Goal: Obtain resource: Obtain resource

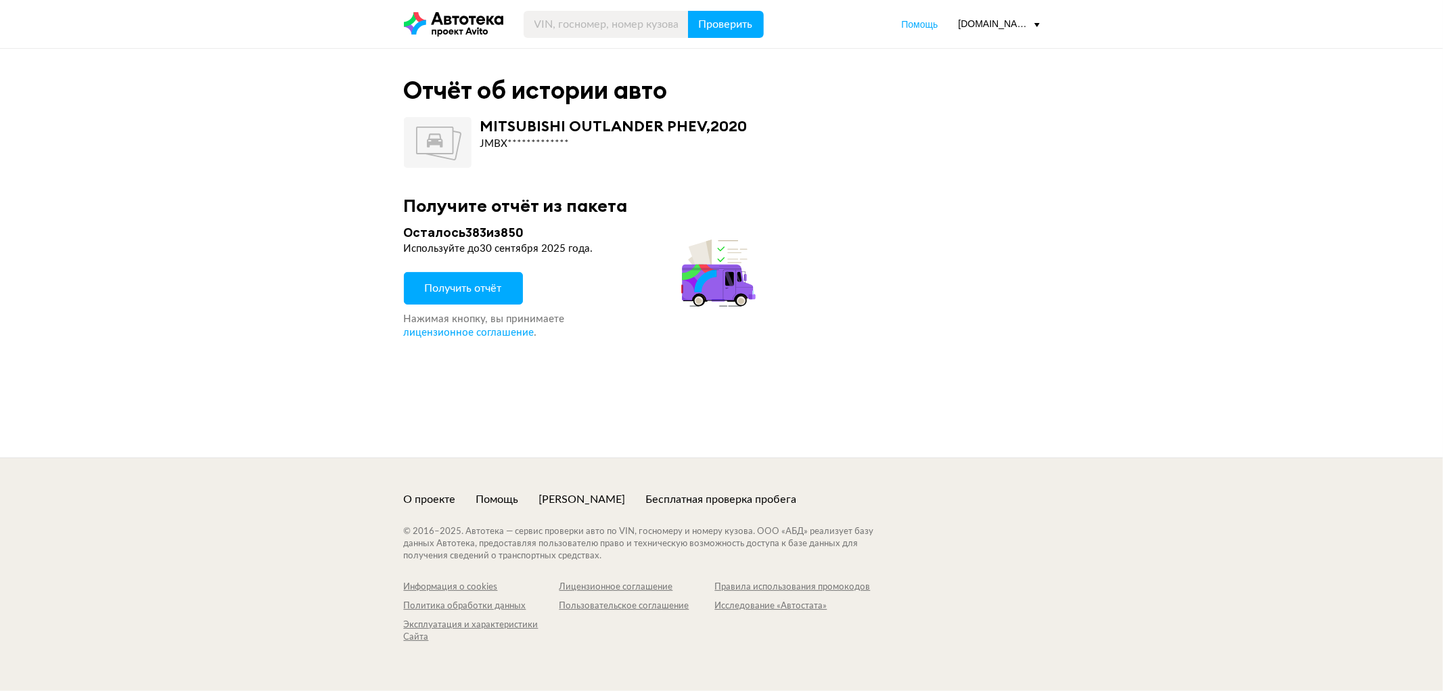
click at [477, 283] on span "Получить отчёт" at bounding box center [463, 288] width 77 height 11
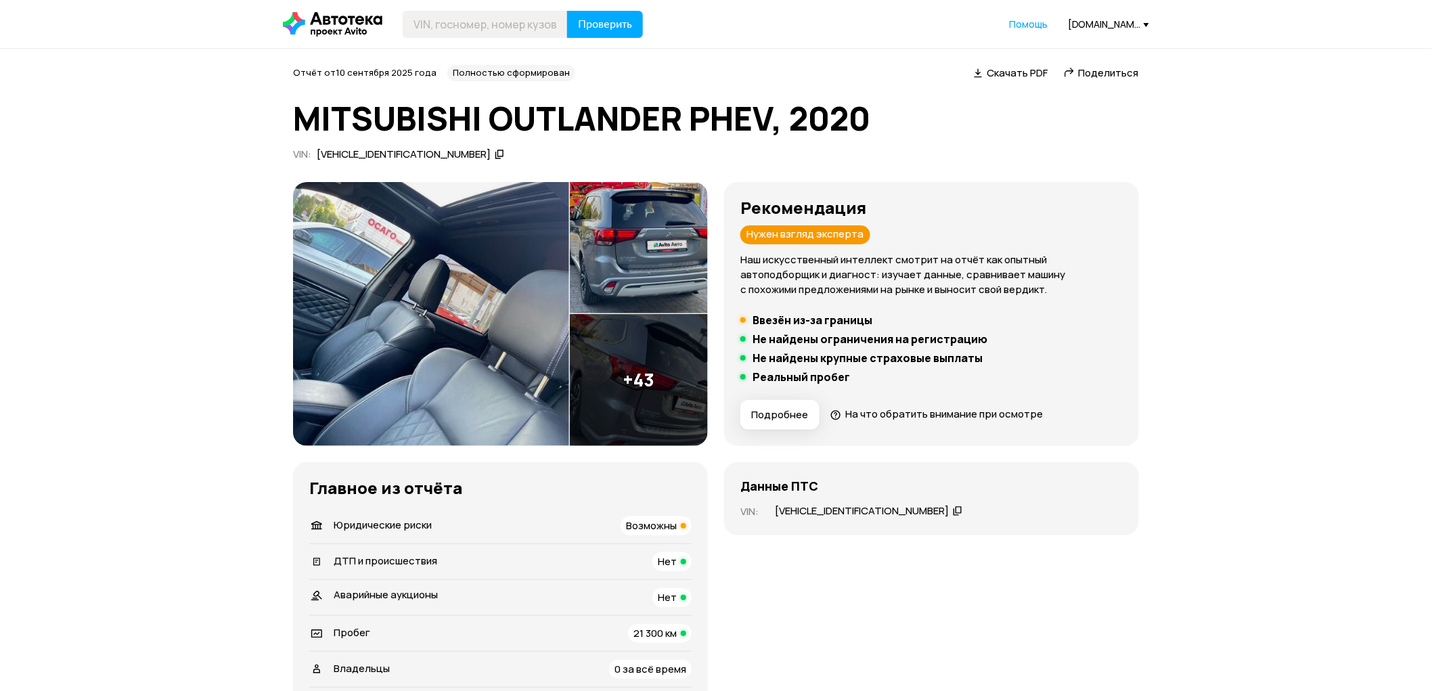
click at [809, 39] on header "Проверить Помощь [DOMAIN_NAME][EMAIL_ADDRESS][DOMAIN_NAME]" at bounding box center [716, 24] width 1432 height 48
click at [487, 280] on img at bounding box center [431, 314] width 276 height 264
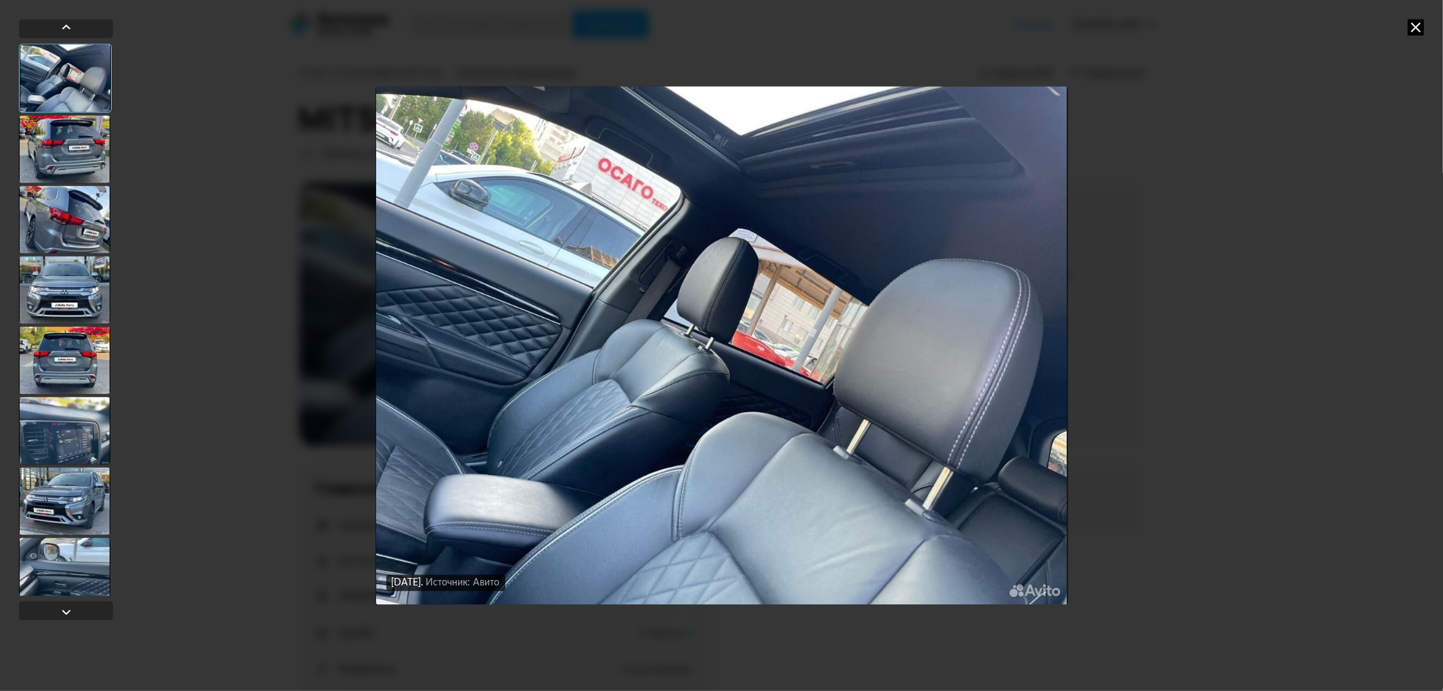
click at [51, 284] on div at bounding box center [64, 290] width 91 height 68
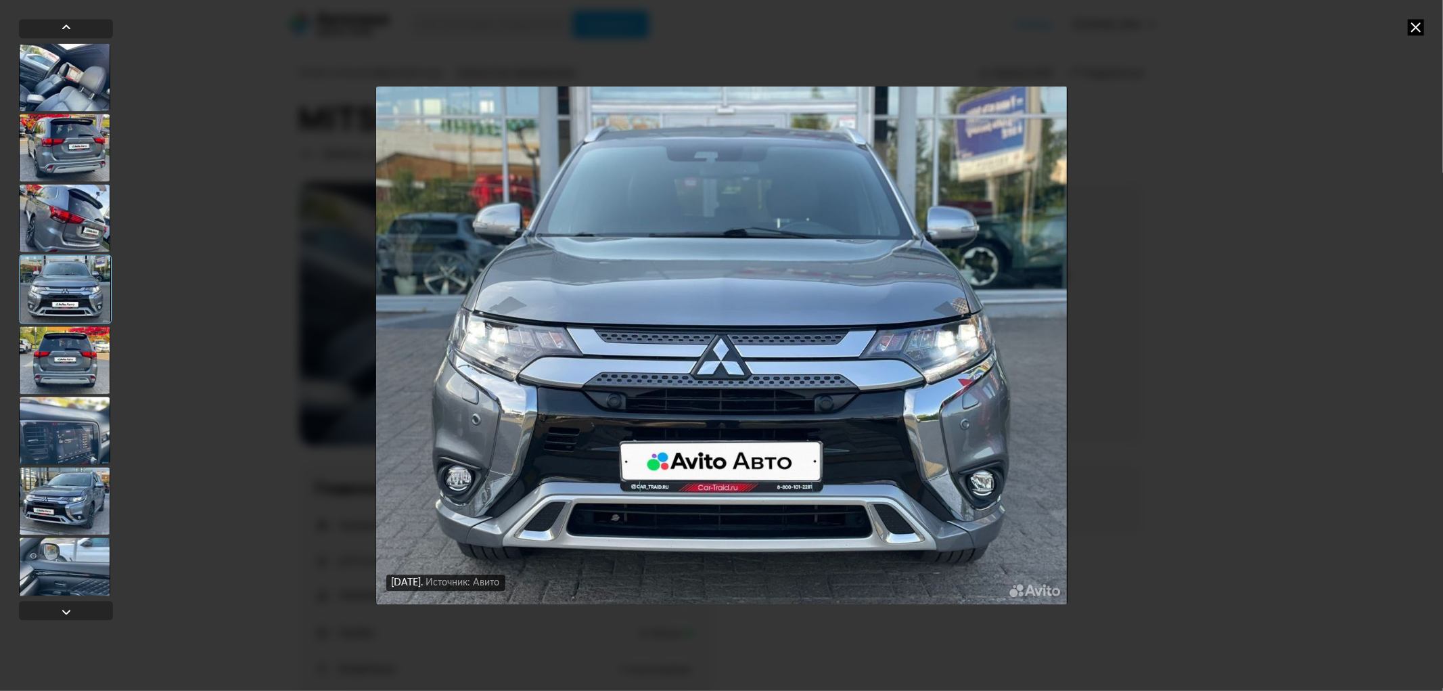
click at [61, 363] on div at bounding box center [64, 360] width 91 height 68
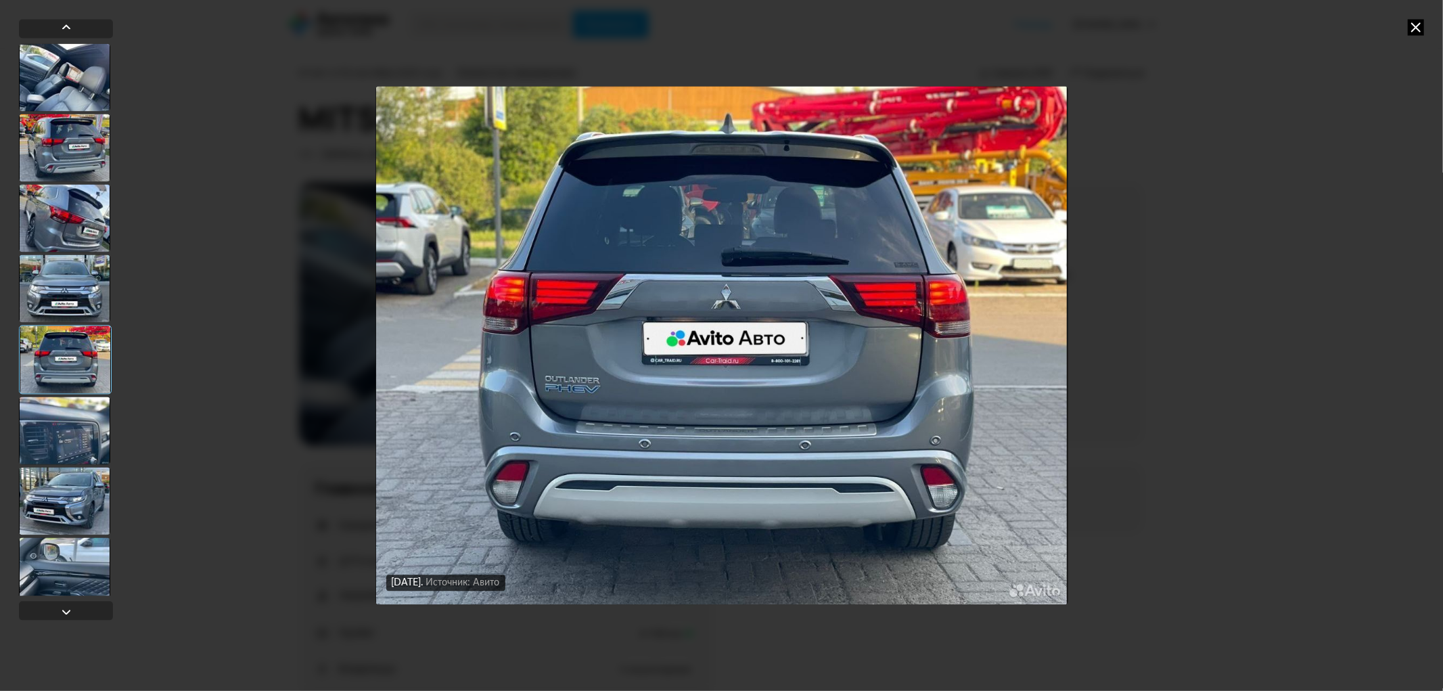
click at [31, 451] on div at bounding box center [64, 431] width 91 height 68
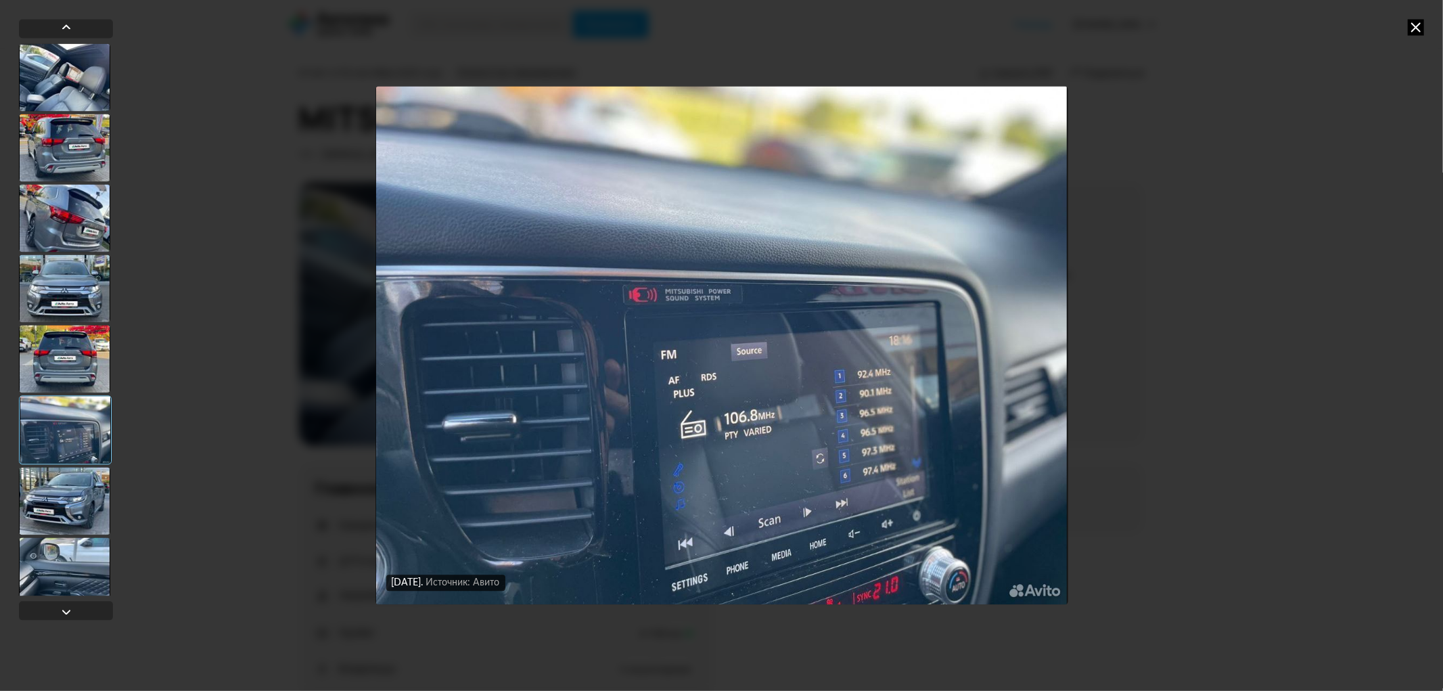
click at [34, 537] on div at bounding box center [64, 571] width 91 height 68
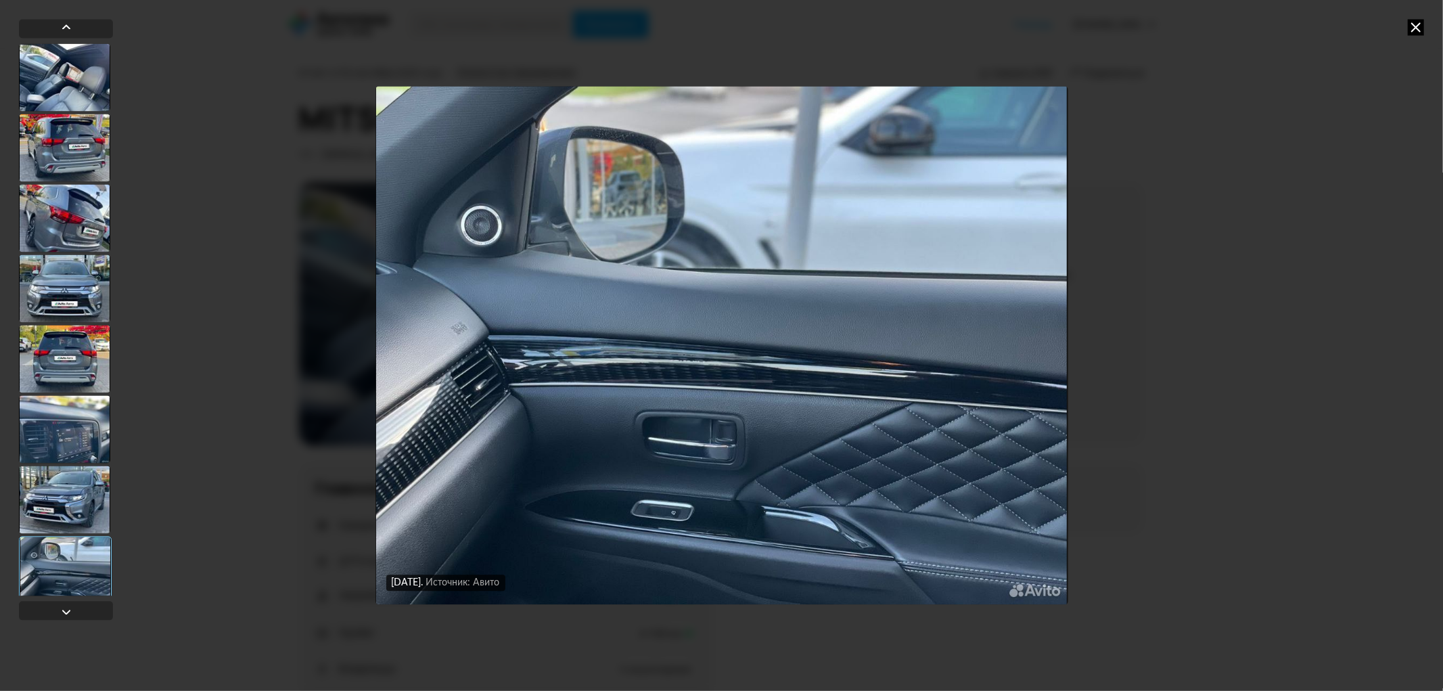
drag, startPoint x: 51, startPoint y: 576, endPoint x: 50, endPoint y: 567, distance: 8.9
click at [50, 573] on div at bounding box center [65, 570] width 93 height 69
click at [66, 602] on div at bounding box center [66, 611] width 94 height 19
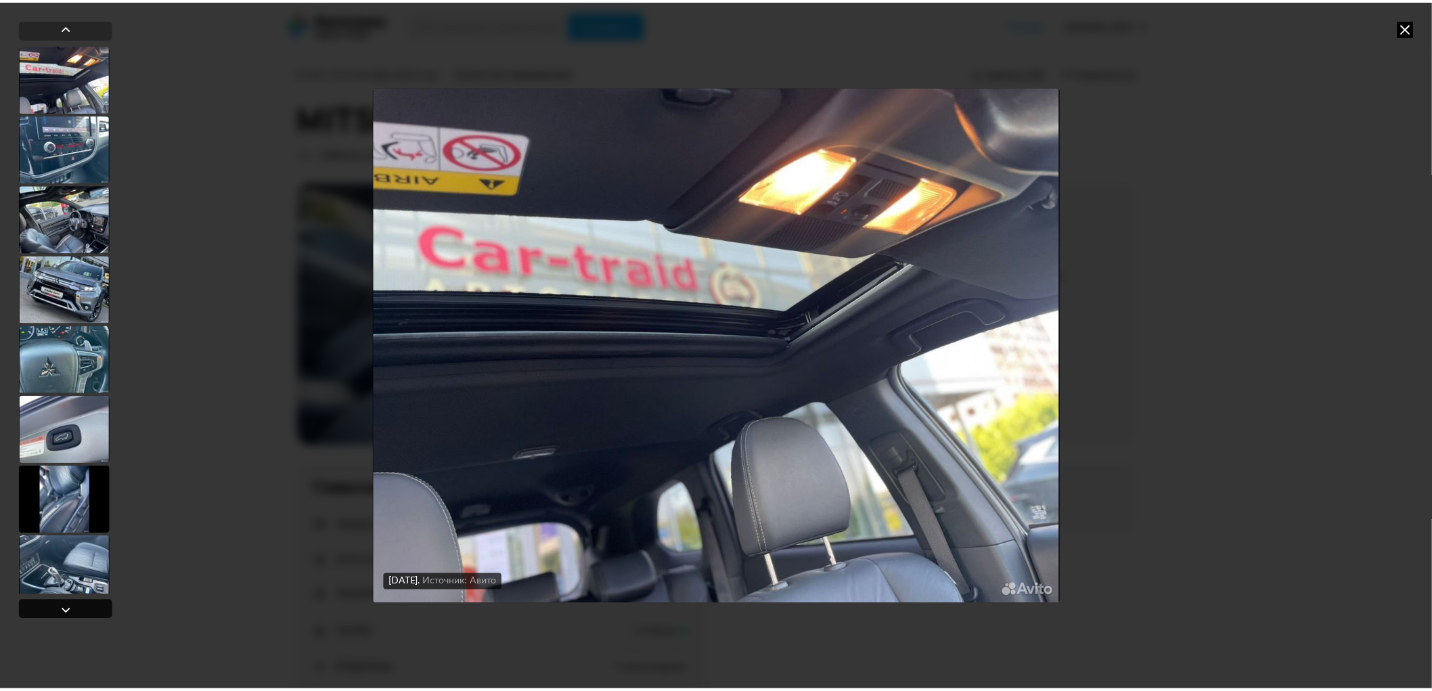
scroll to position [562, 0]
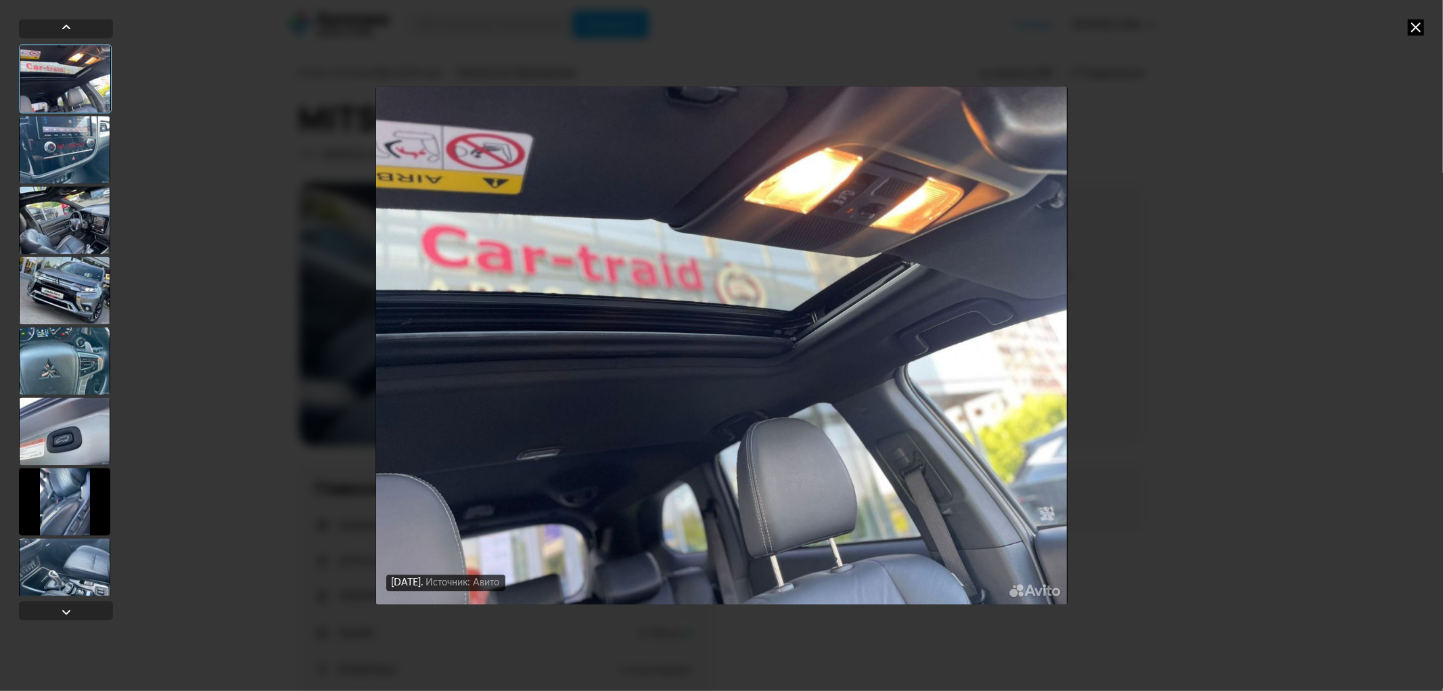
click at [72, 569] on div at bounding box center [64, 572] width 91 height 68
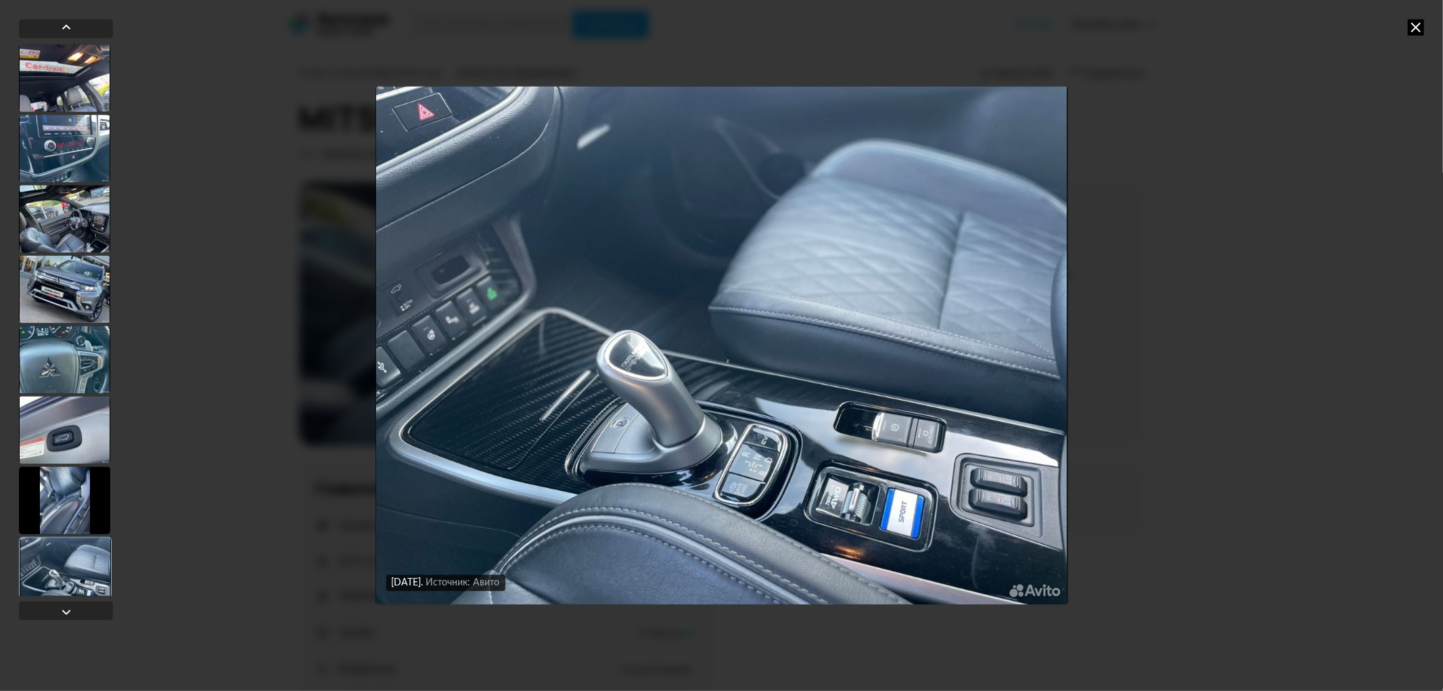
click at [910, 508] on img "Go to Slide 16" at bounding box center [722, 346] width 693 height 518
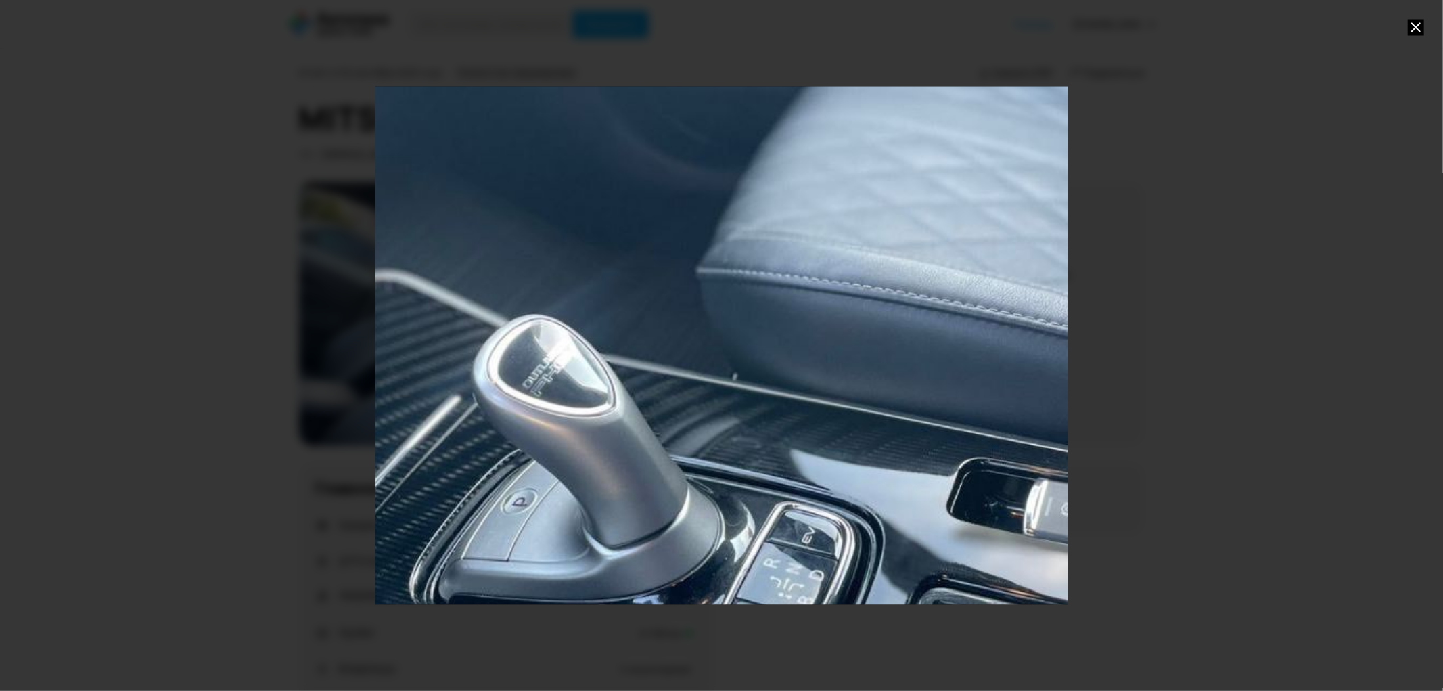
click at [790, 421] on div "Go to Slide 16" at bounding box center [722, 345] width 1386 height 1037
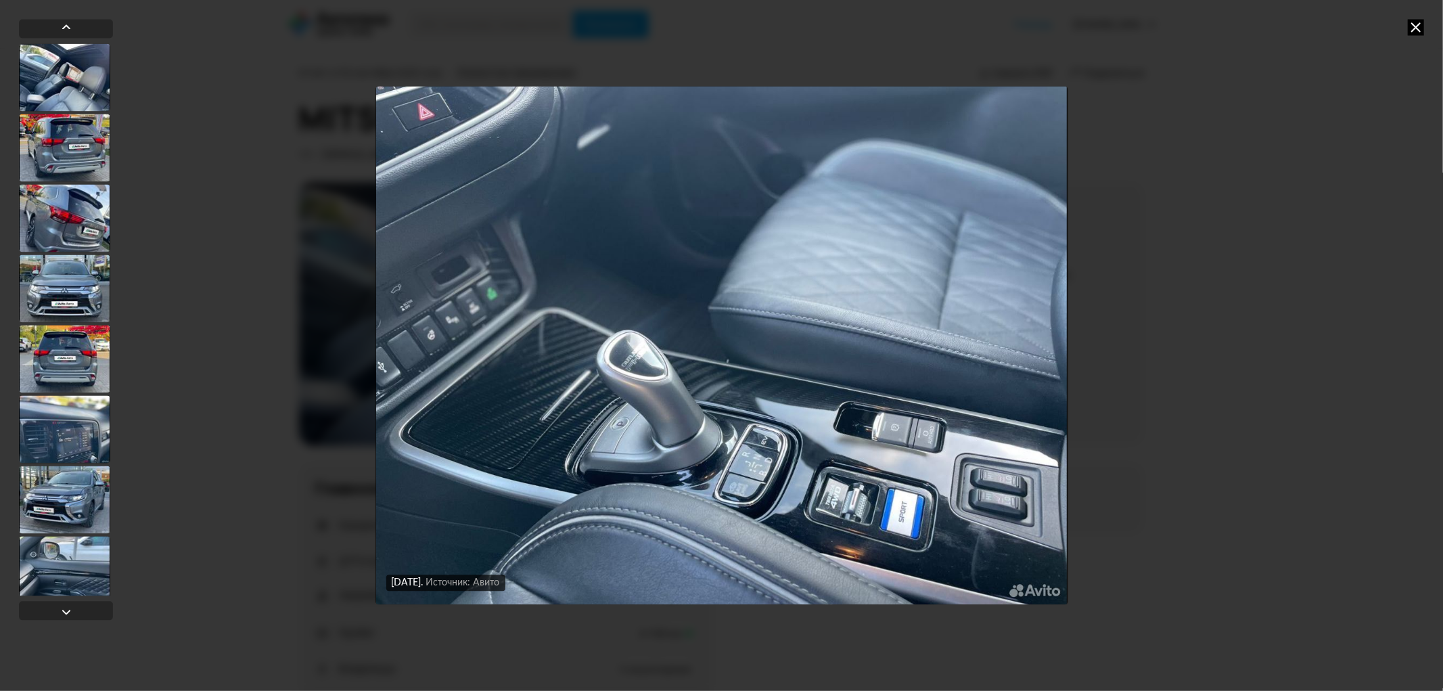
click at [1420, 23] on icon at bounding box center [1416, 27] width 16 height 16
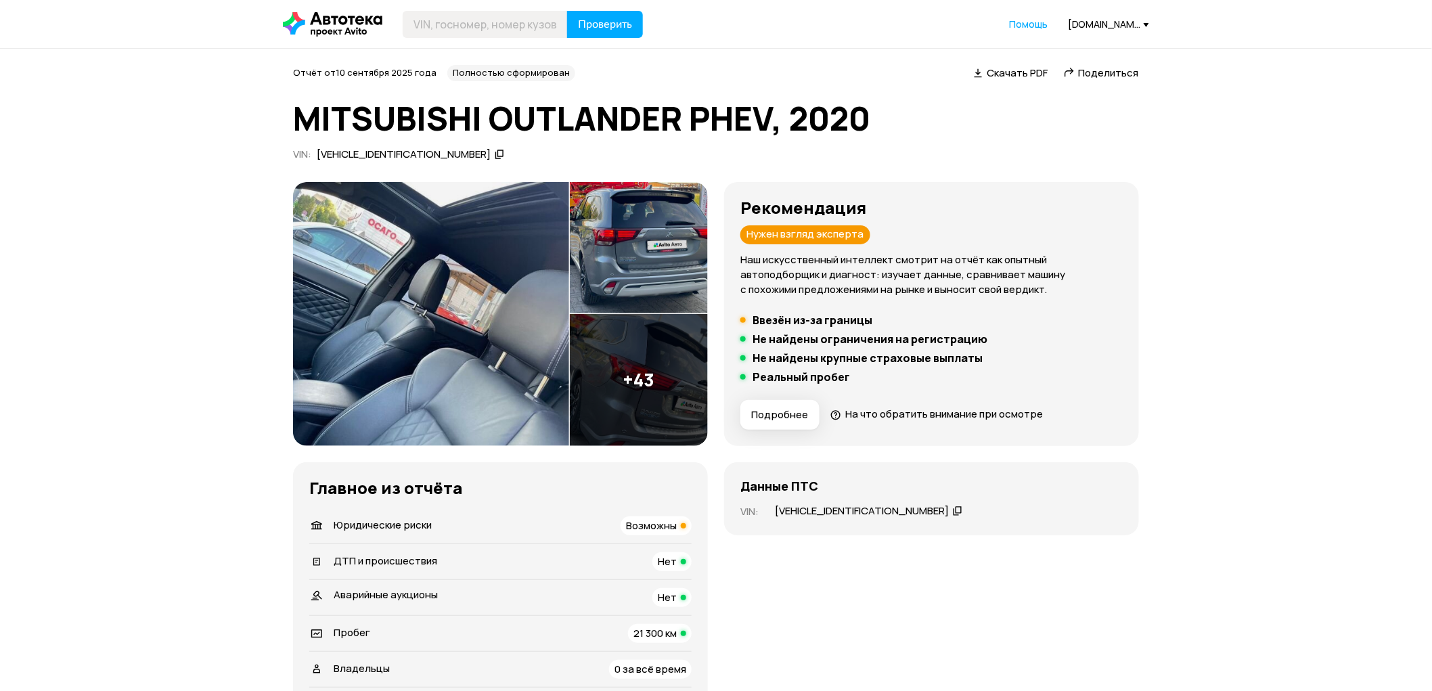
click at [647, 355] on img at bounding box center [639, 380] width 138 height 132
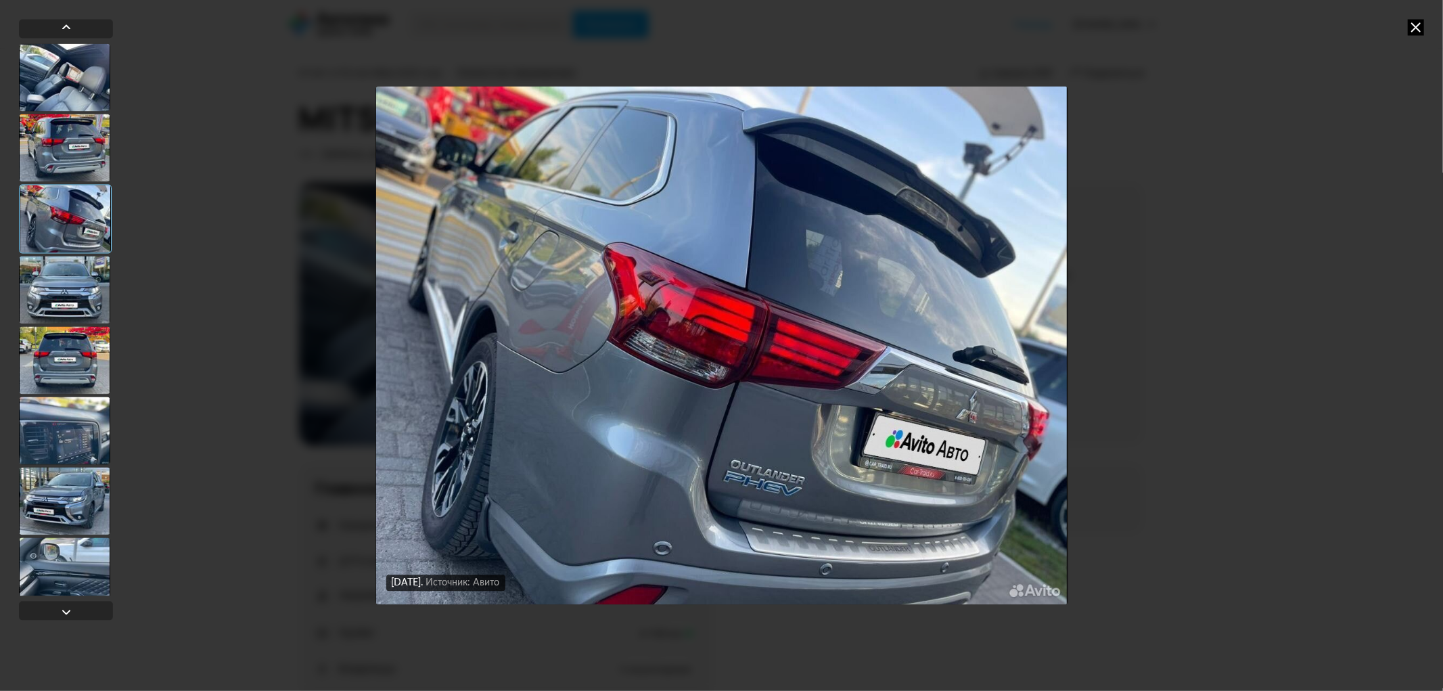
click at [1415, 32] on icon at bounding box center [1416, 27] width 16 height 16
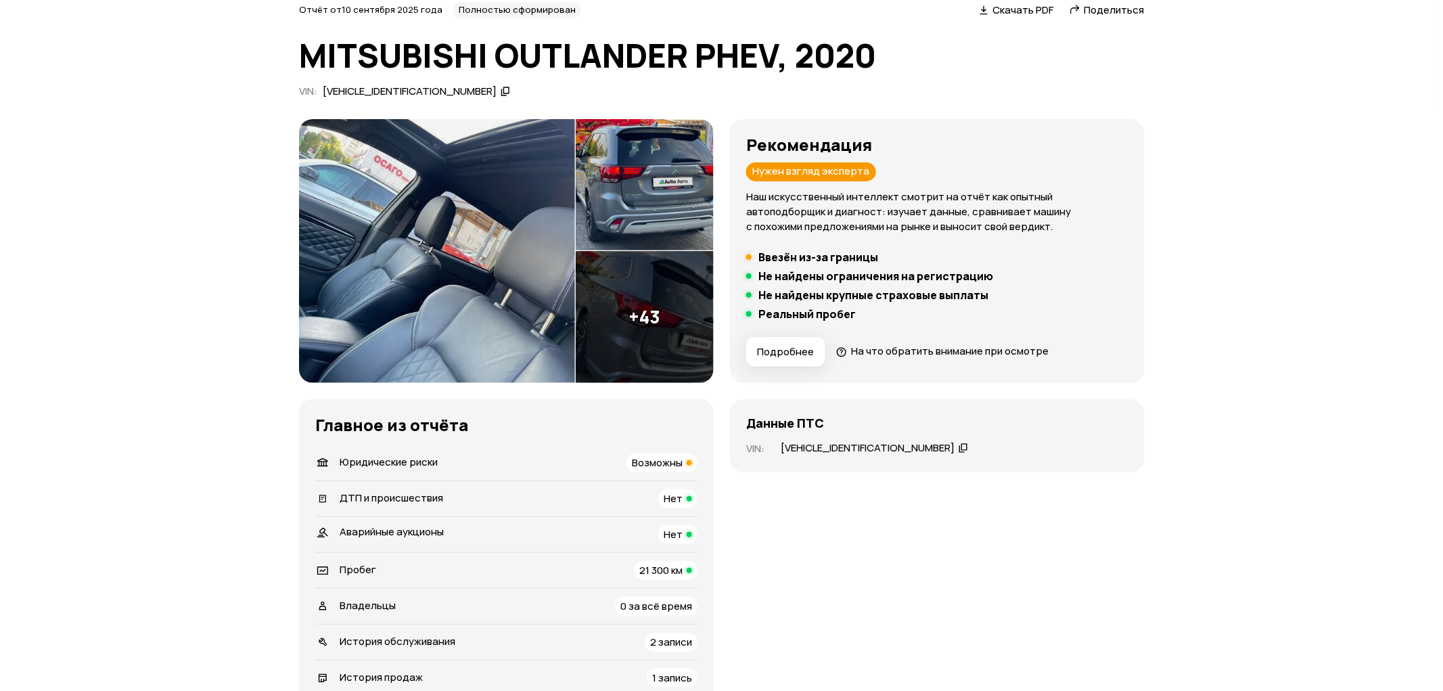
scroll to position [0, 0]
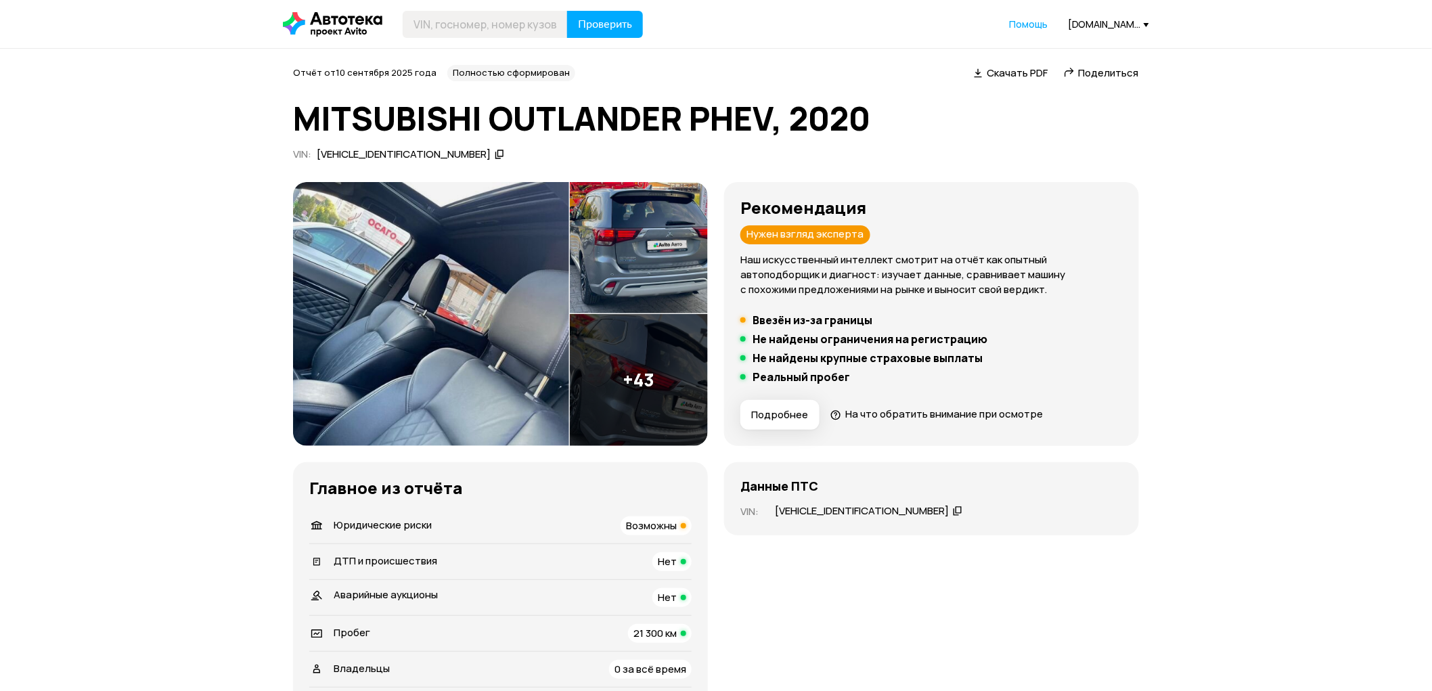
click at [467, 292] on img at bounding box center [431, 314] width 276 height 264
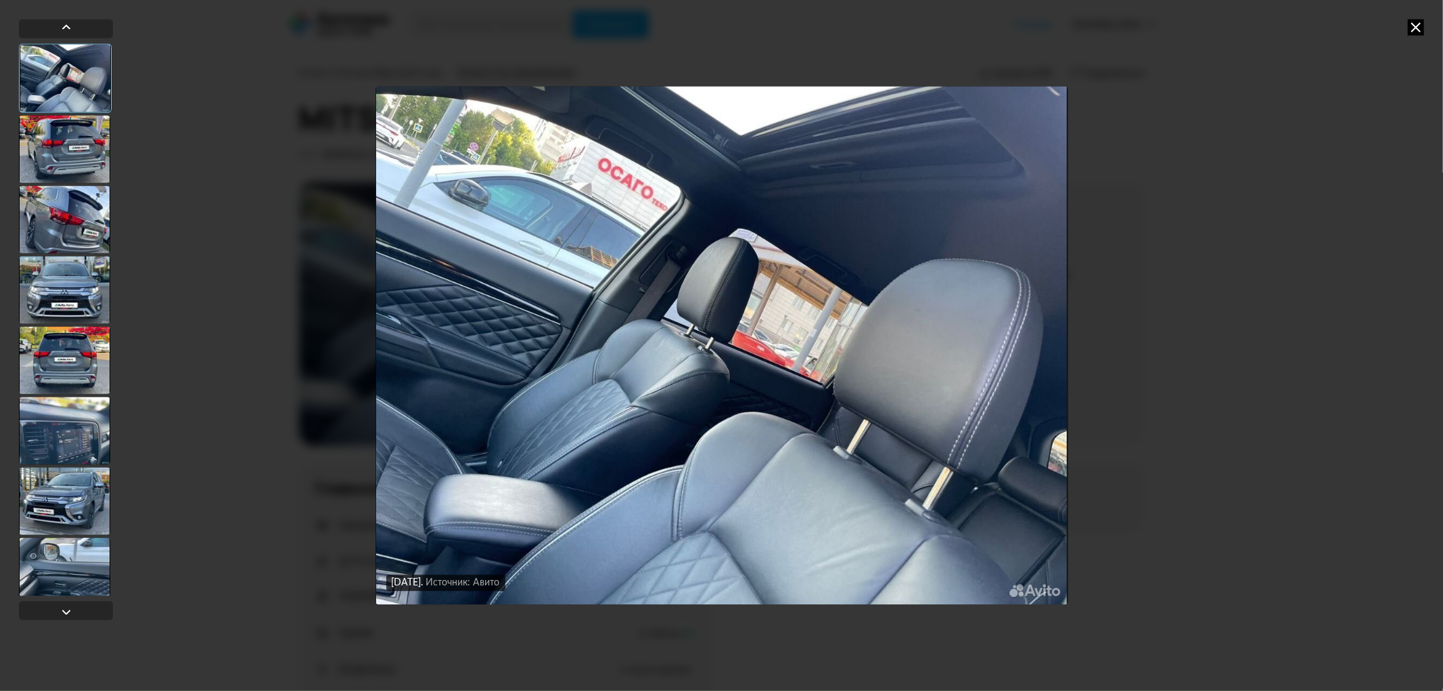
click at [70, 150] on div at bounding box center [64, 149] width 91 height 68
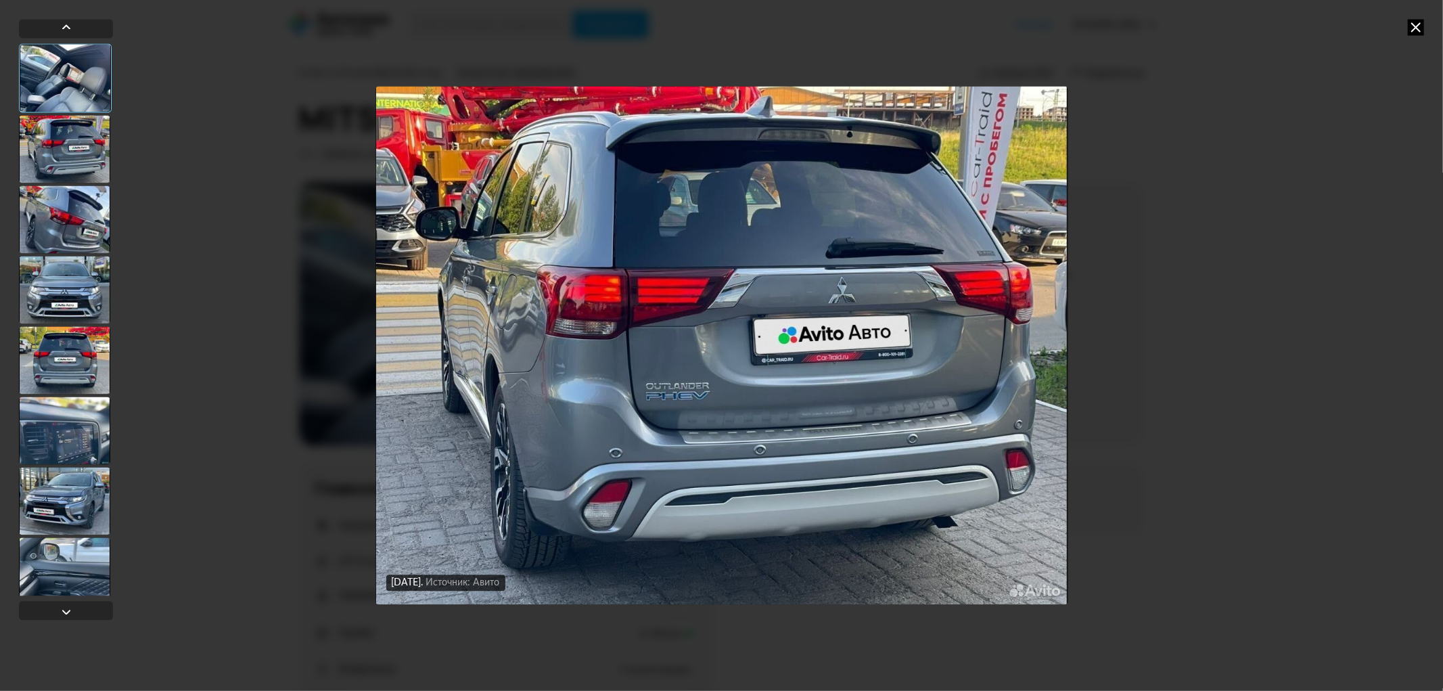
click at [68, 219] on div at bounding box center [64, 219] width 91 height 68
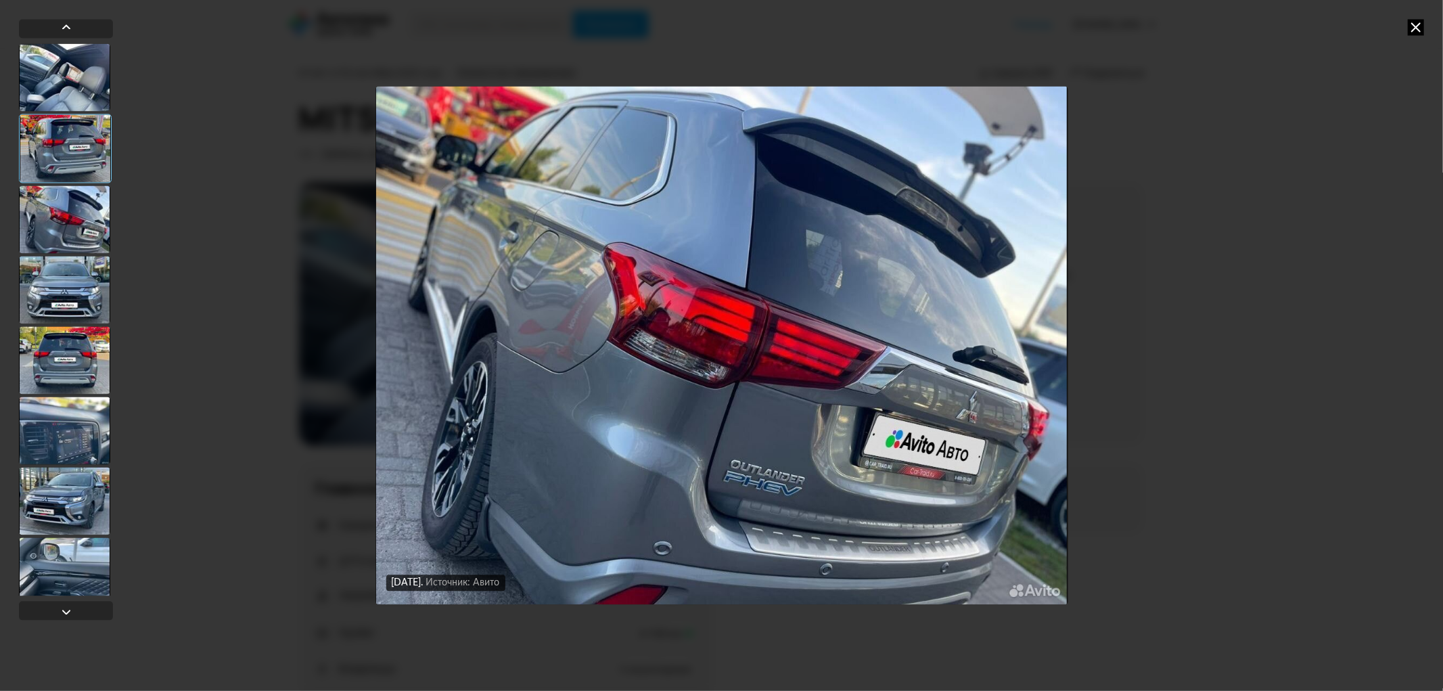
click at [85, 287] on div at bounding box center [64, 290] width 91 height 68
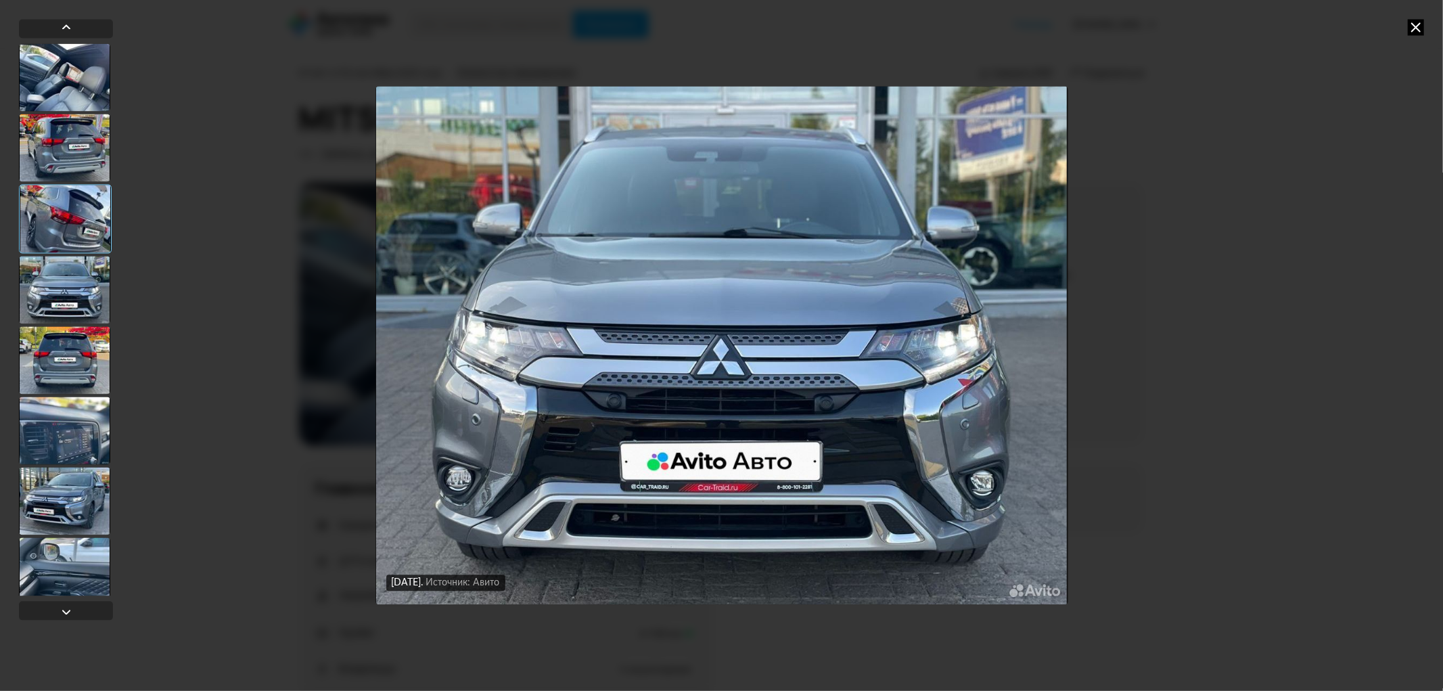
click at [72, 357] on div at bounding box center [64, 360] width 91 height 68
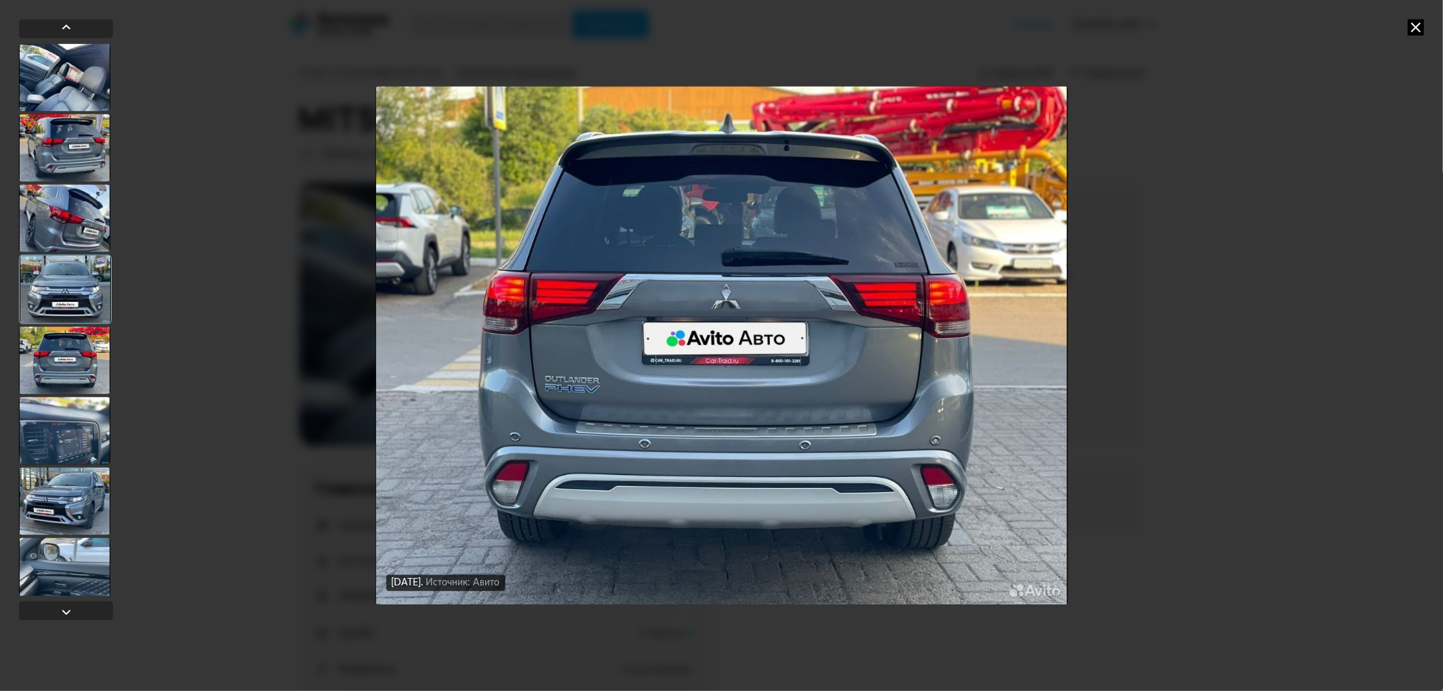
click at [76, 449] on div at bounding box center [64, 431] width 91 height 68
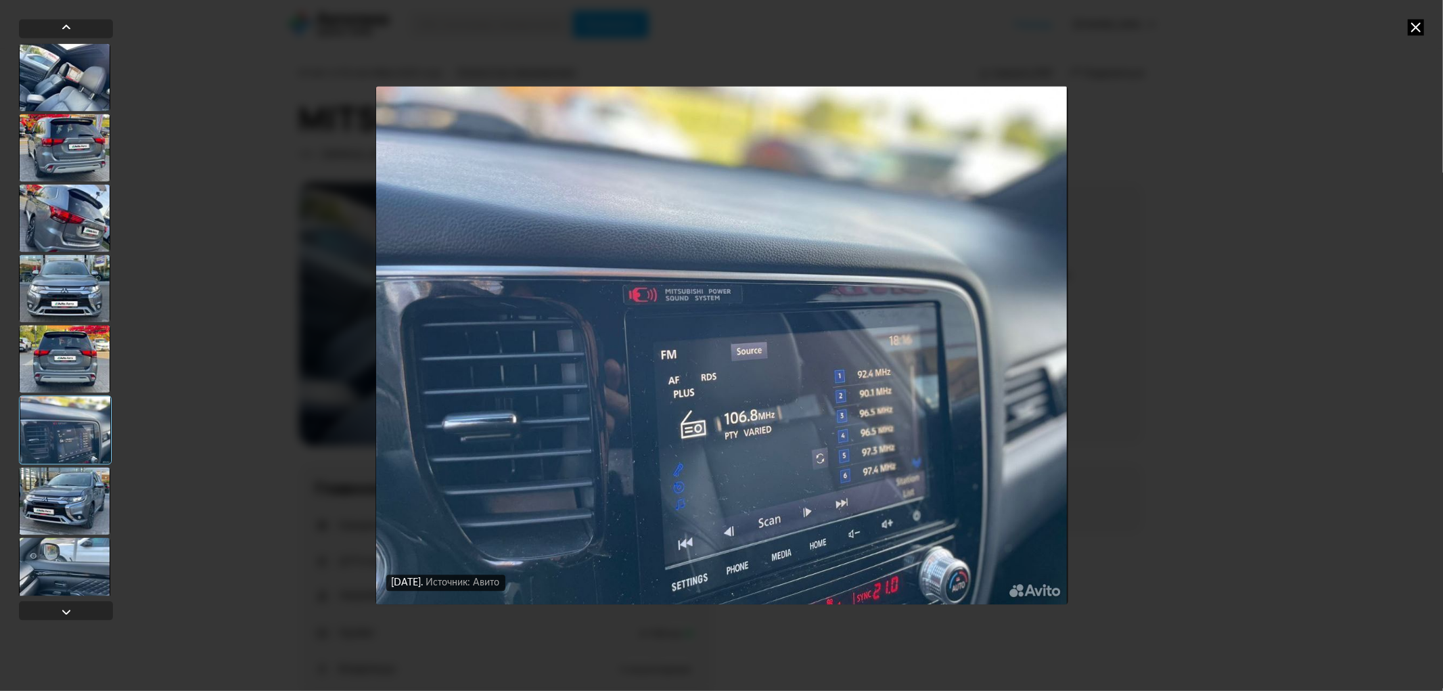
click at [60, 475] on div at bounding box center [64, 501] width 91 height 68
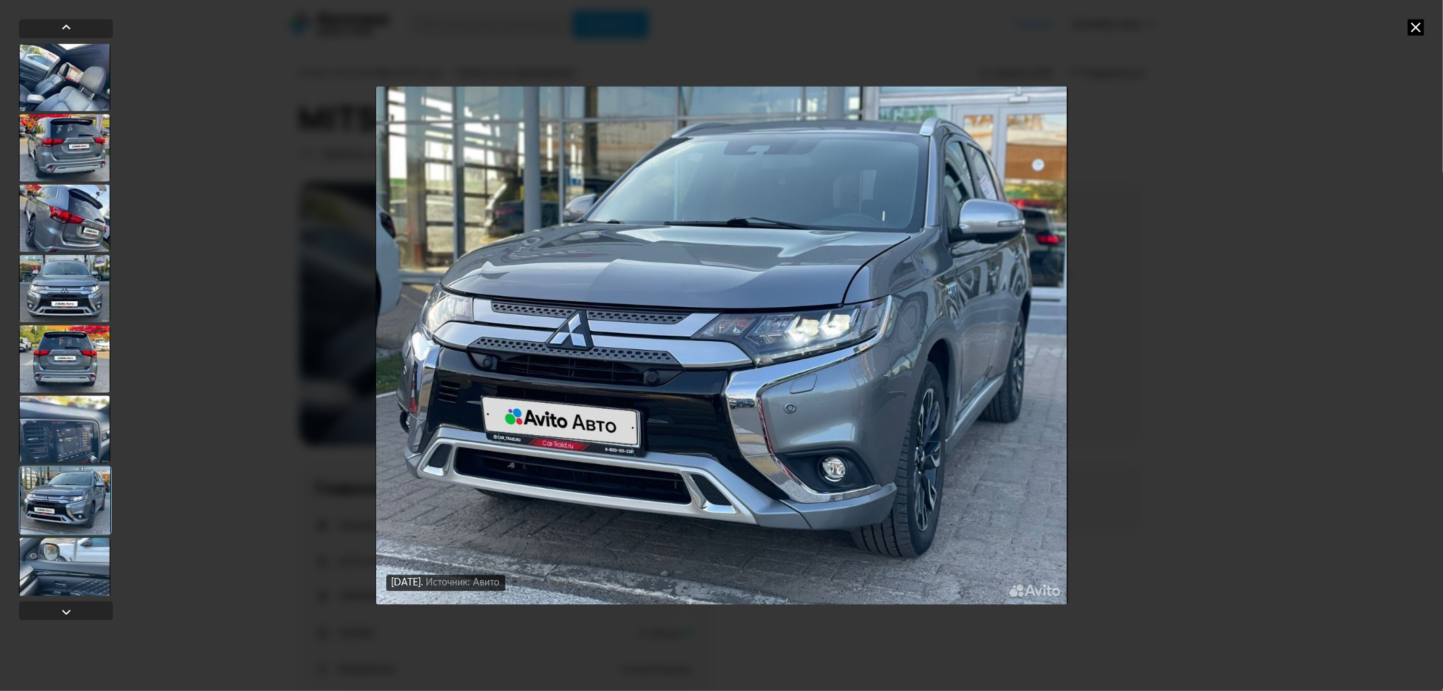
click at [66, 556] on div at bounding box center [64, 571] width 91 height 68
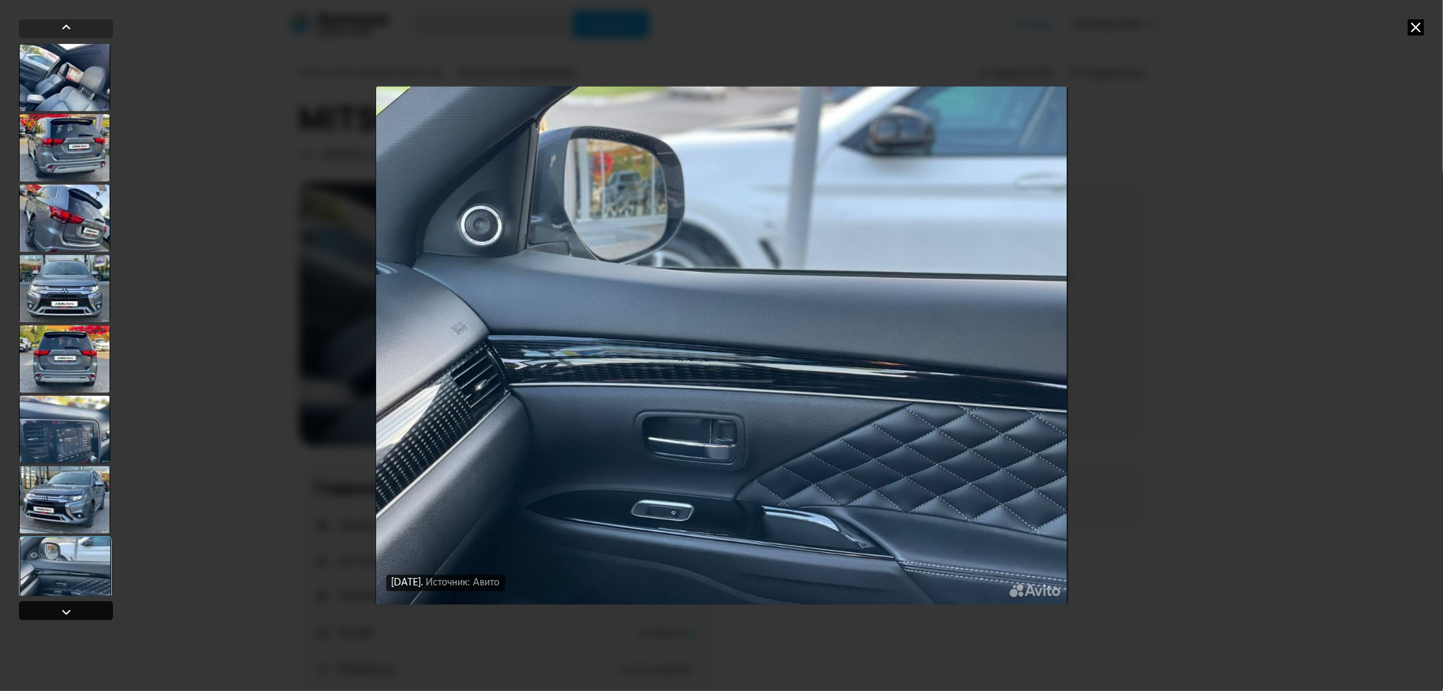
click at [76, 604] on div at bounding box center [66, 611] width 94 height 19
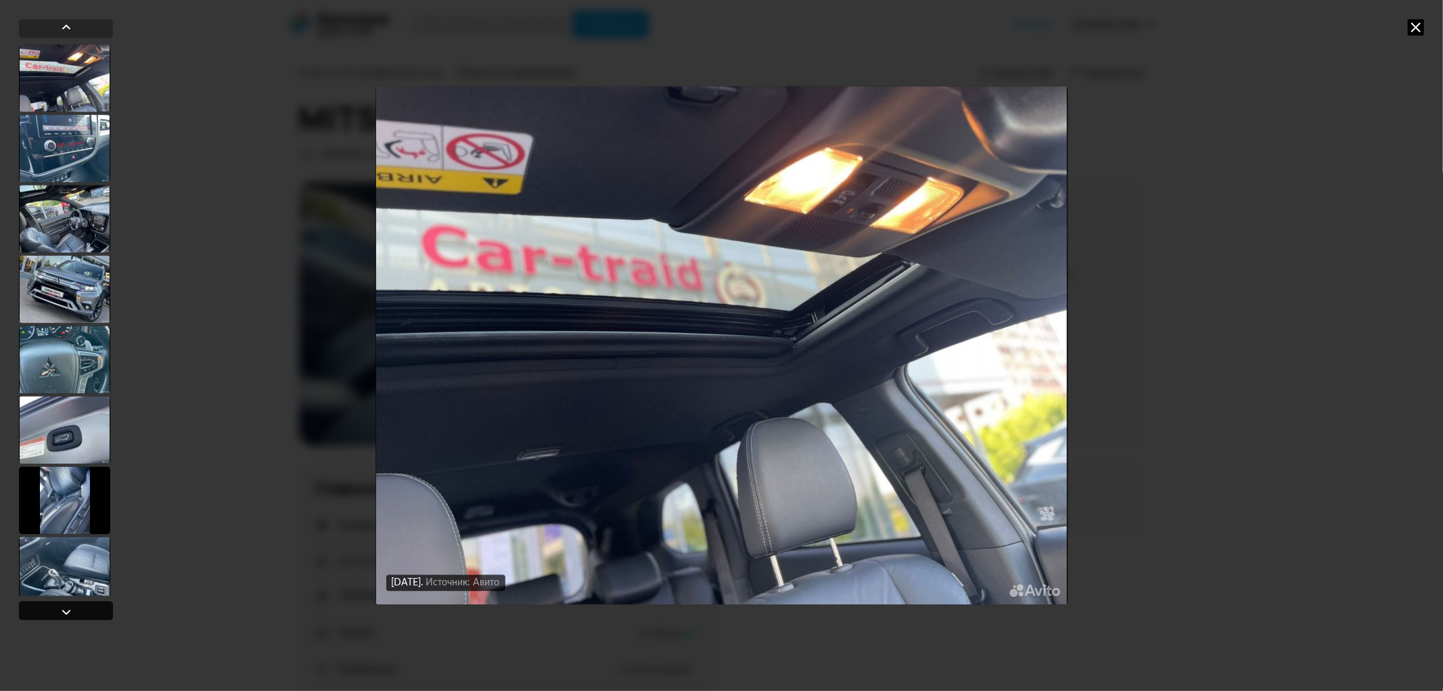
scroll to position [562, 0]
click at [77, 606] on div at bounding box center [66, 611] width 94 height 19
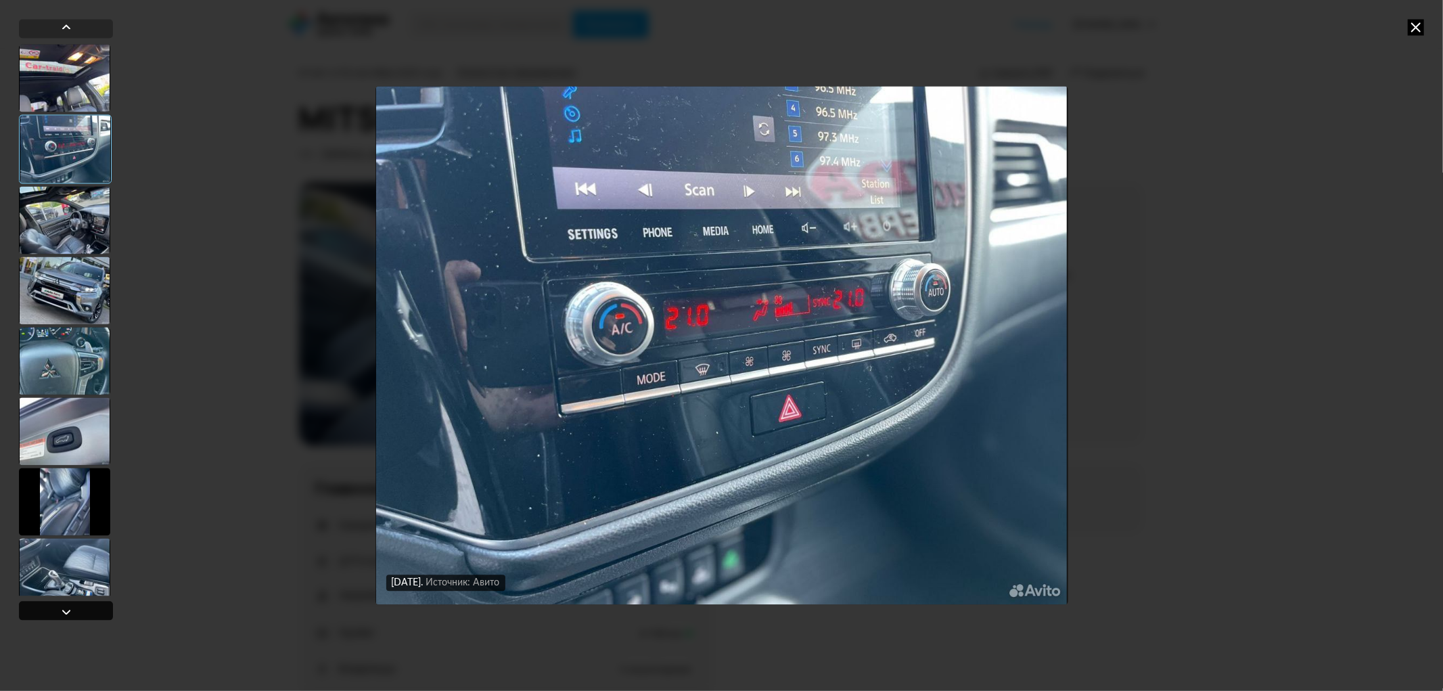
click at [77, 602] on div at bounding box center [66, 611] width 94 height 19
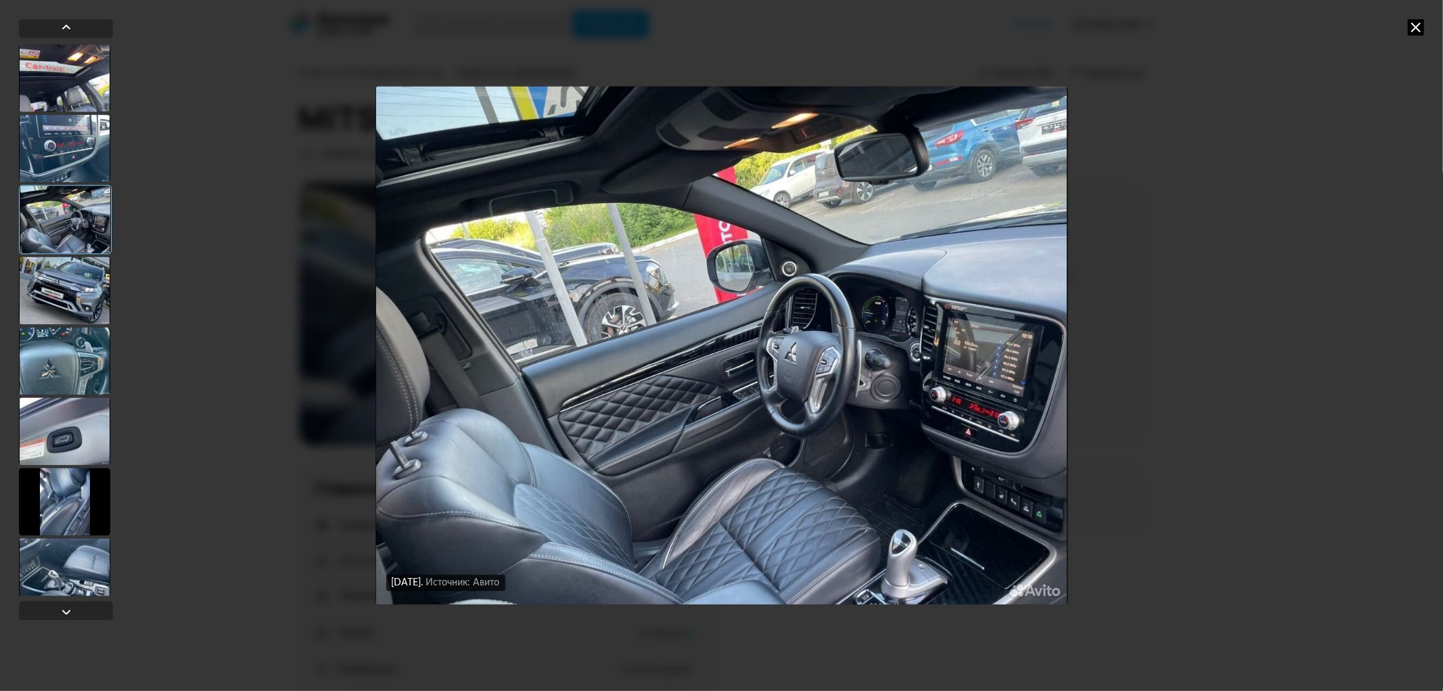
click at [77, 598] on div at bounding box center [66, 322] width 94 height 607
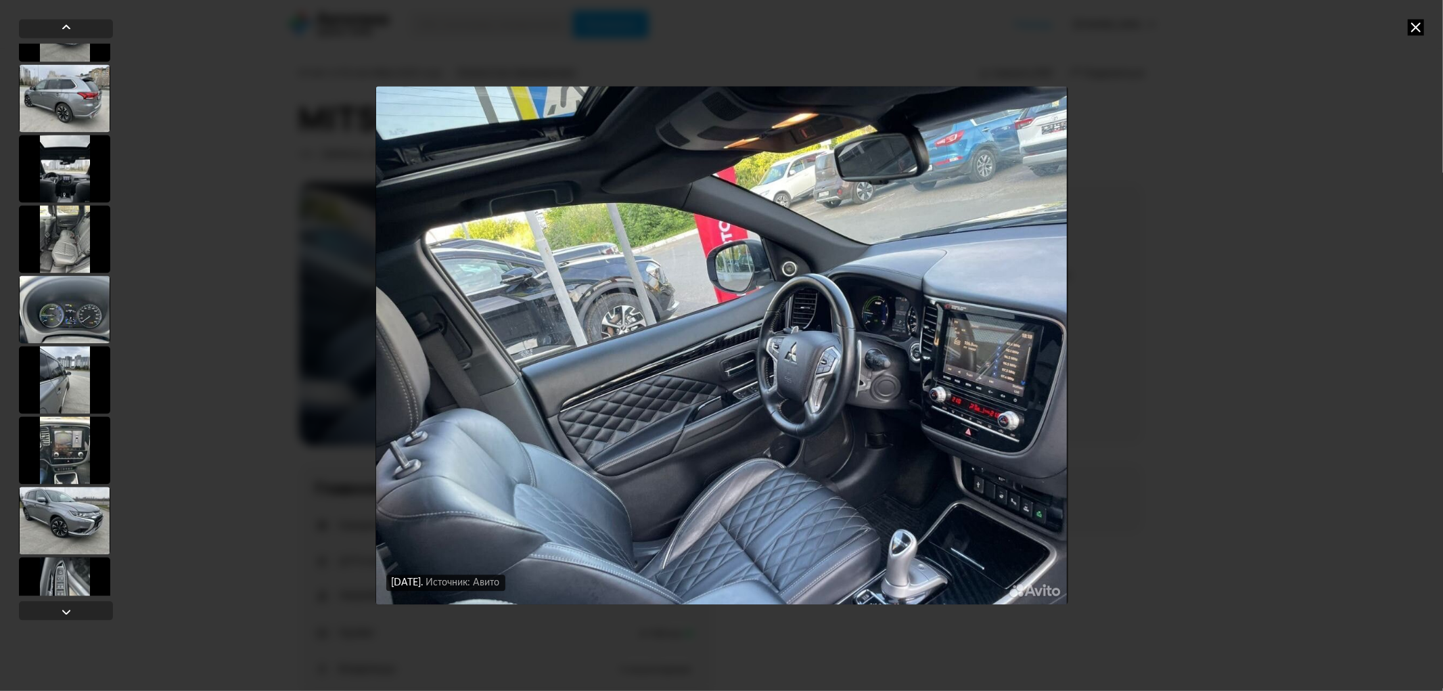
scroll to position [1389, 0]
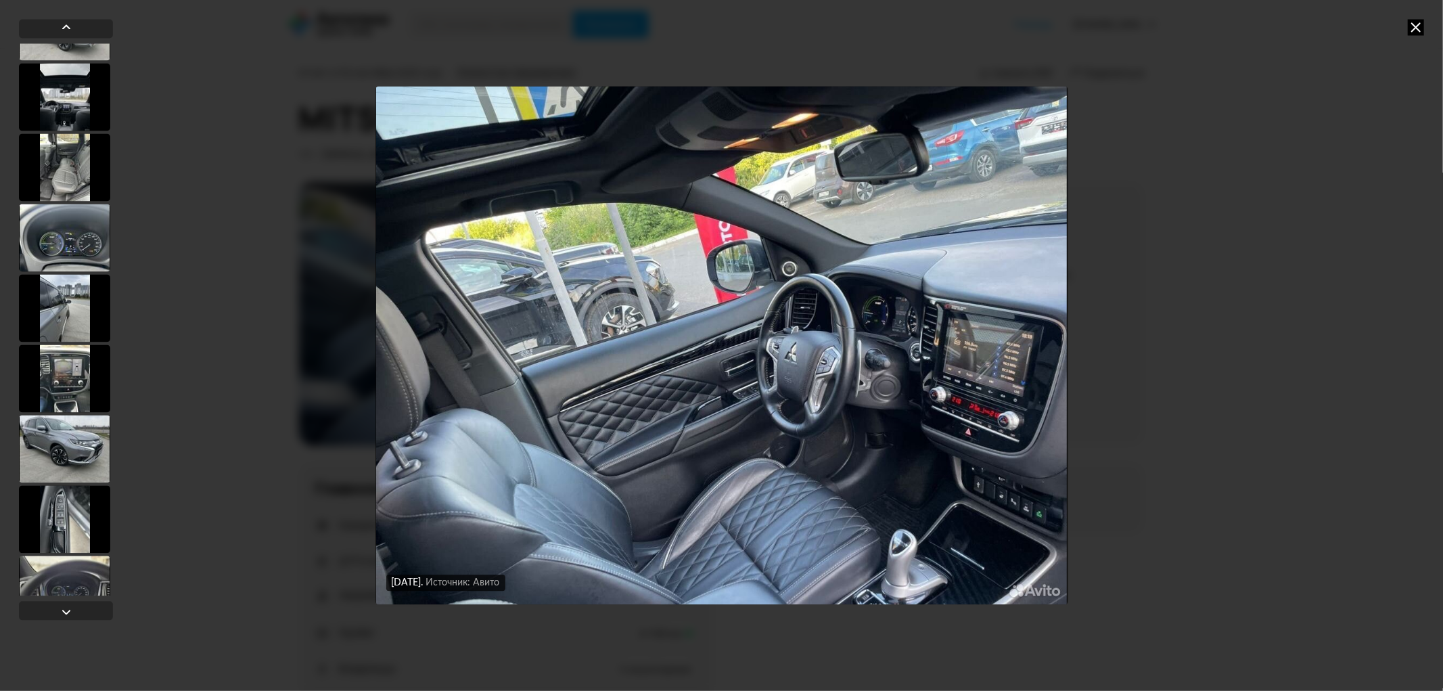
click at [73, 461] on div at bounding box center [64, 449] width 91 height 68
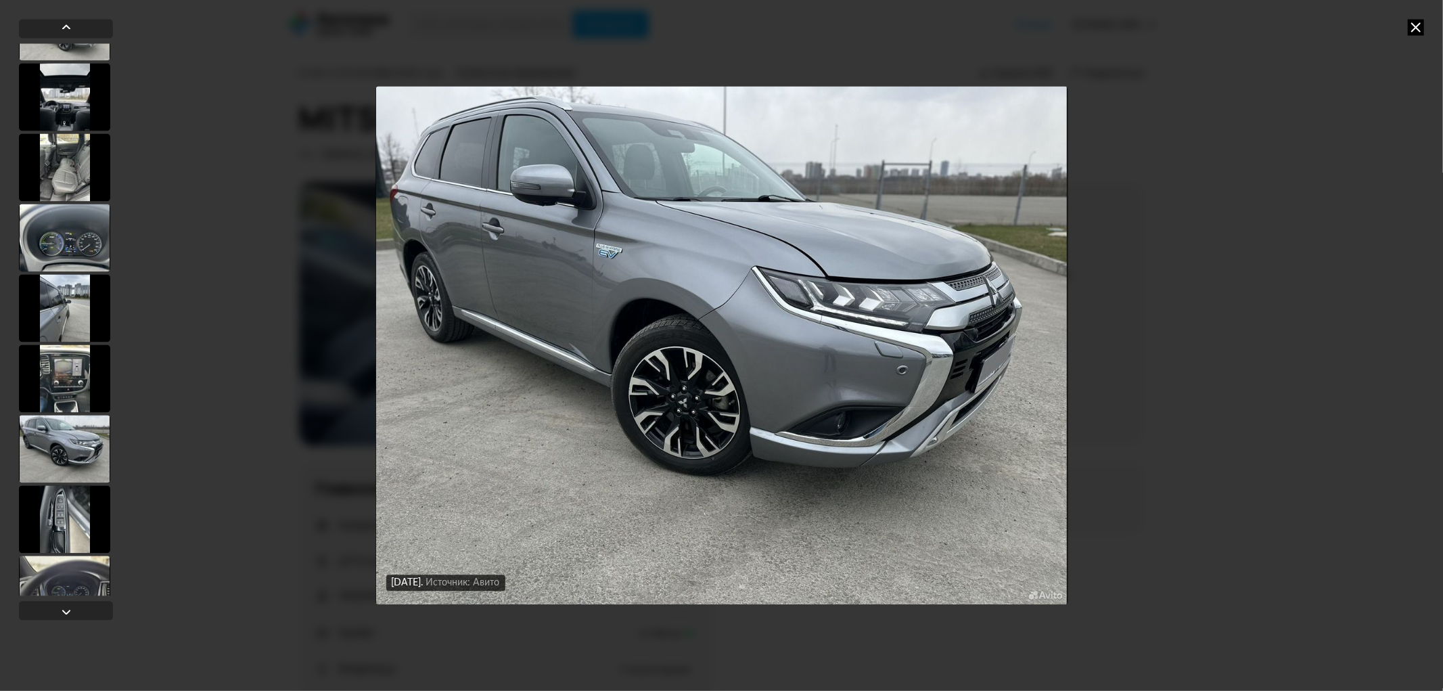
scroll to position [1388, 0]
click at [66, 499] on div at bounding box center [64, 521] width 91 height 68
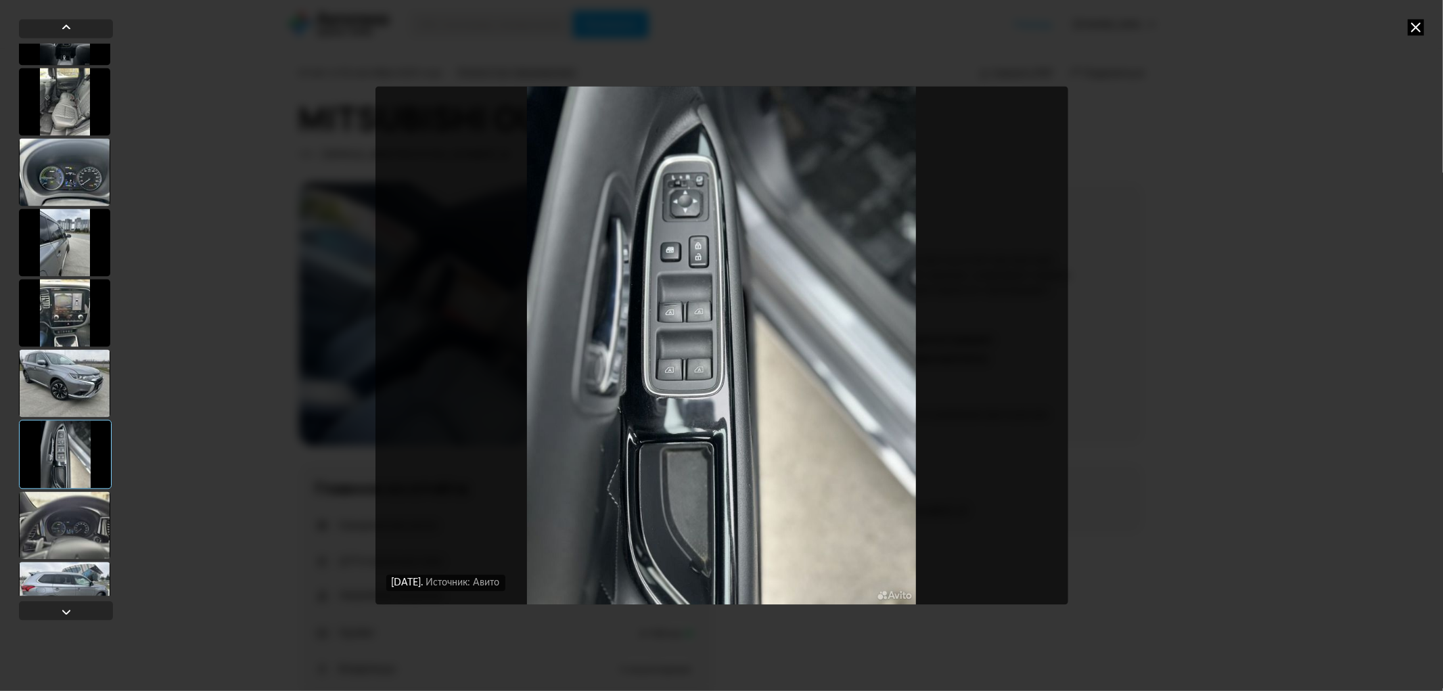
scroll to position [1613, 0]
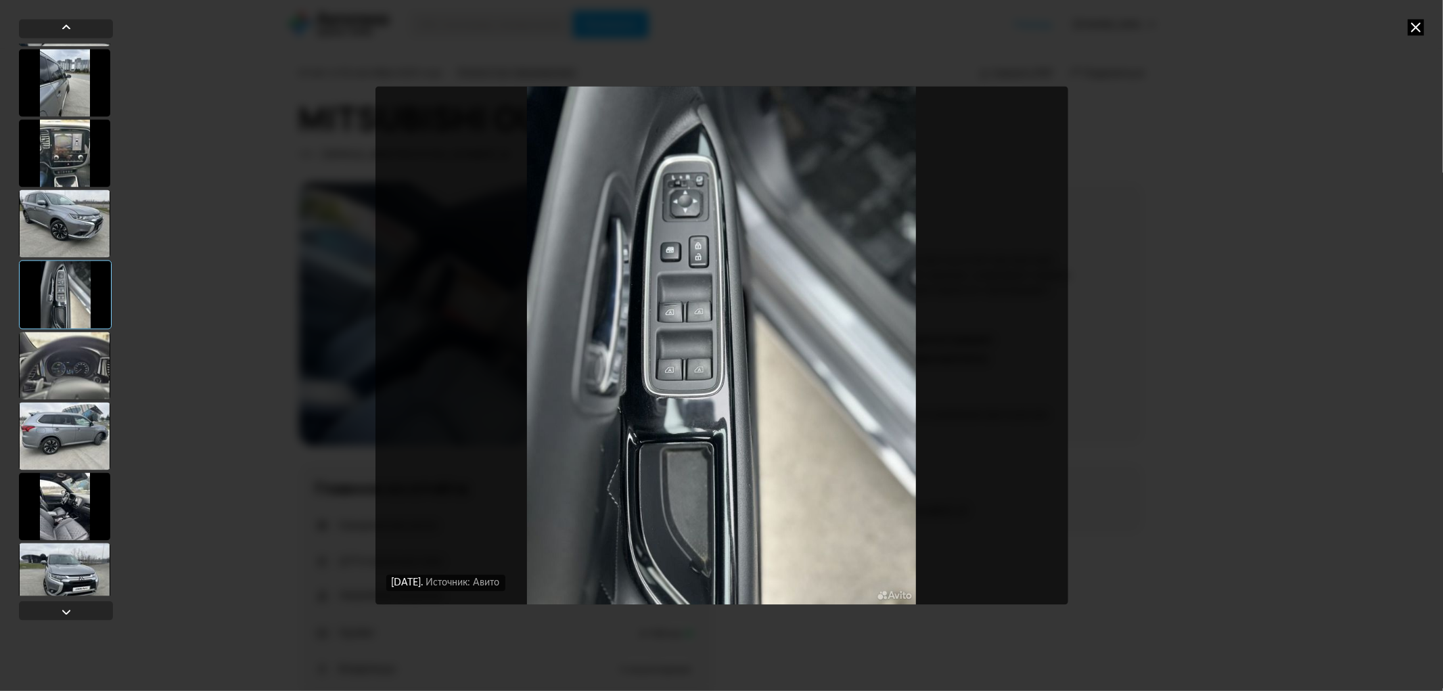
click at [58, 416] on div at bounding box center [64, 436] width 91 height 68
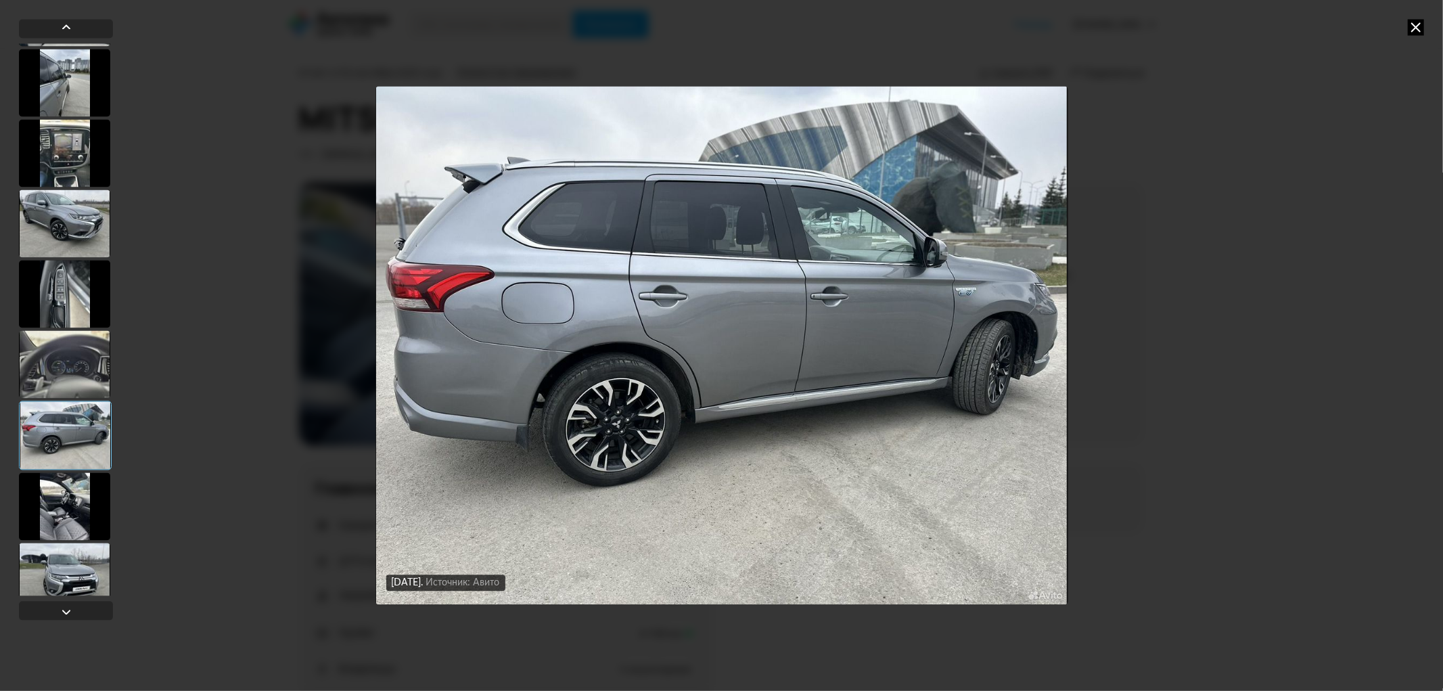
click at [65, 369] on div at bounding box center [64, 364] width 91 height 68
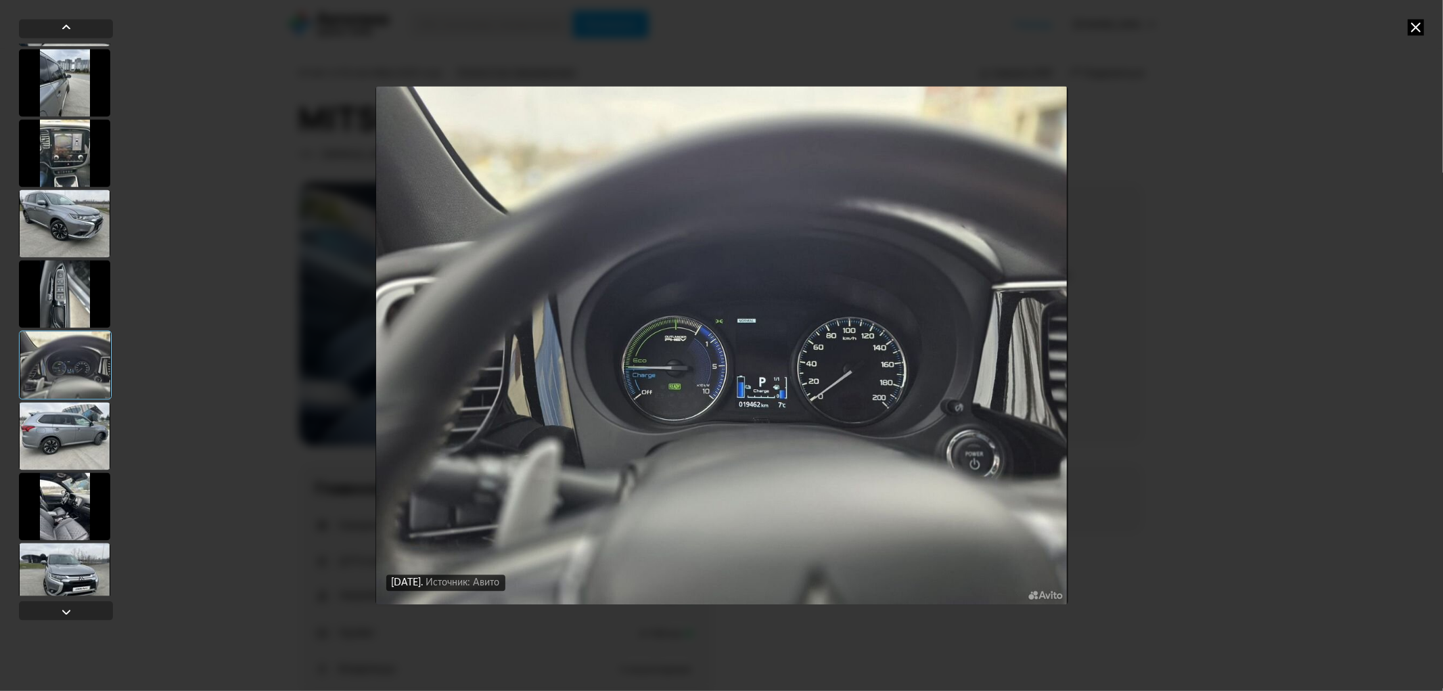
click at [66, 434] on div at bounding box center [64, 436] width 91 height 68
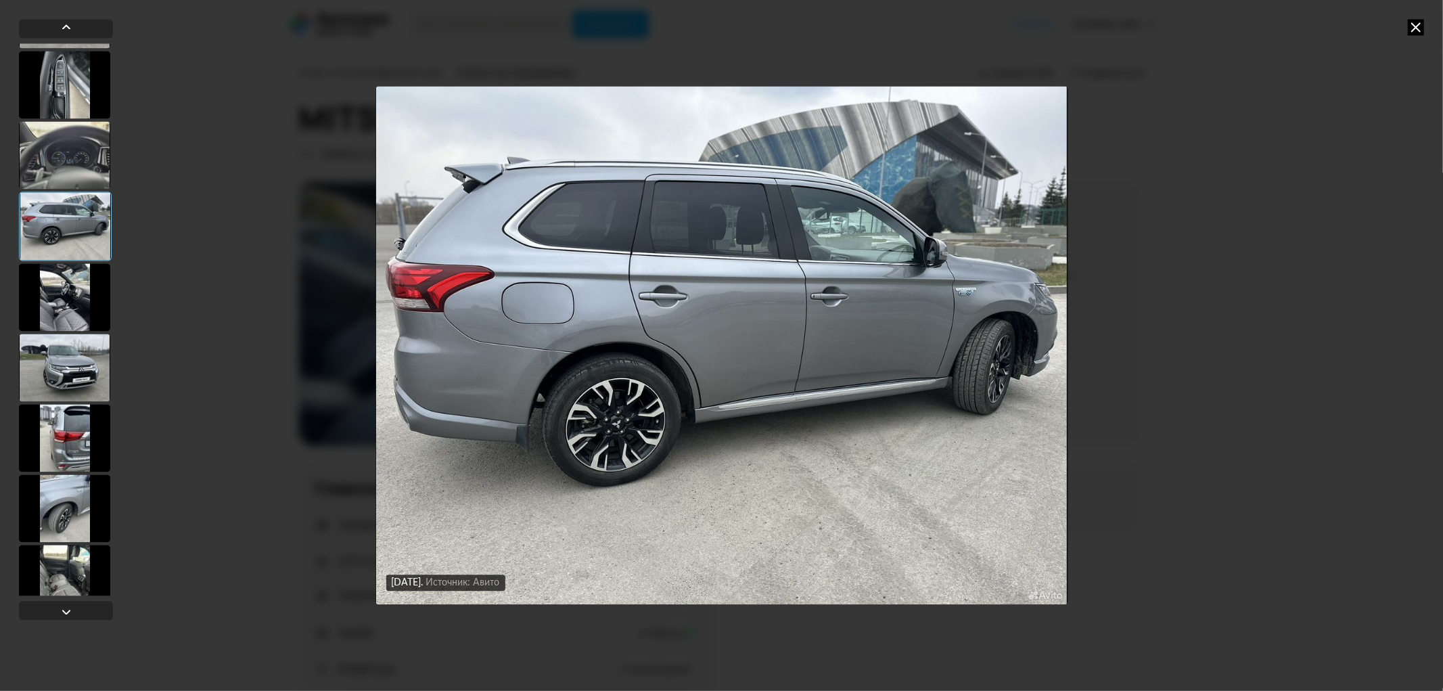
scroll to position [1990, 0]
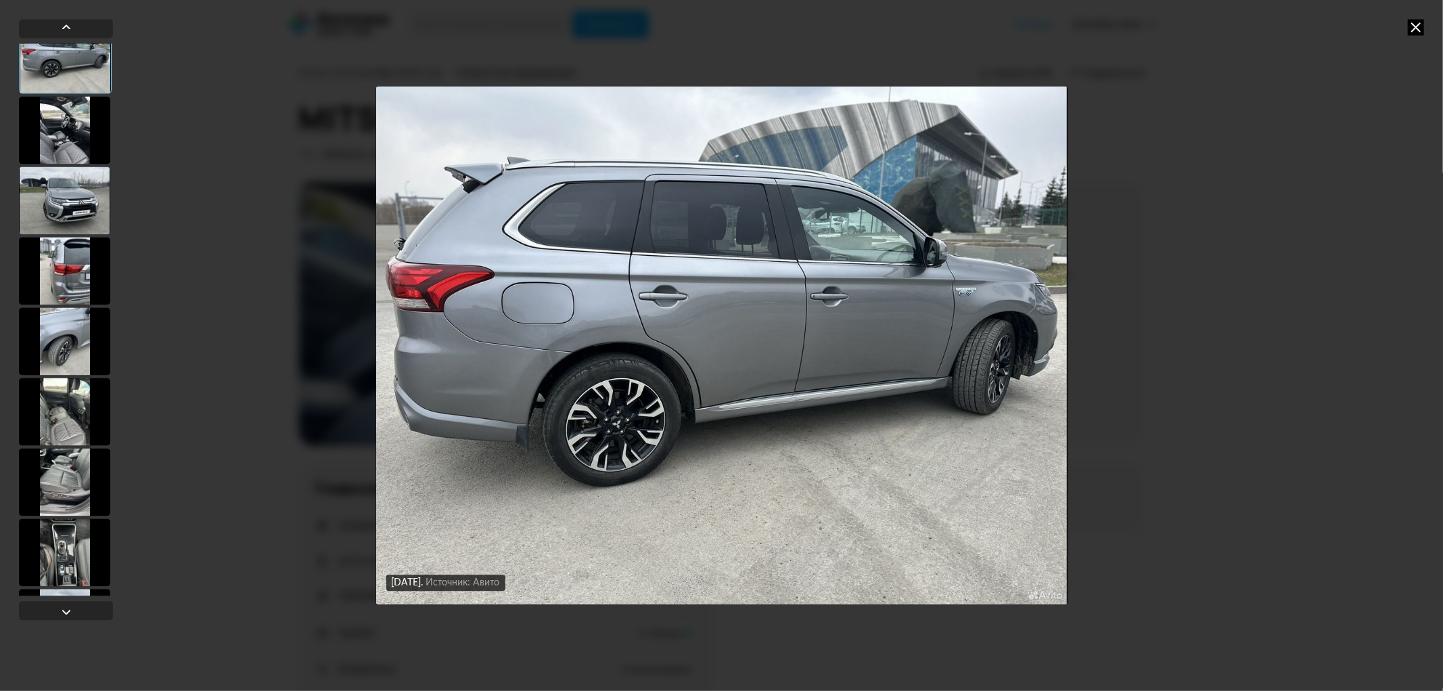
click at [62, 339] on div at bounding box center [64, 341] width 91 height 68
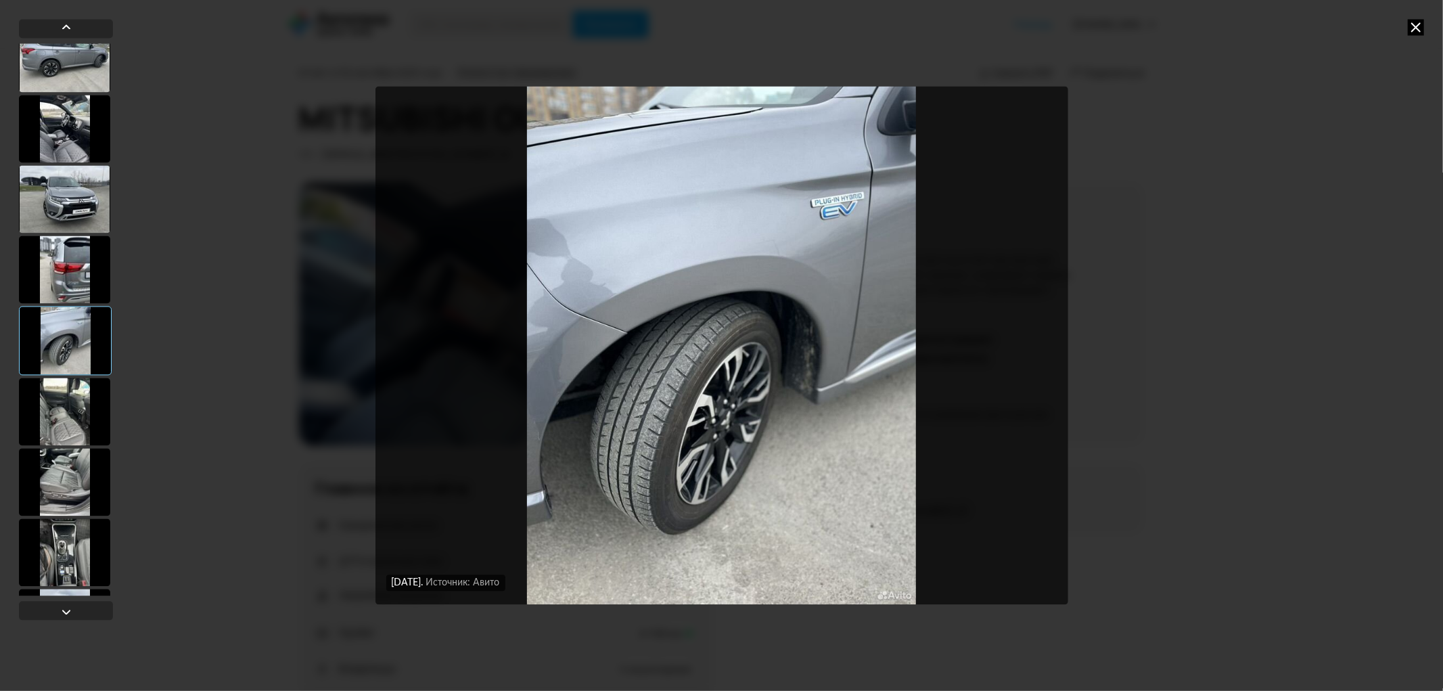
click at [64, 409] on div at bounding box center [64, 412] width 91 height 68
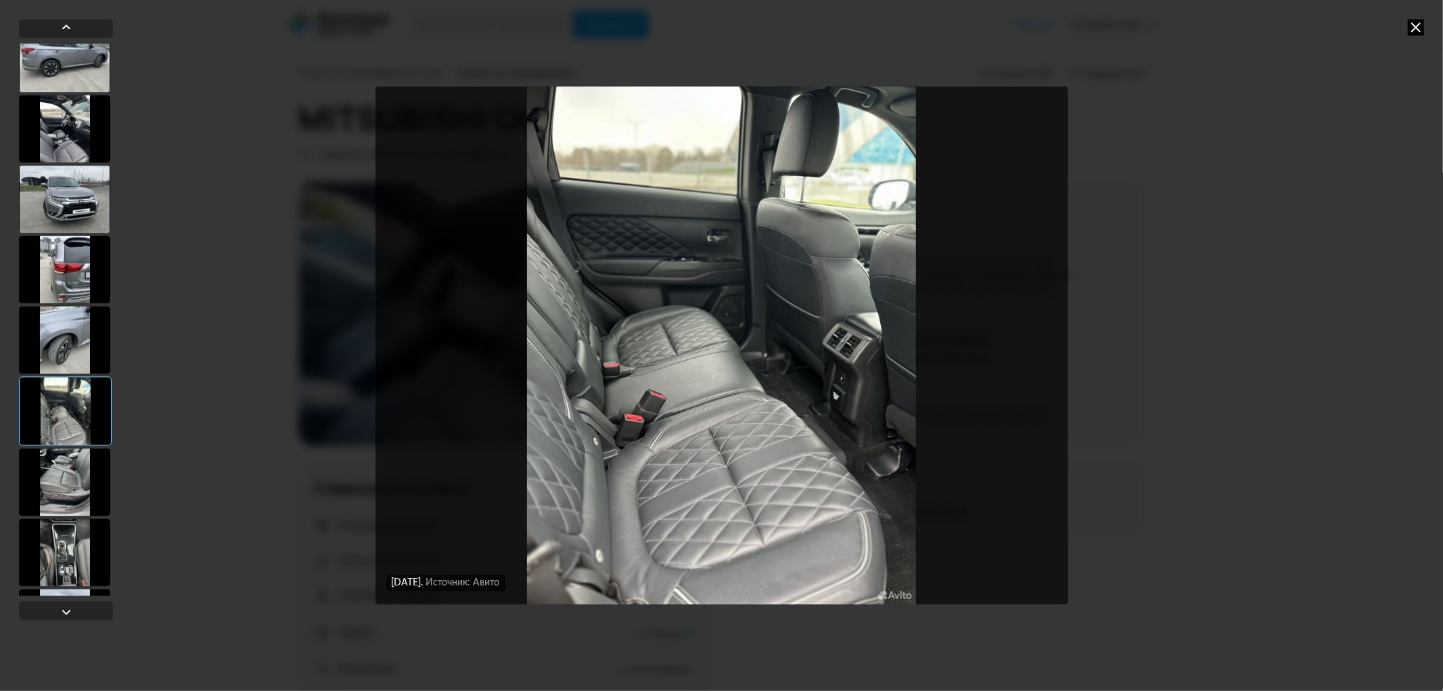
click at [72, 497] on div at bounding box center [64, 482] width 91 height 68
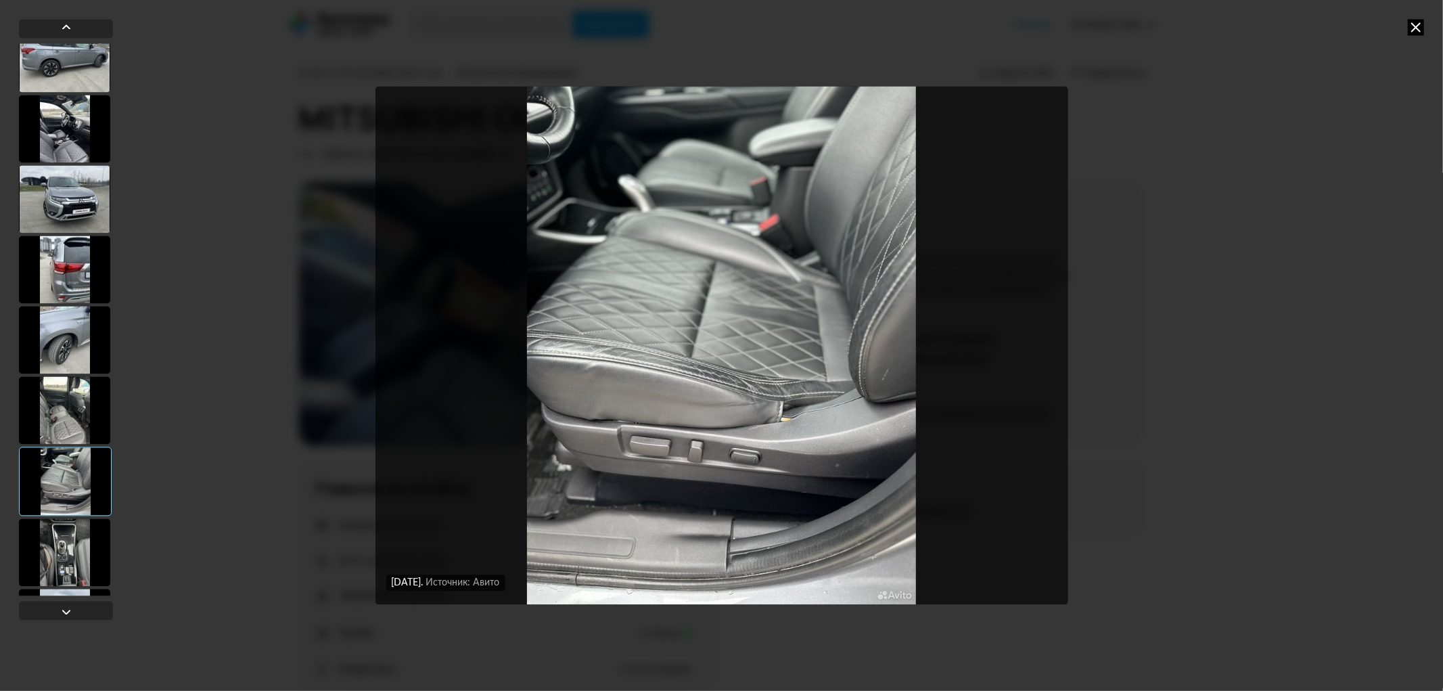
click at [86, 425] on div at bounding box center [64, 410] width 91 height 68
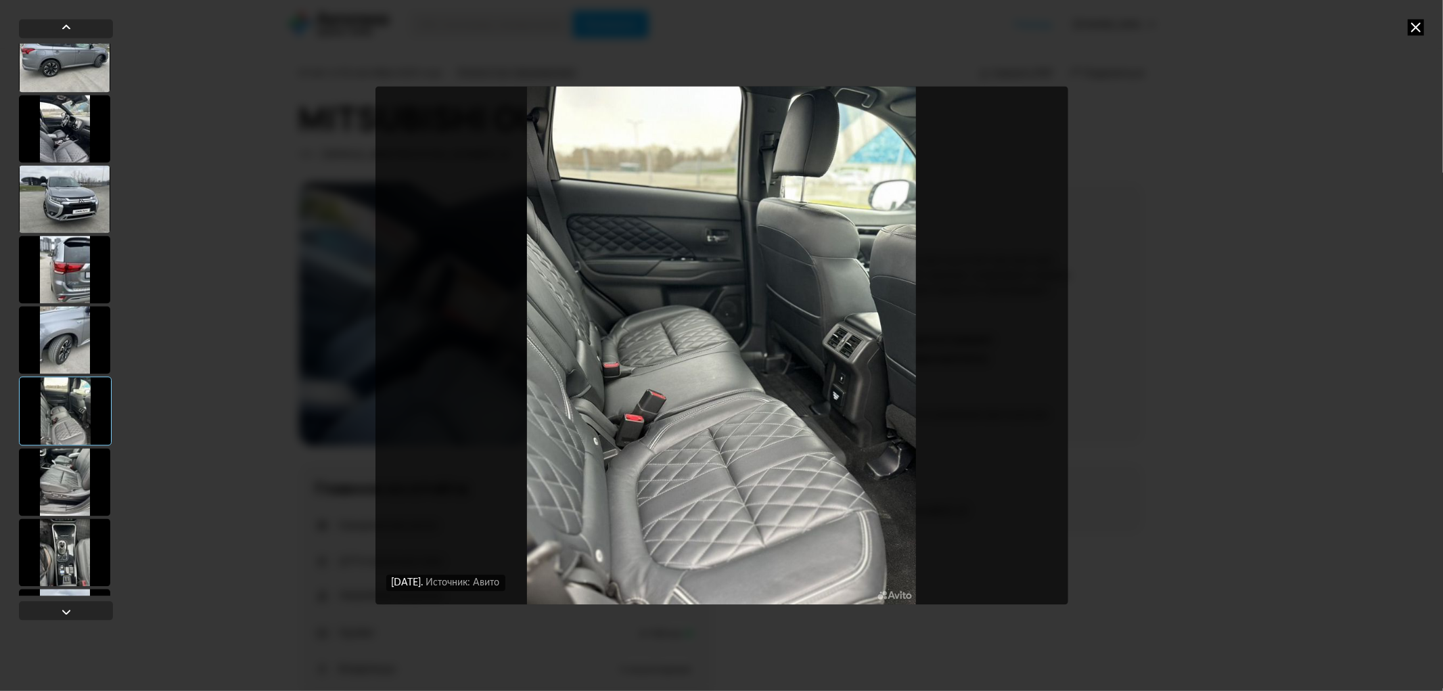
click at [55, 353] on div at bounding box center [64, 340] width 91 height 68
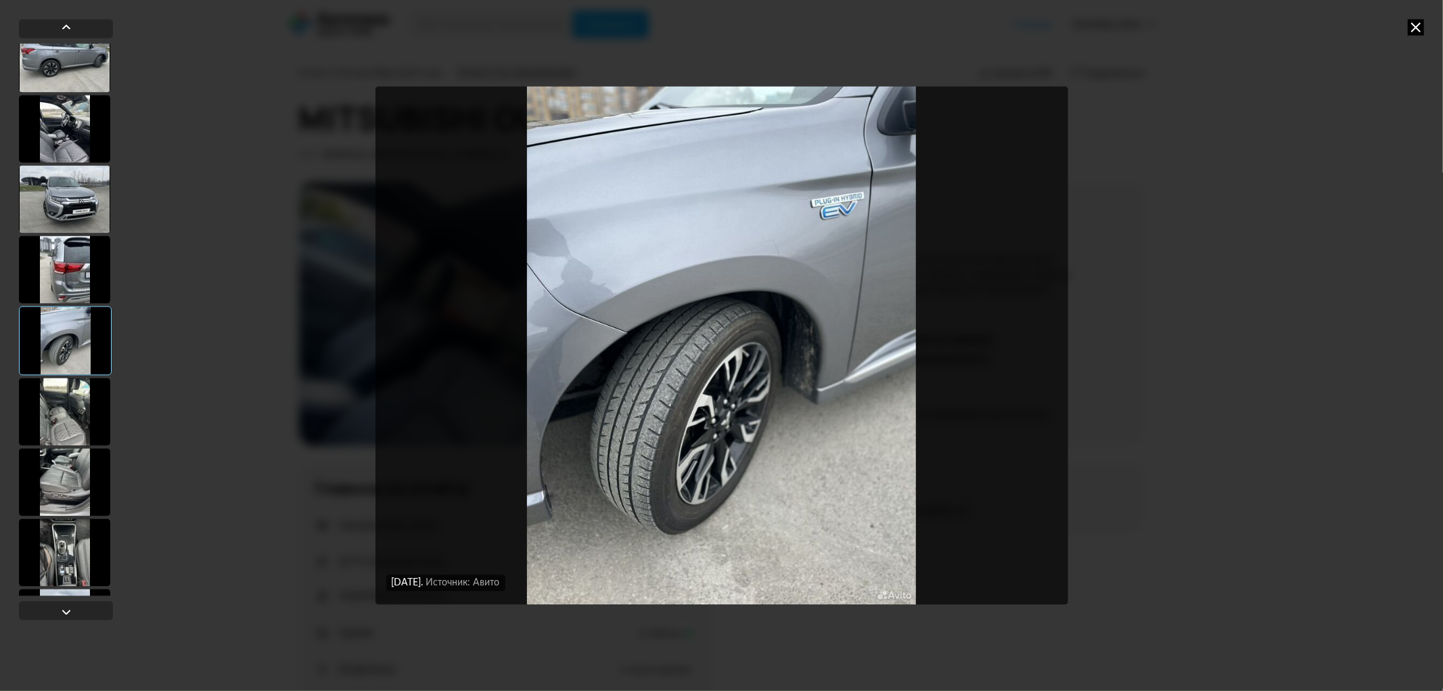
click at [92, 479] on div at bounding box center [64, 482] width 91 height 68
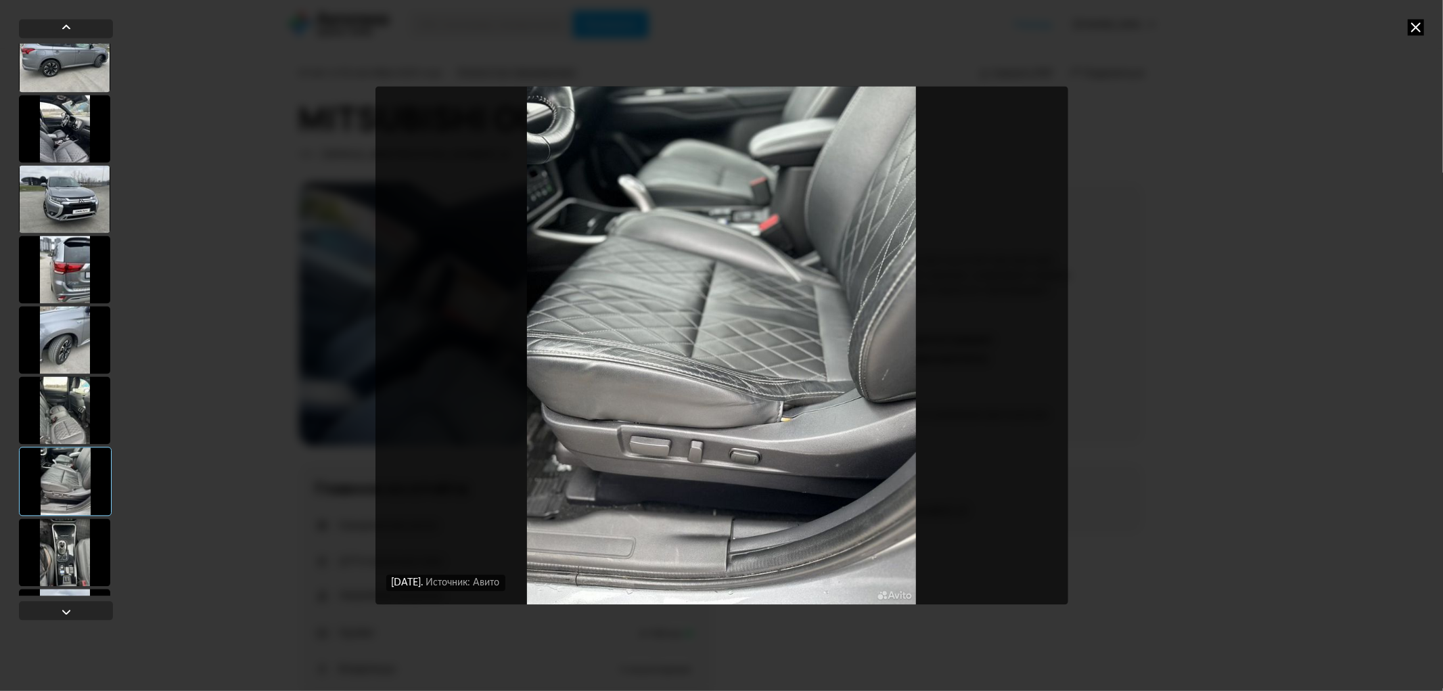
click at [83, 543] on div at bounding box center [64, 552] width 91 height 68
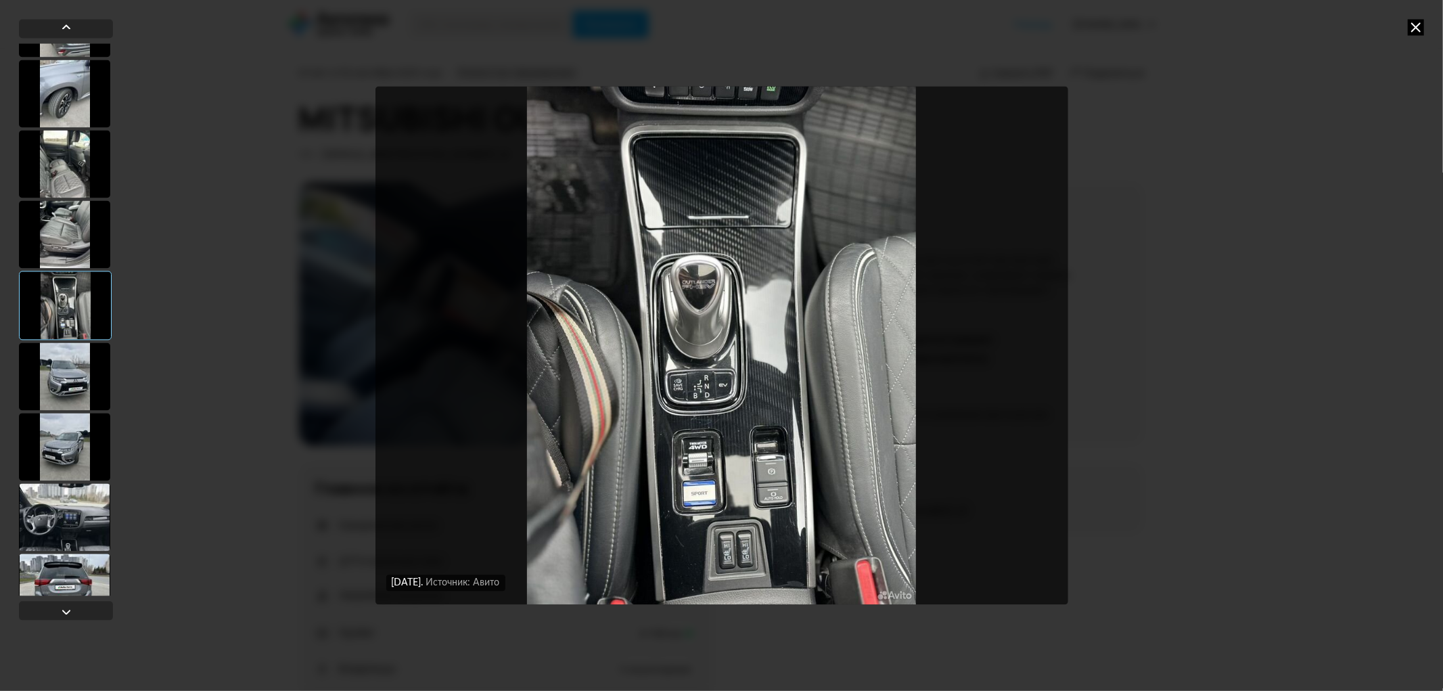
scroll to position [2290, 0]
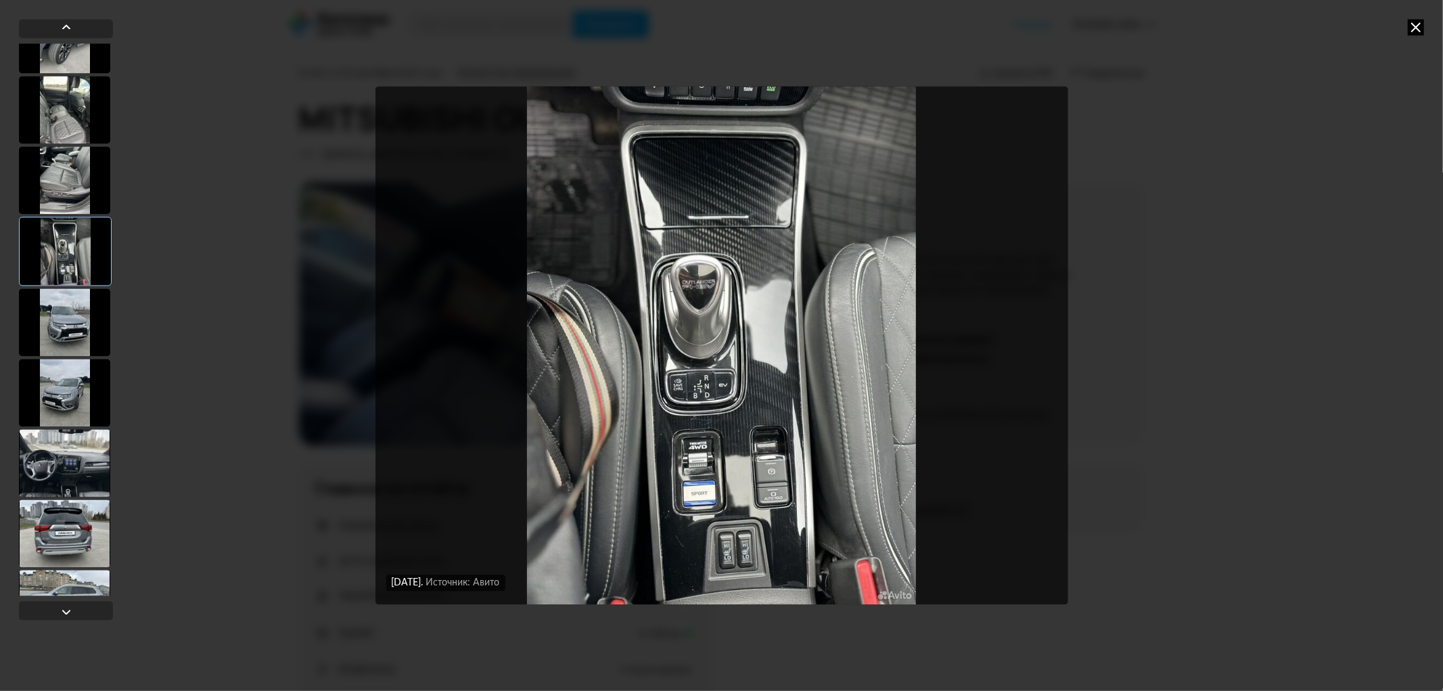
click at [74, 470] on div at bounding box center [64, 463] width 91 height 68
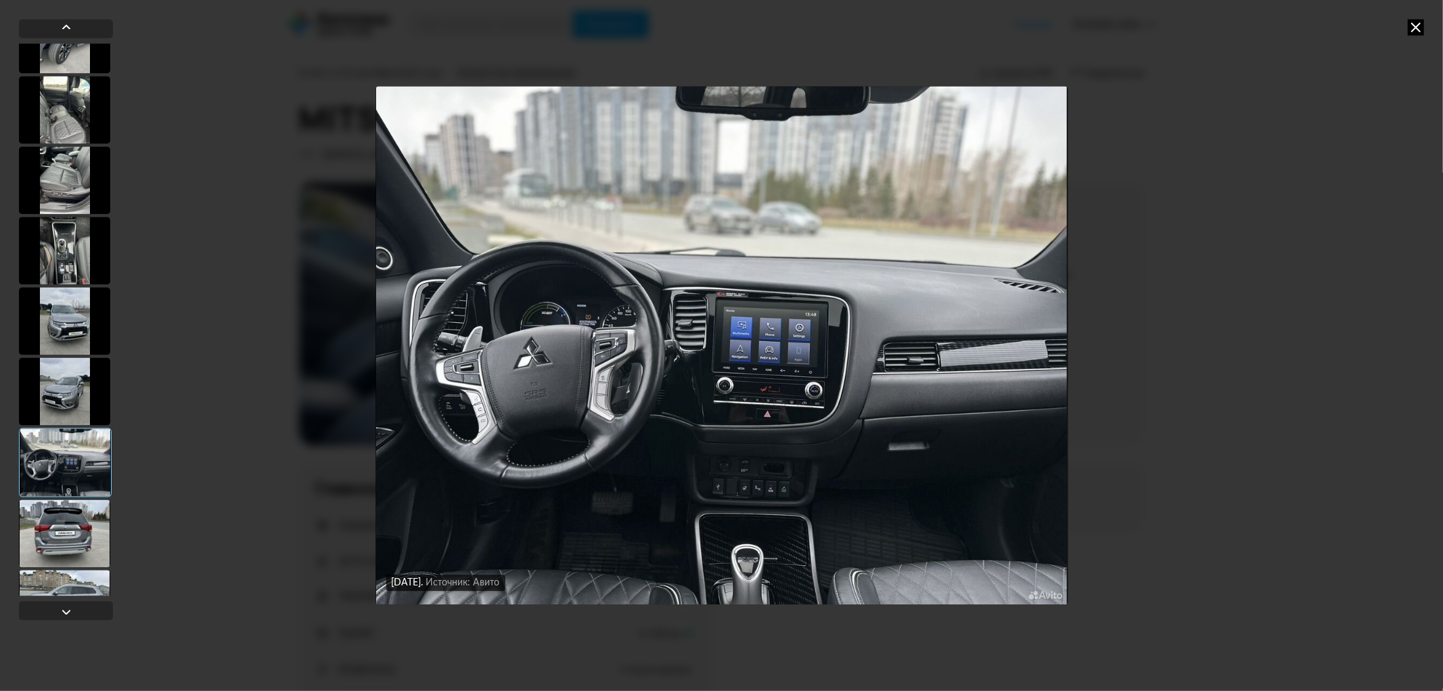
click at [71, 521] on div at bounding box center [64, 533] width 91 height 68
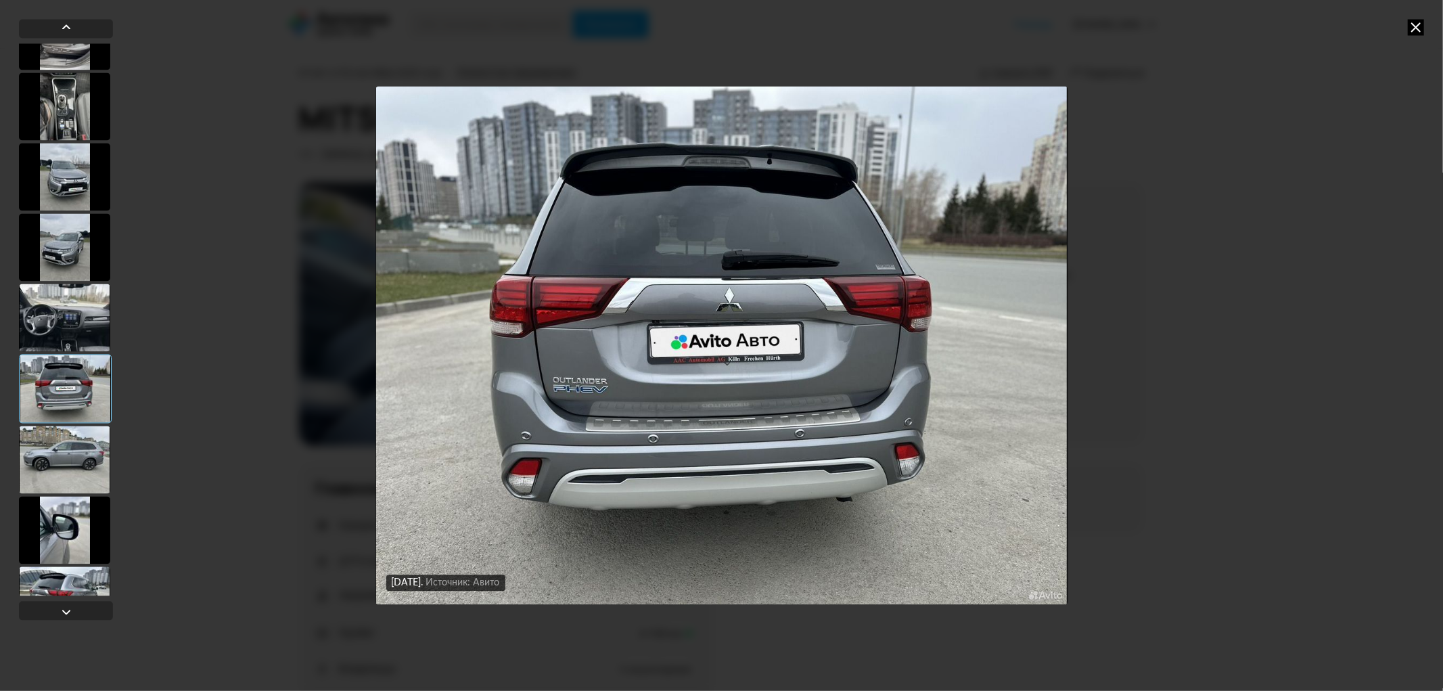
scroll to position [2440, 0]
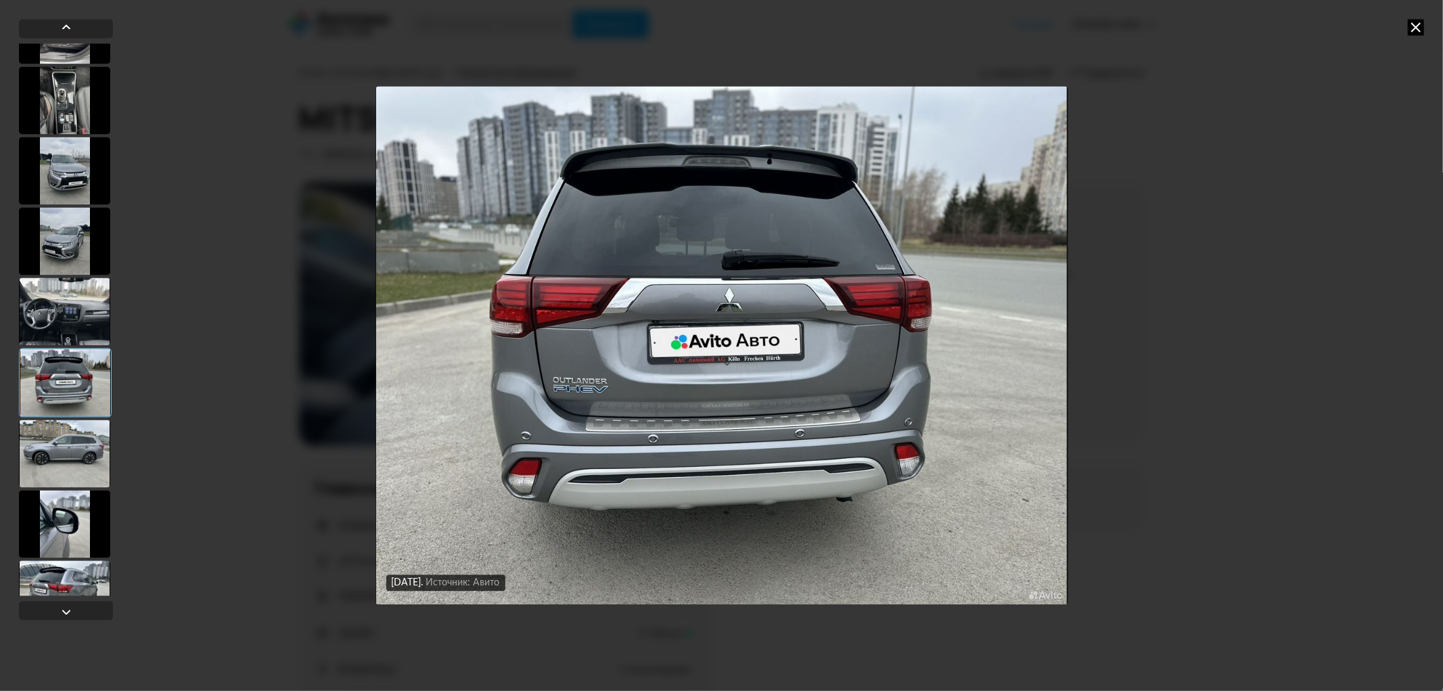
click at [62, 439] on div at bounding box center [64, 454] width 91 height 68
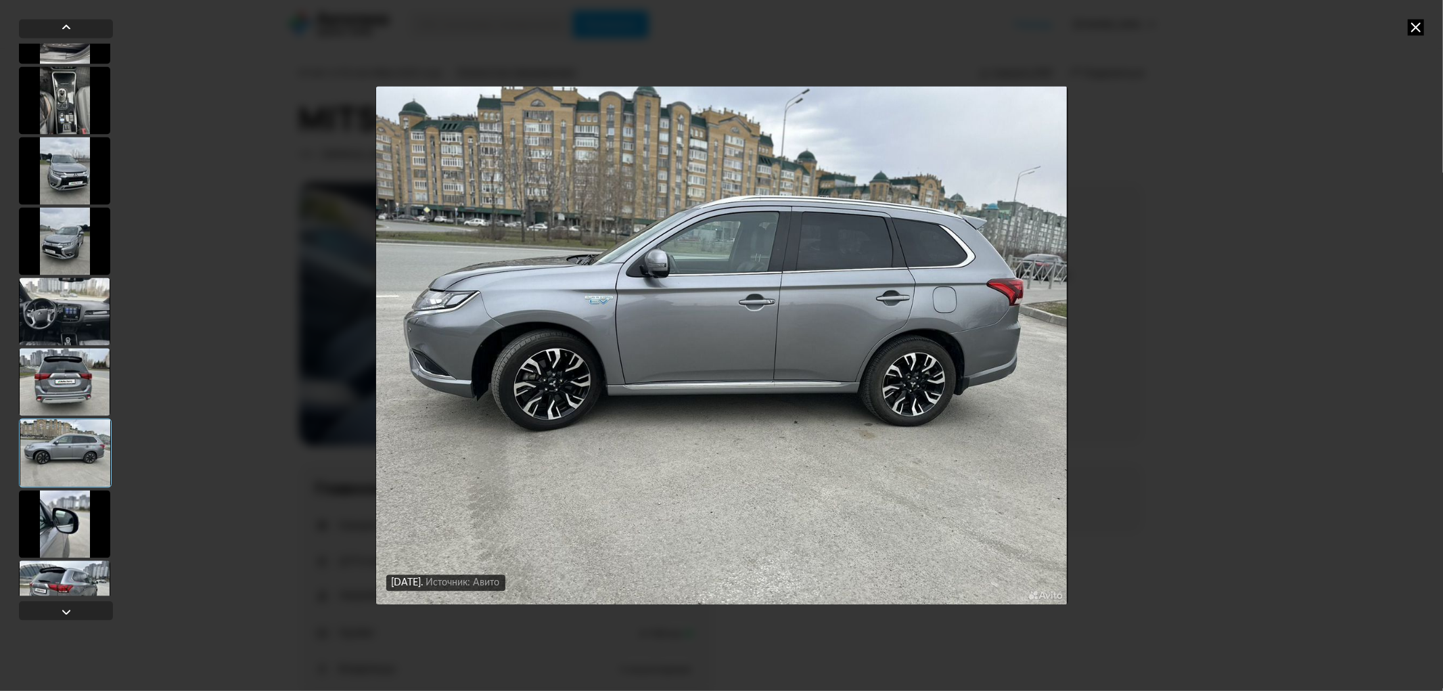
click at [790, 333] on img "Go to Slide 41" at bounding box center [722, 346] width 693 height 518
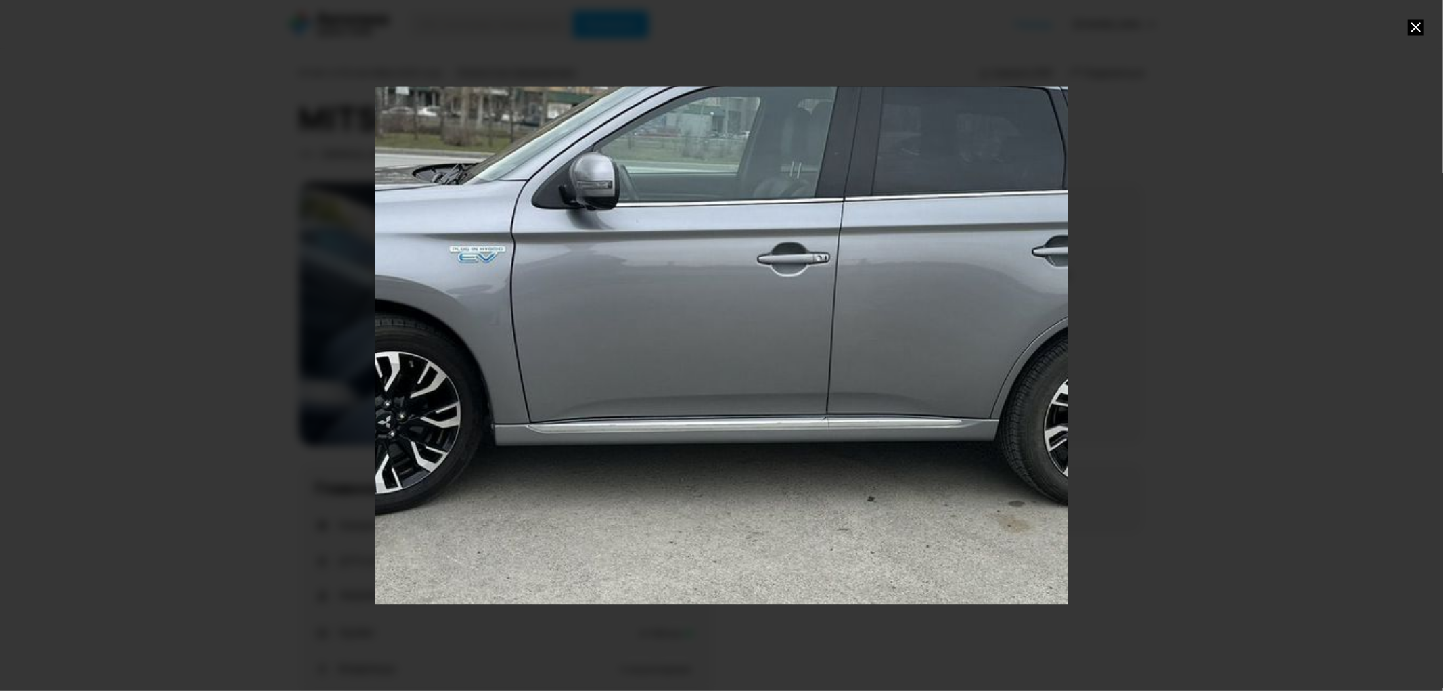
click at [792, 330] on div "Go to Slide 41" at bounding box center [722, 345] width 1386 height 1037
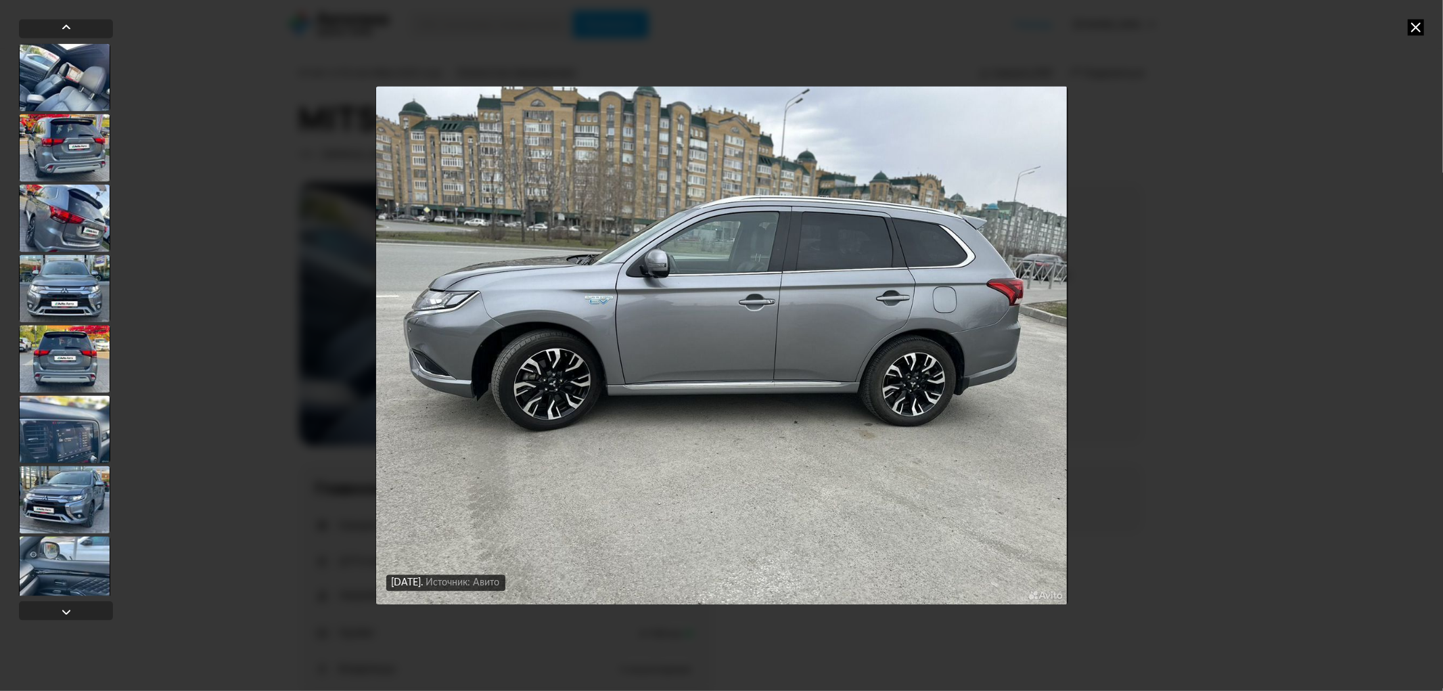
click at [804, 328] on img "Go to Slide 41" at bounding box center [722, 346] width 693 height 518
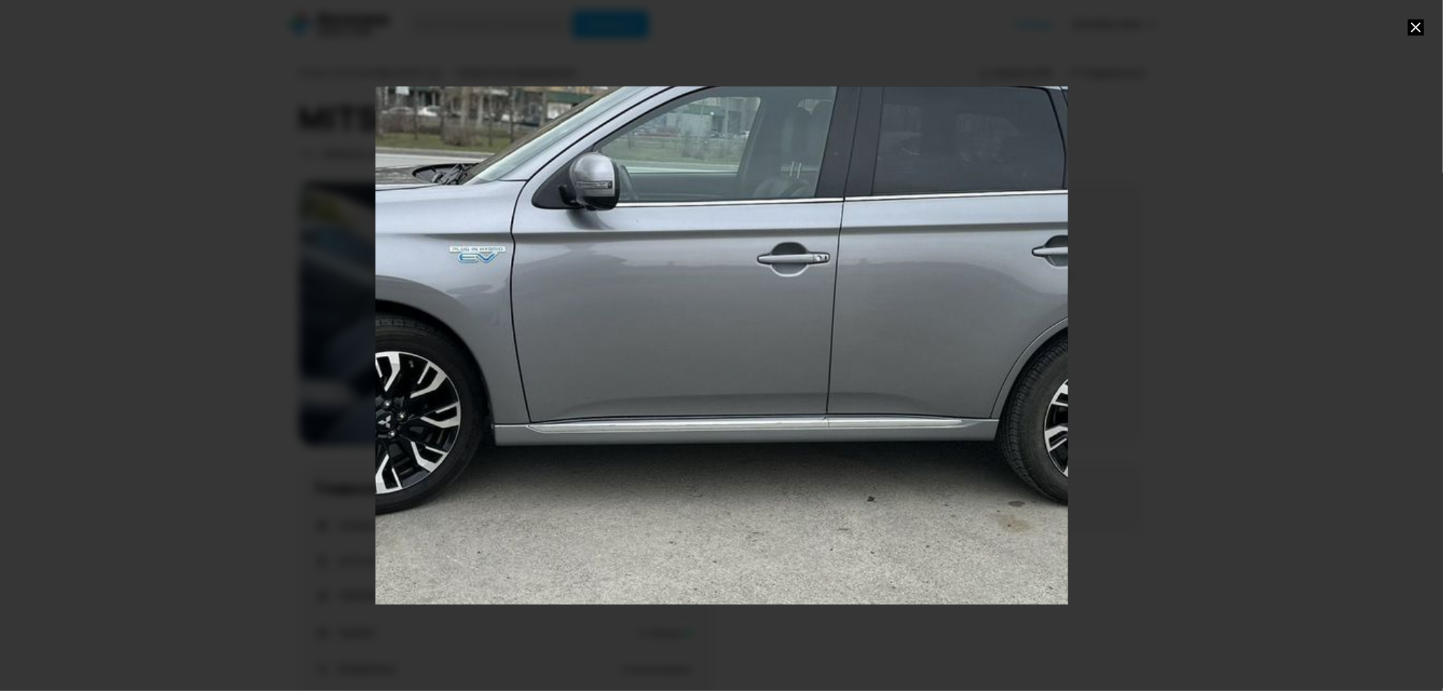
click at [807, 328] on div "Go to Slide 41" at bounding box center [722, 345] width 1386 height 1037
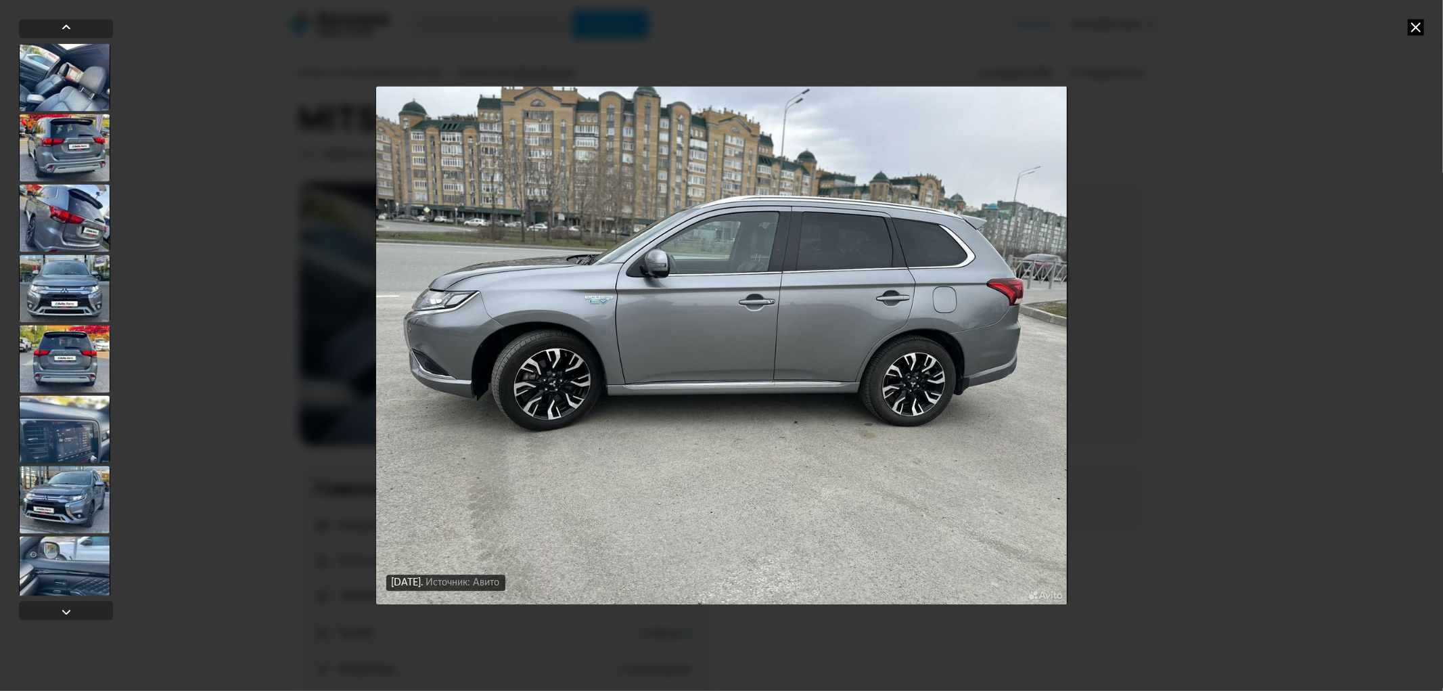
click at [807, 328] on img "Go to Slide 41" at bounding box center [722, 346] width 693 height 518
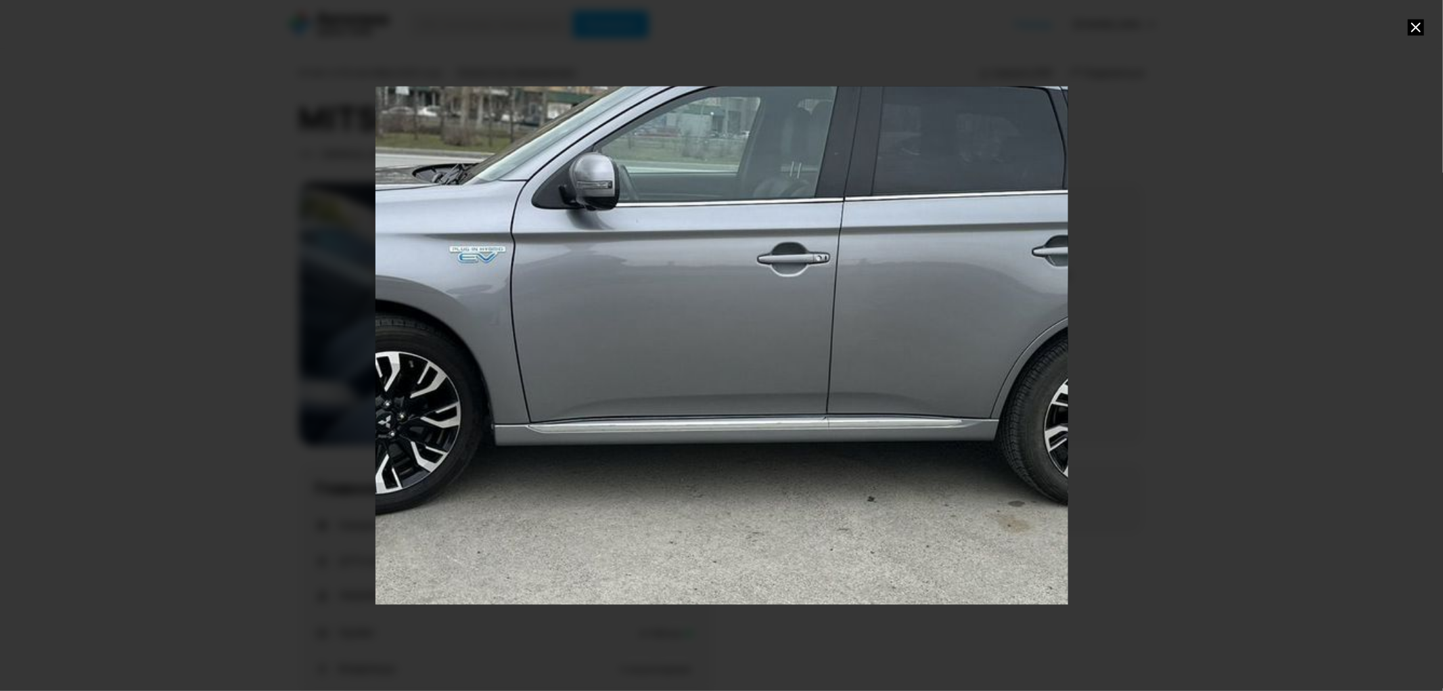
click at [810, 328] on div "Go to Slide 41" at bounding box center [722, 345] width 1386 height 1037
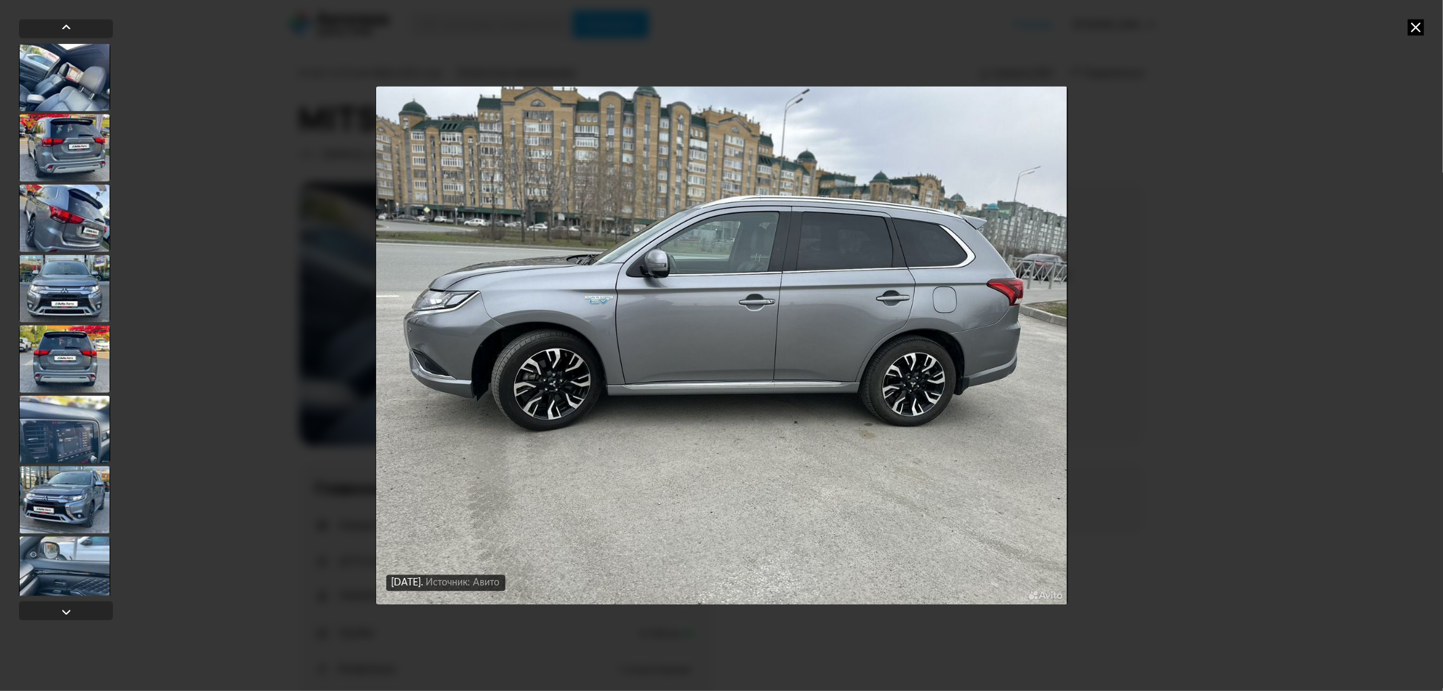
click at [802, 287] on img "Go to Slide 41" at bounding box center [722, 346] width 693 height 518
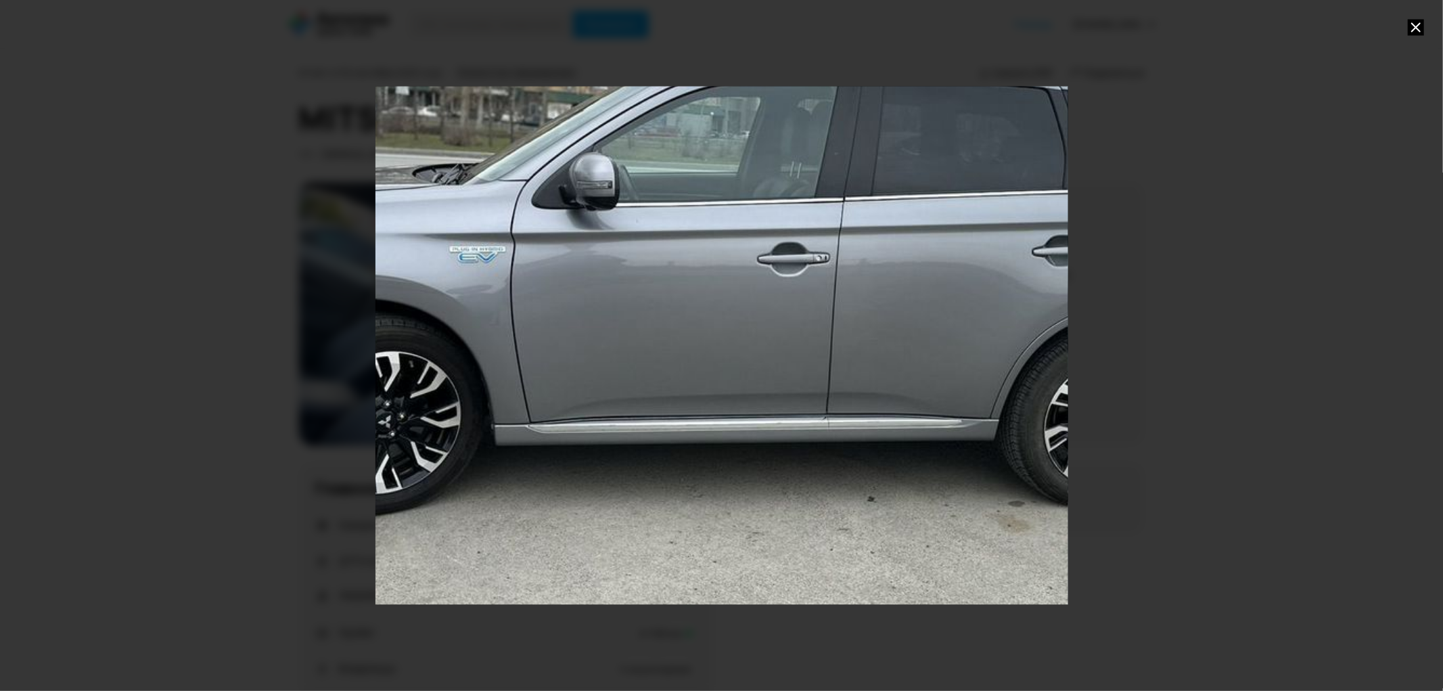
click at [781, 282] on div "Go to Slide 41" at bounding box center [722, 345] width 1386 height 1037
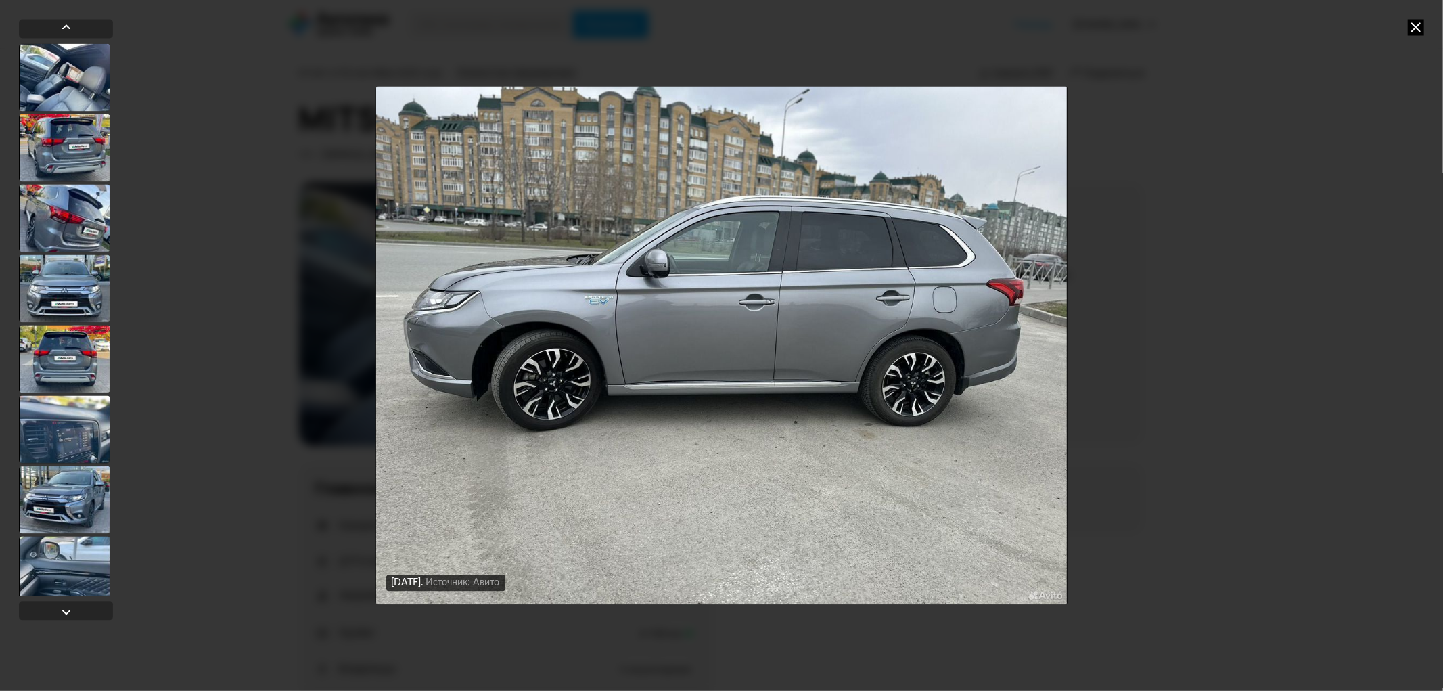
click at [761, 298] on img "Go to Slide 41" at bounding box center [722, 346] width 693 height 518
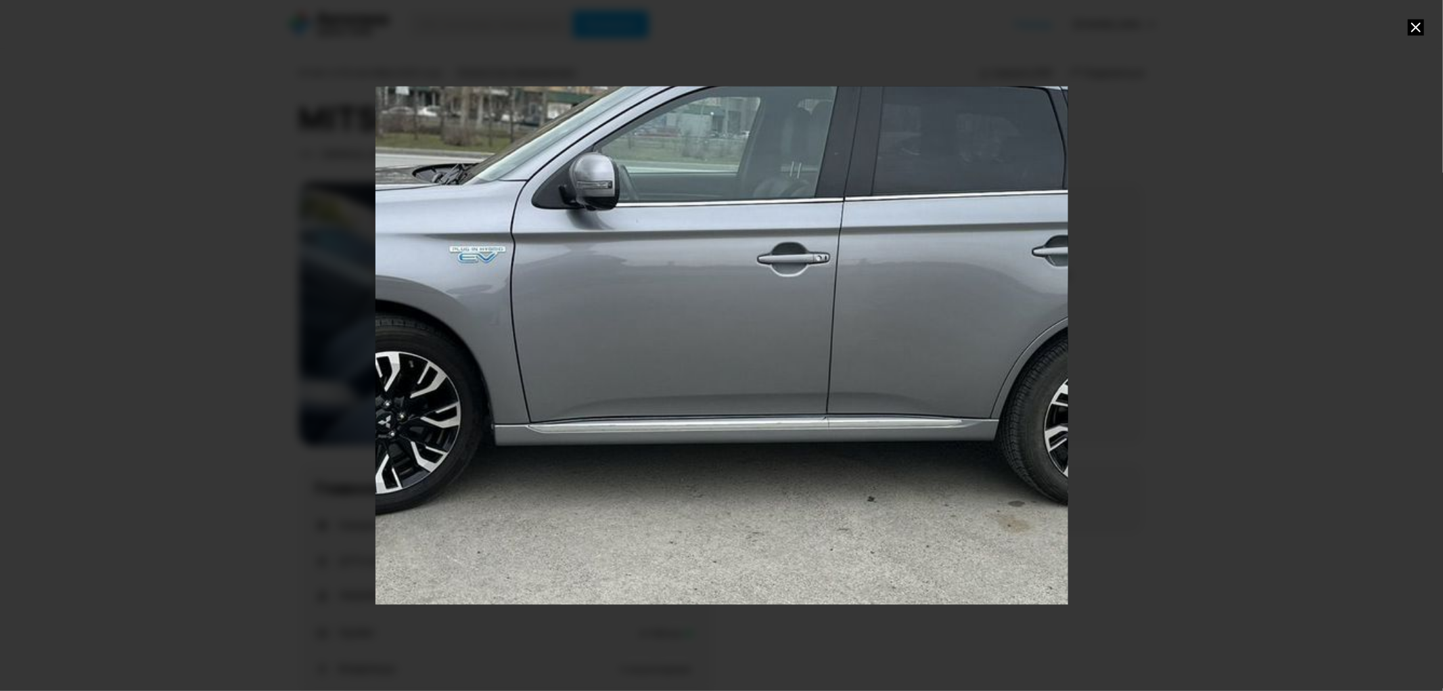
click at [761, 296] on div "Go to Slide 41" at bounding box center [722, 345] width 1386 height 1037
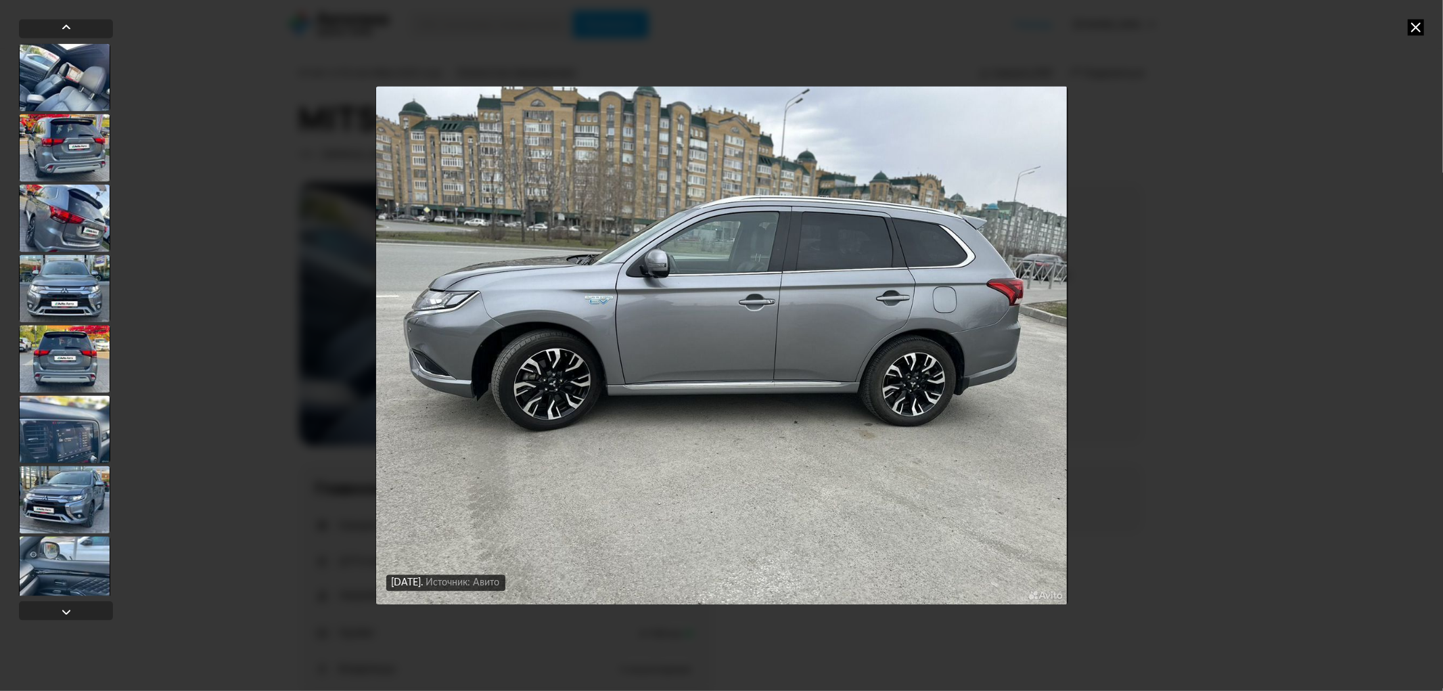
click at [70, 496] on div at bounding box center [64, 500] width 91 height 68
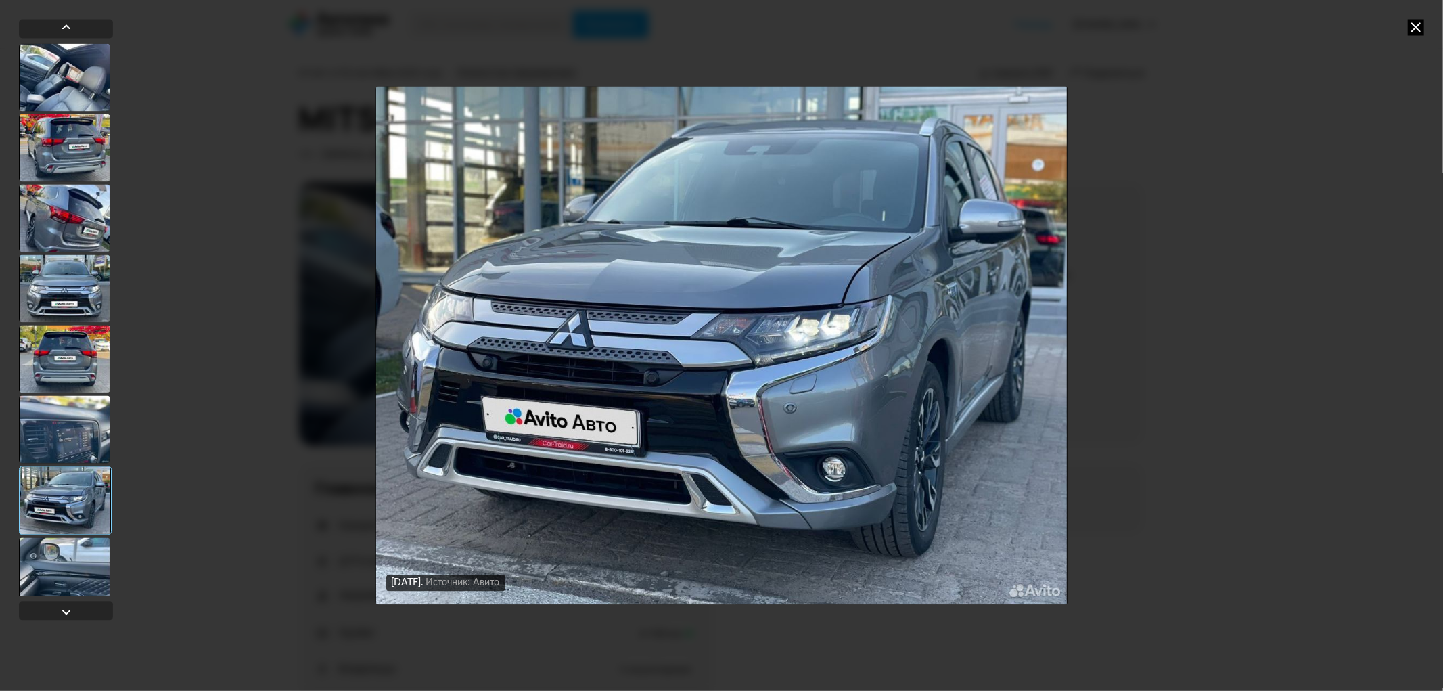
click at [639, 369] on img "Go to Slide 7" at bounding box center [722, 346] width 693 height 518
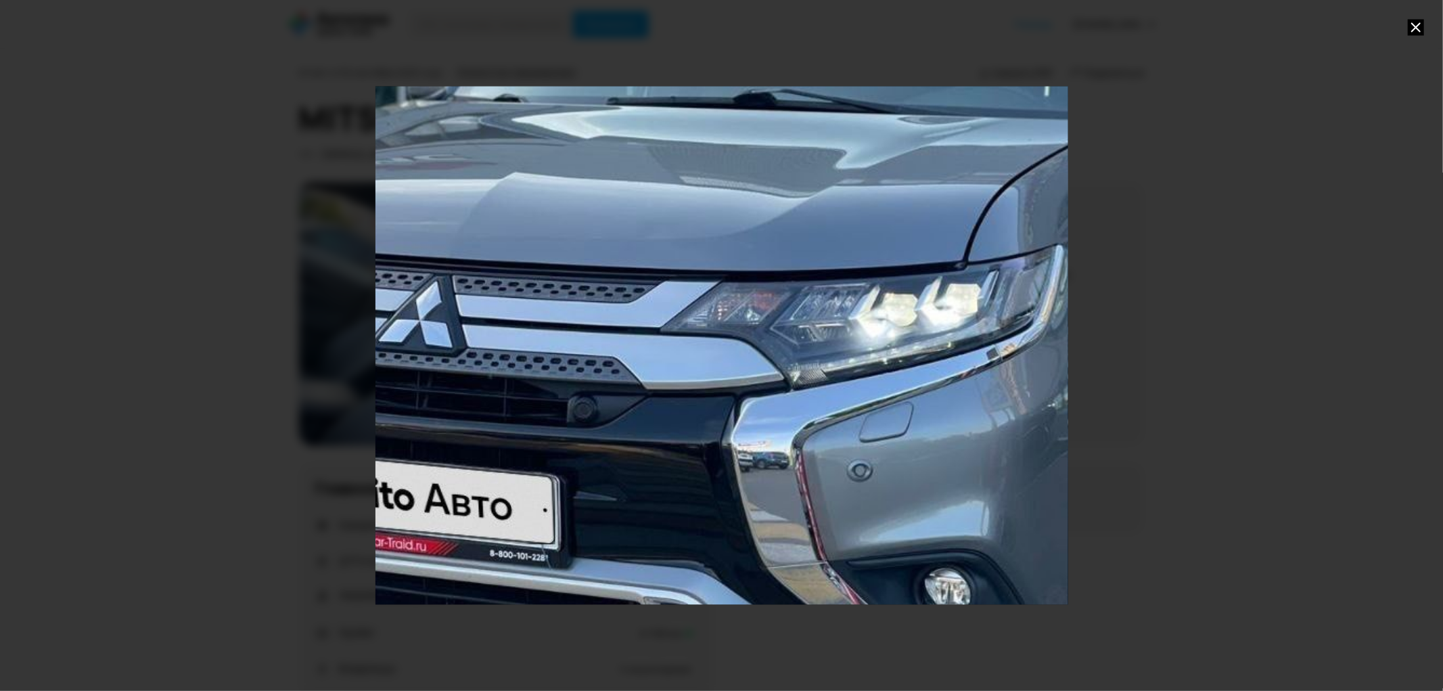
click at [639, 369] on div "Go to Slide 7" at bounding box center [722, 345] width 1386 height 1037
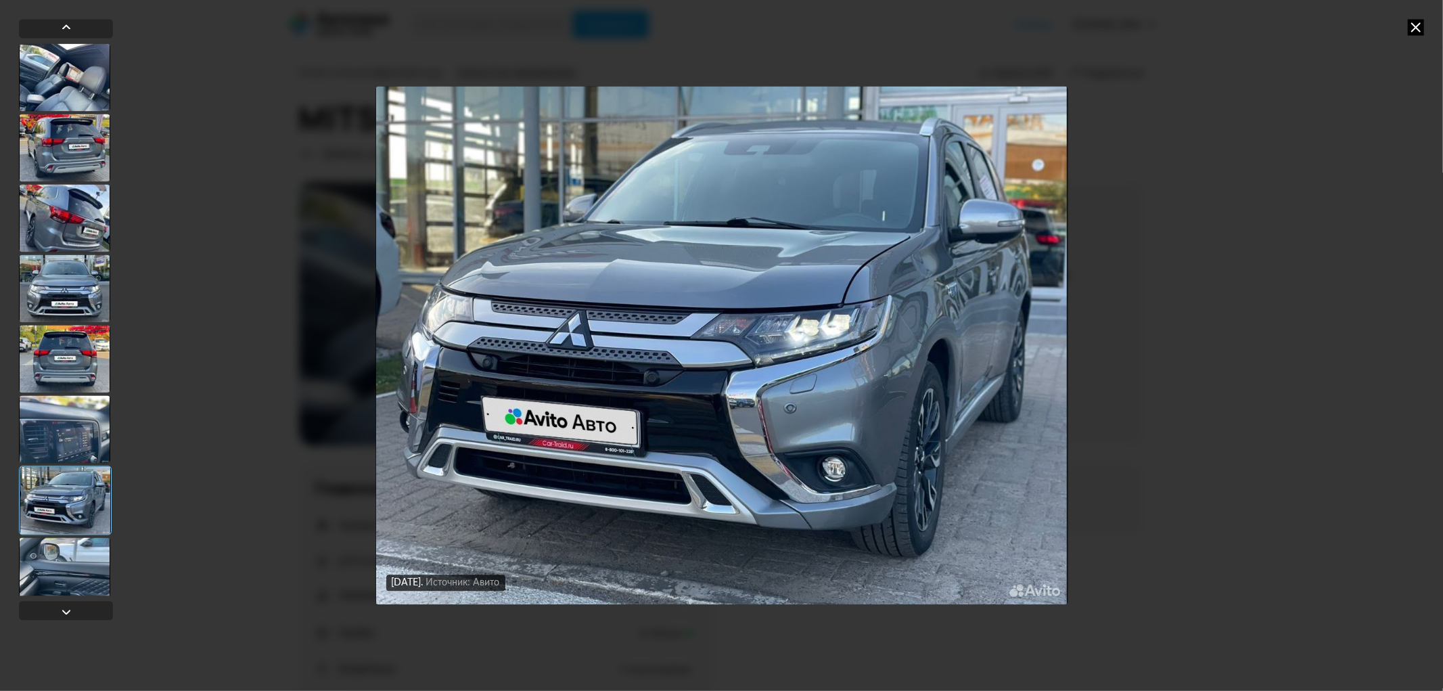
click at [73, 423] on div at bounding box center [64, 429] width 91 height 68
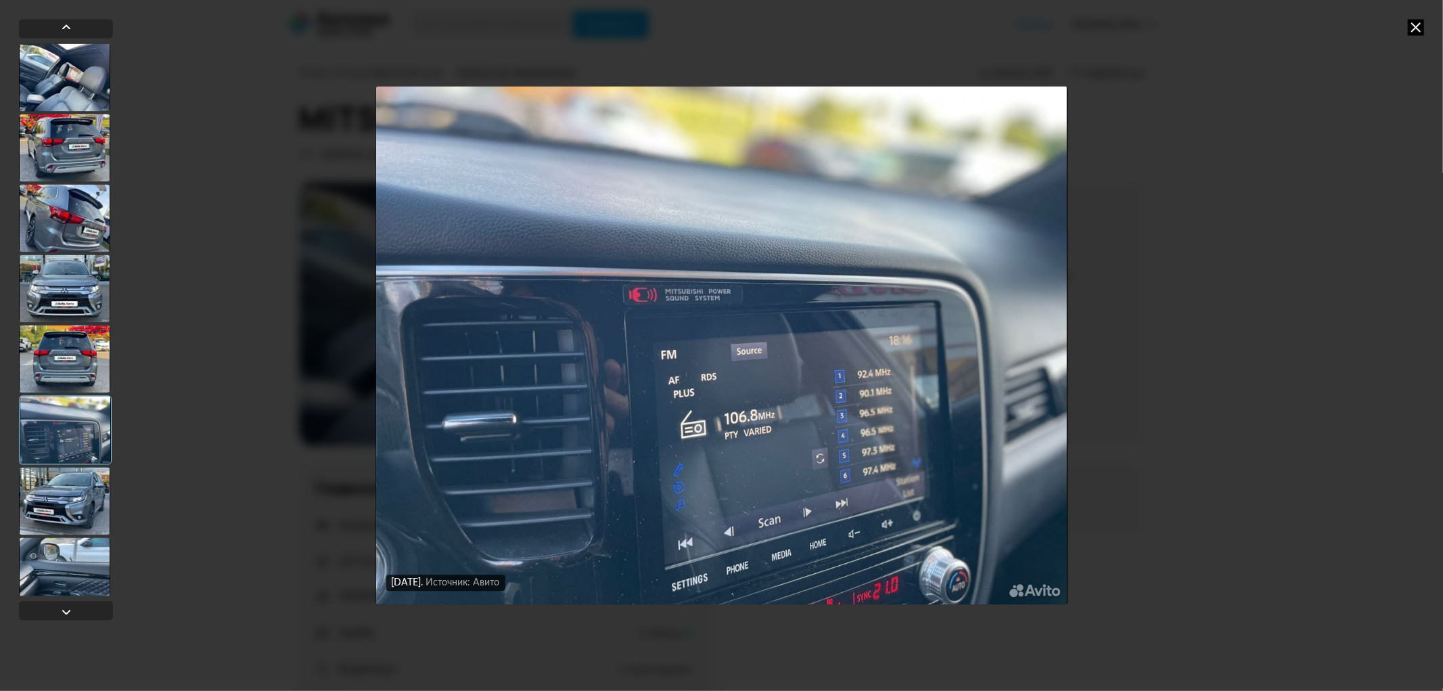
click at [83, 280] on div at bounding box center [64, 288] width 91 height 68
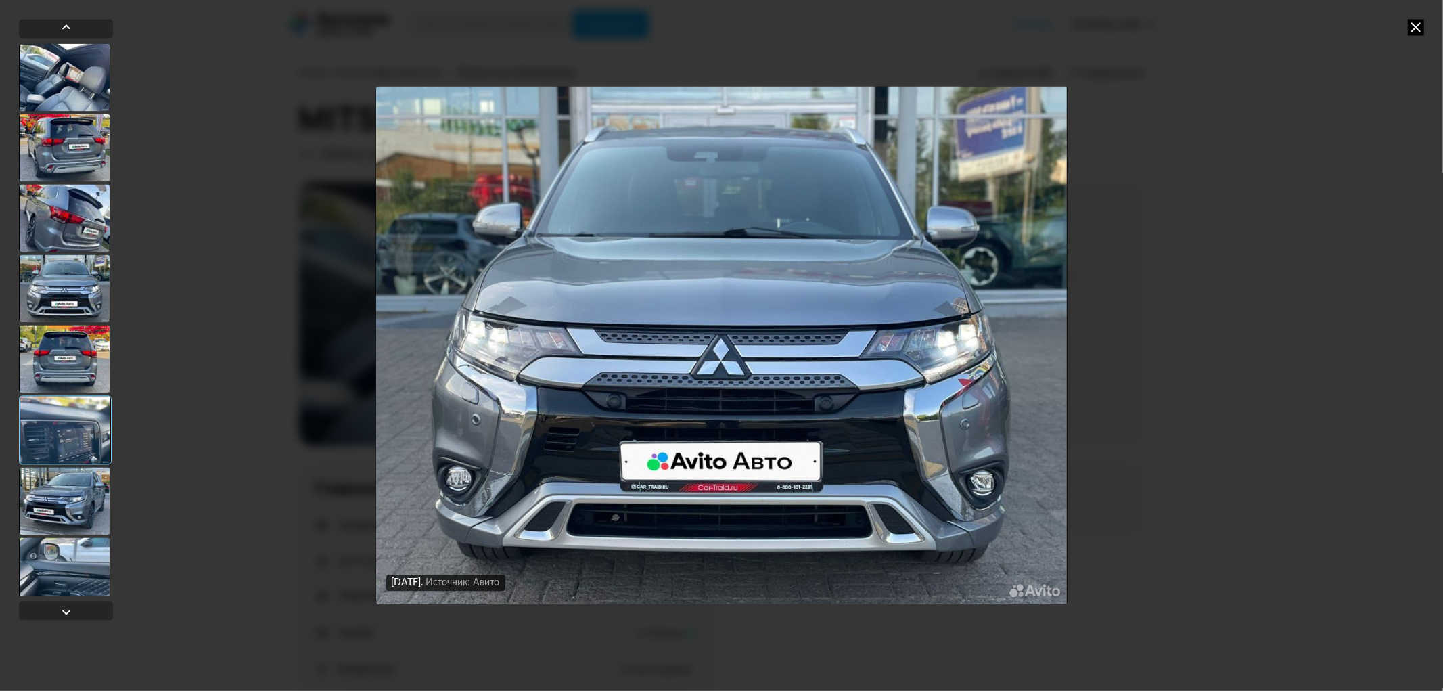
click at [65, 212] on div at bounding box center [64, 218] width 91 height 68
drag, startPoint x: 110, startPoint y: 556, endPoint x: 91, endPoint y: 556, distance: 19.0
click at [108, 556] on div at bounding box center [64, 571] width 91 height 68
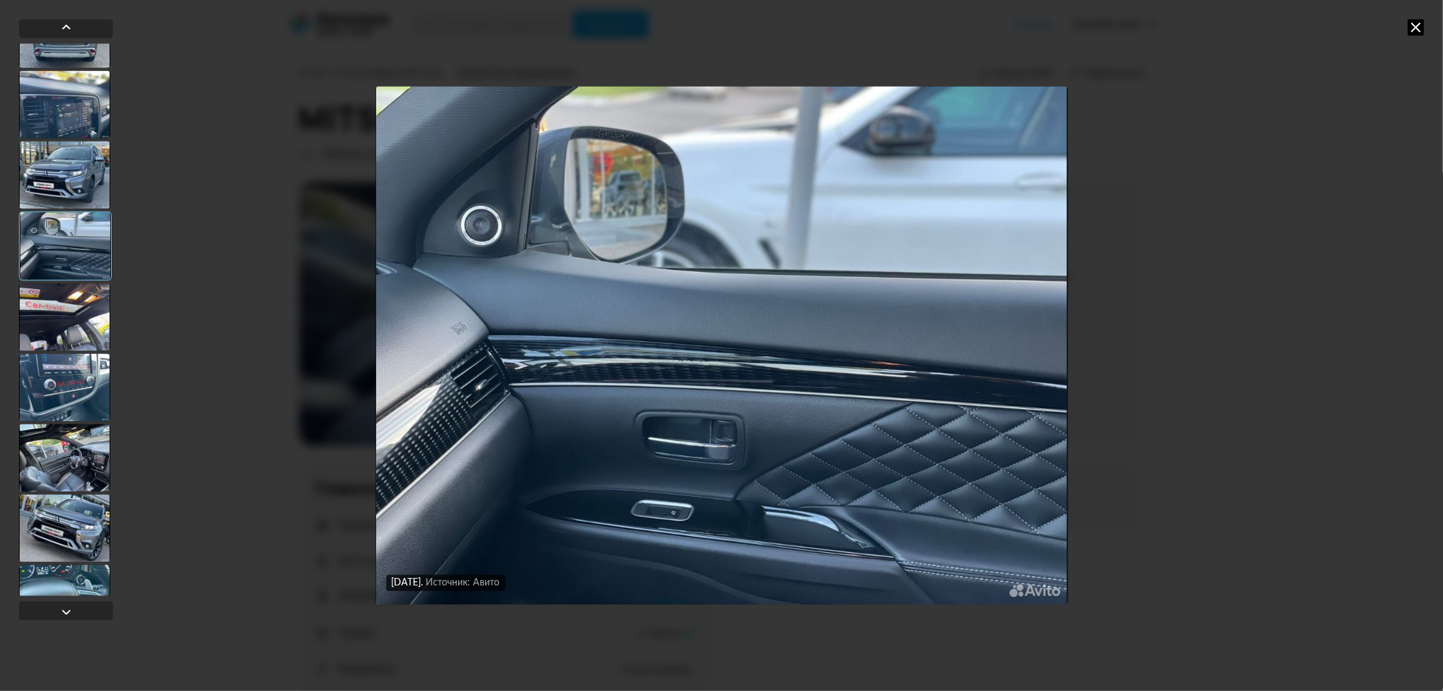
scroll to position [376, 0]
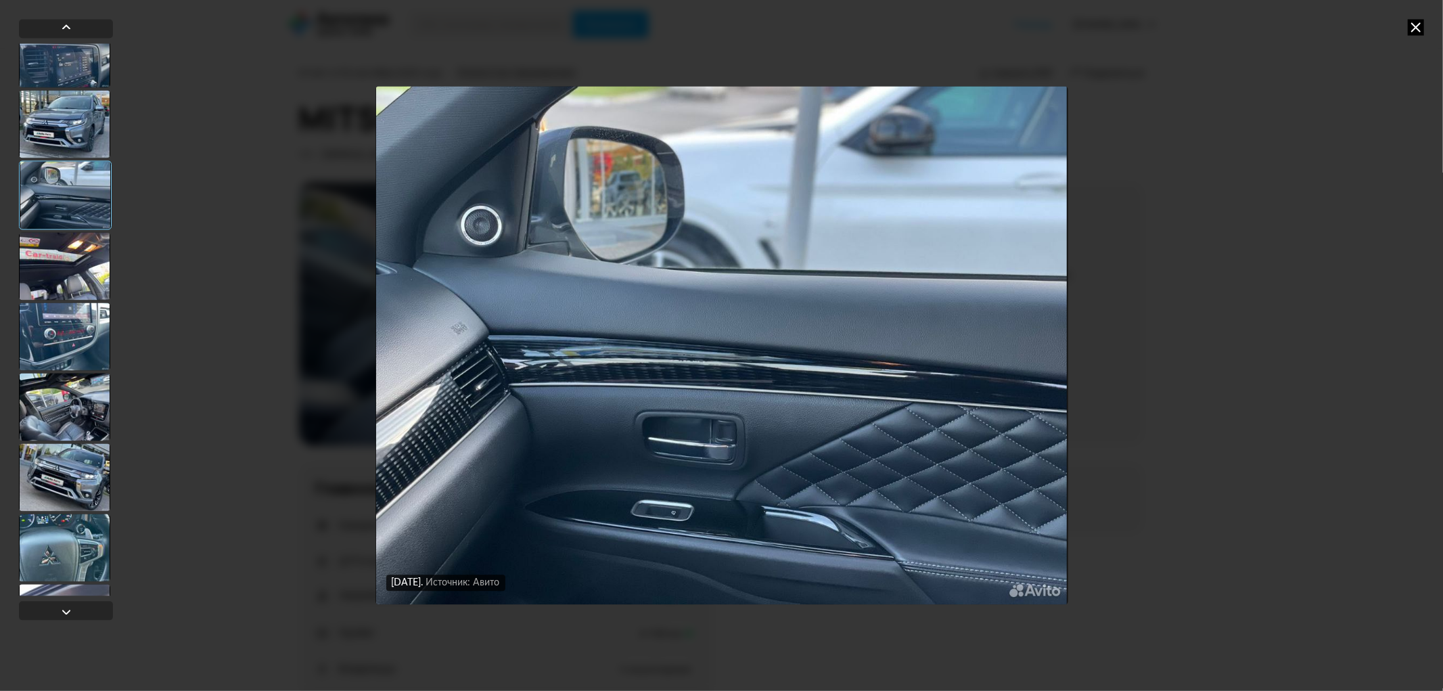
click at [51, 489] on div at bounding box center [64, 477] width 91 height 68
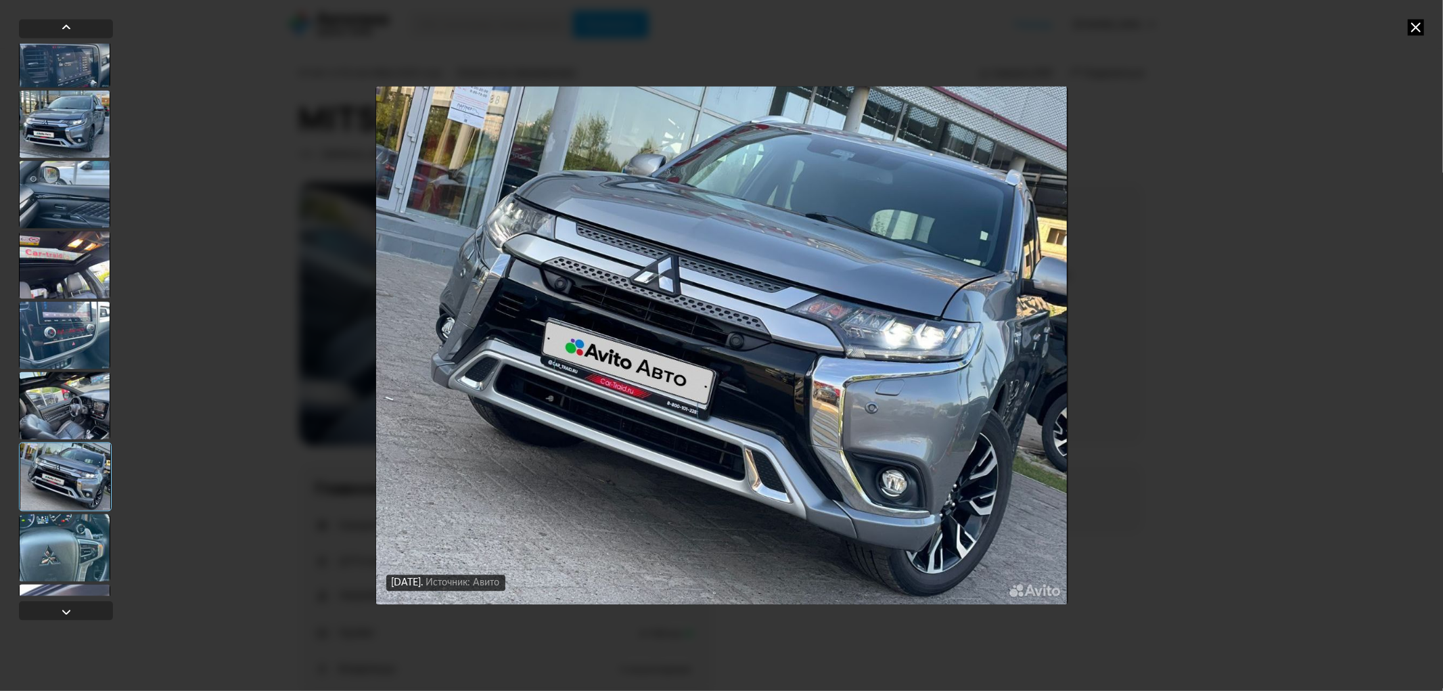
click at [64, 543] on div at bounding box center [64, 548] width 91 height 68
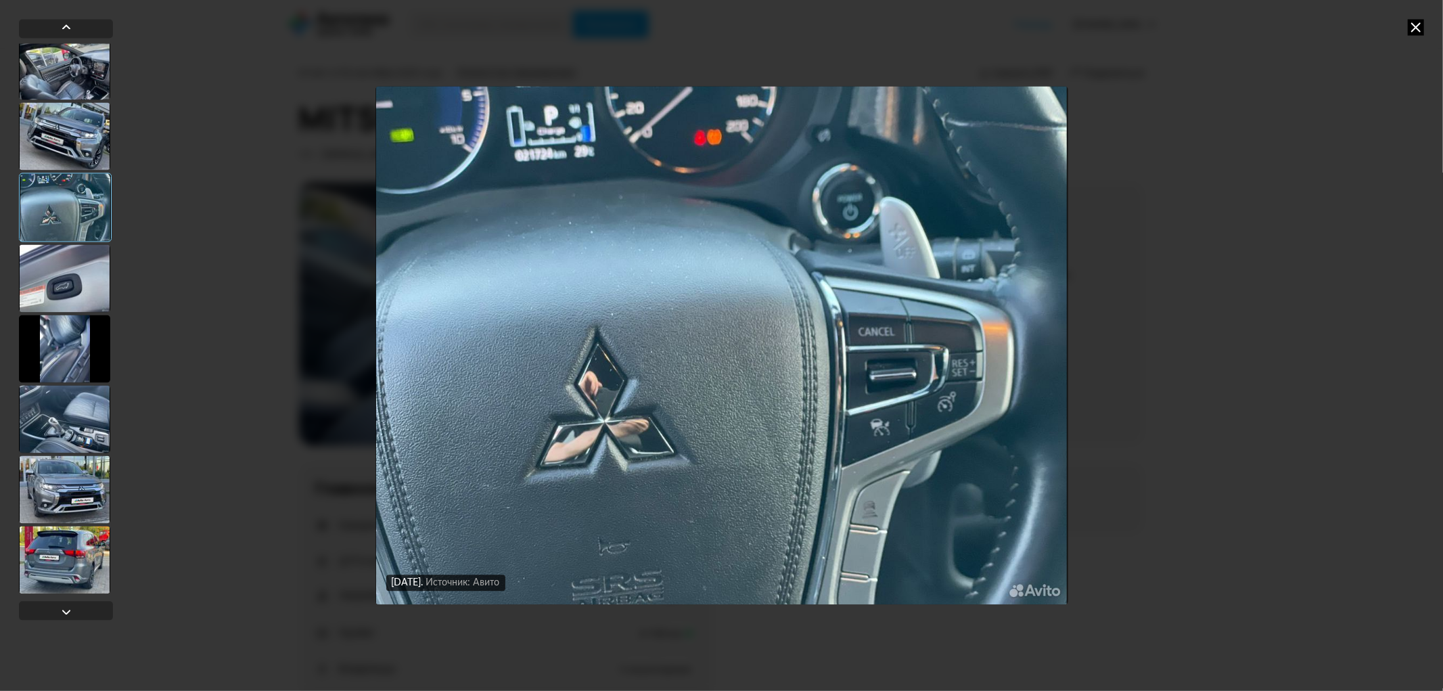
scroll to position [752, 0]
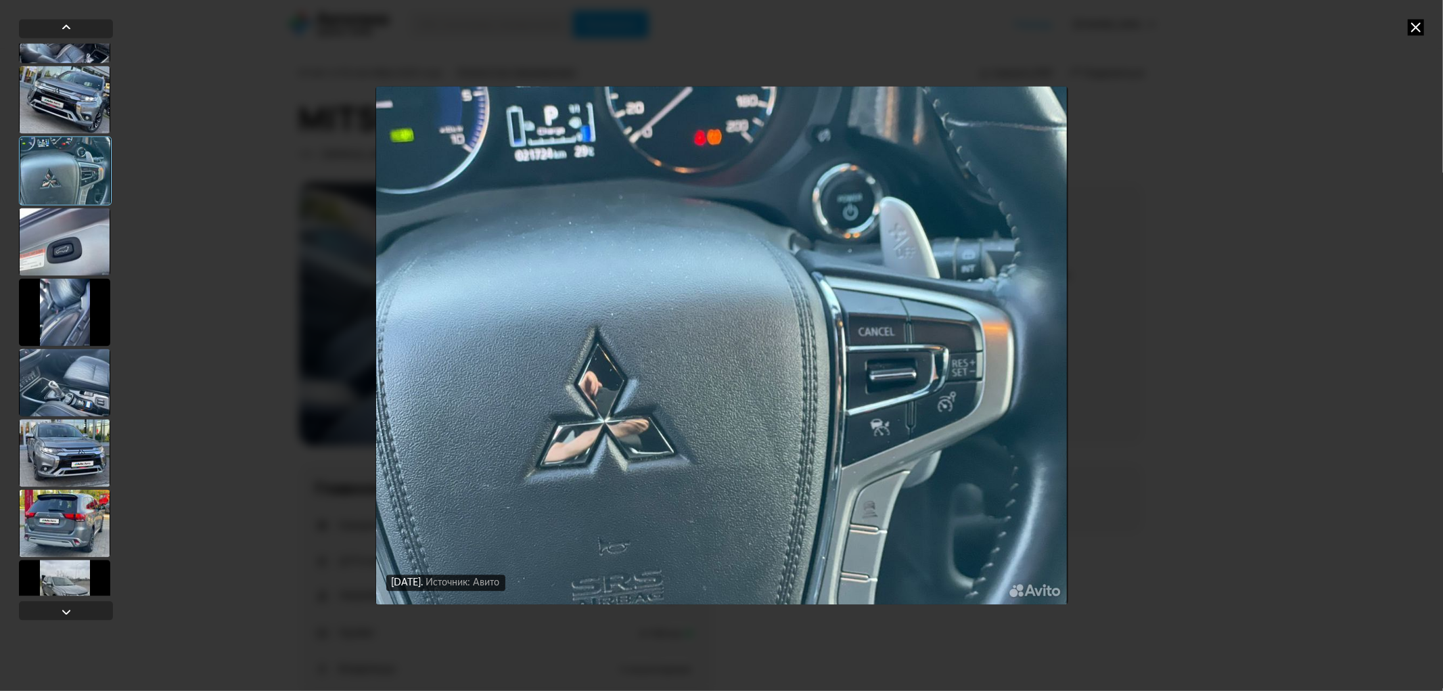
click at [53, 397] on div at bounding box center [64, 383] width 91 height 68
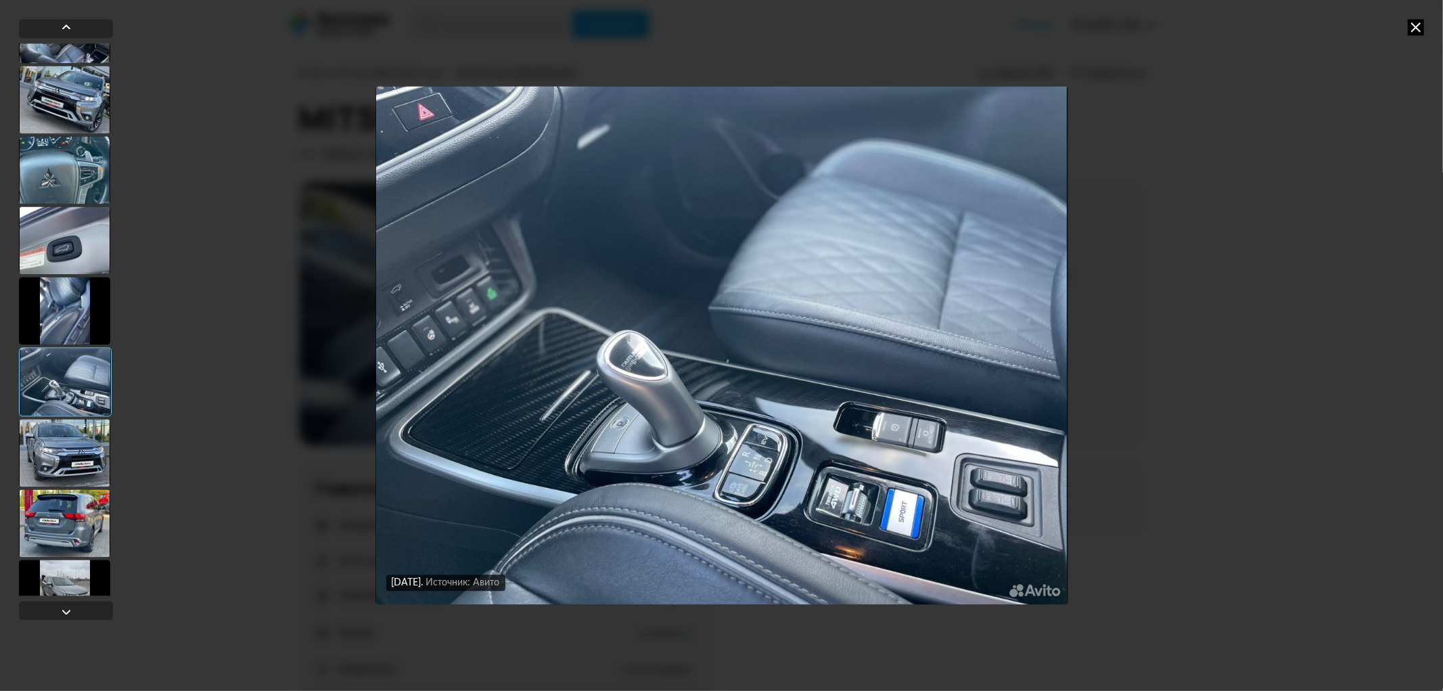
click at [63, 442] on div at bounding box center [64, 453] width 91 height 68
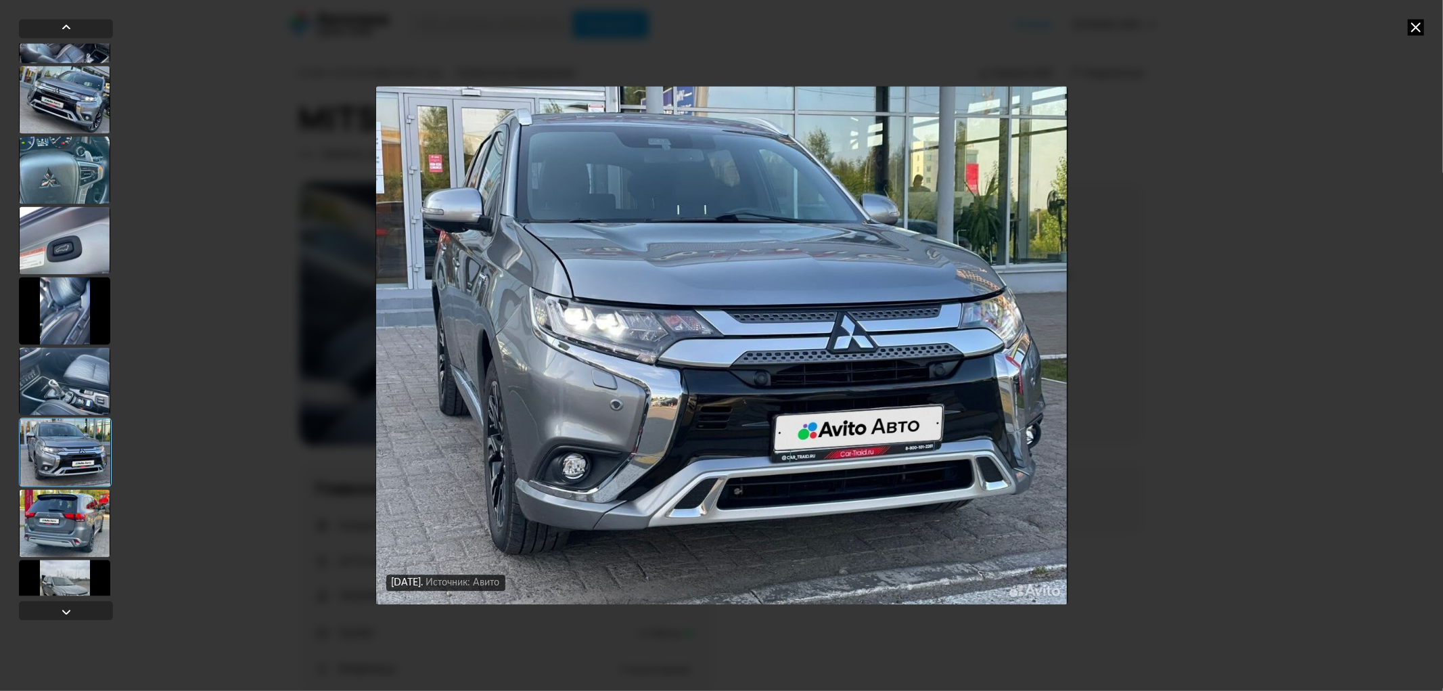
click at [77, 526] on div at bounding box center [64, 523] width 91 height 68
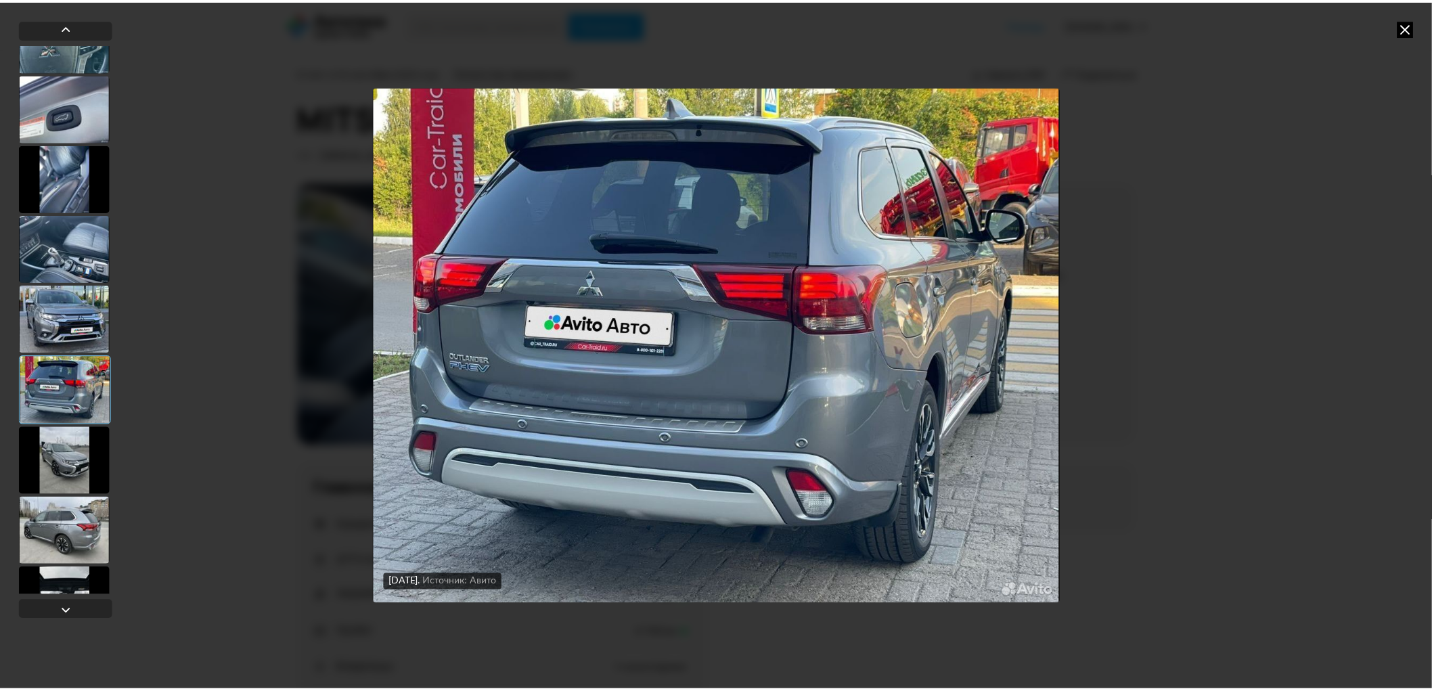
scroll to position [1127, 0]
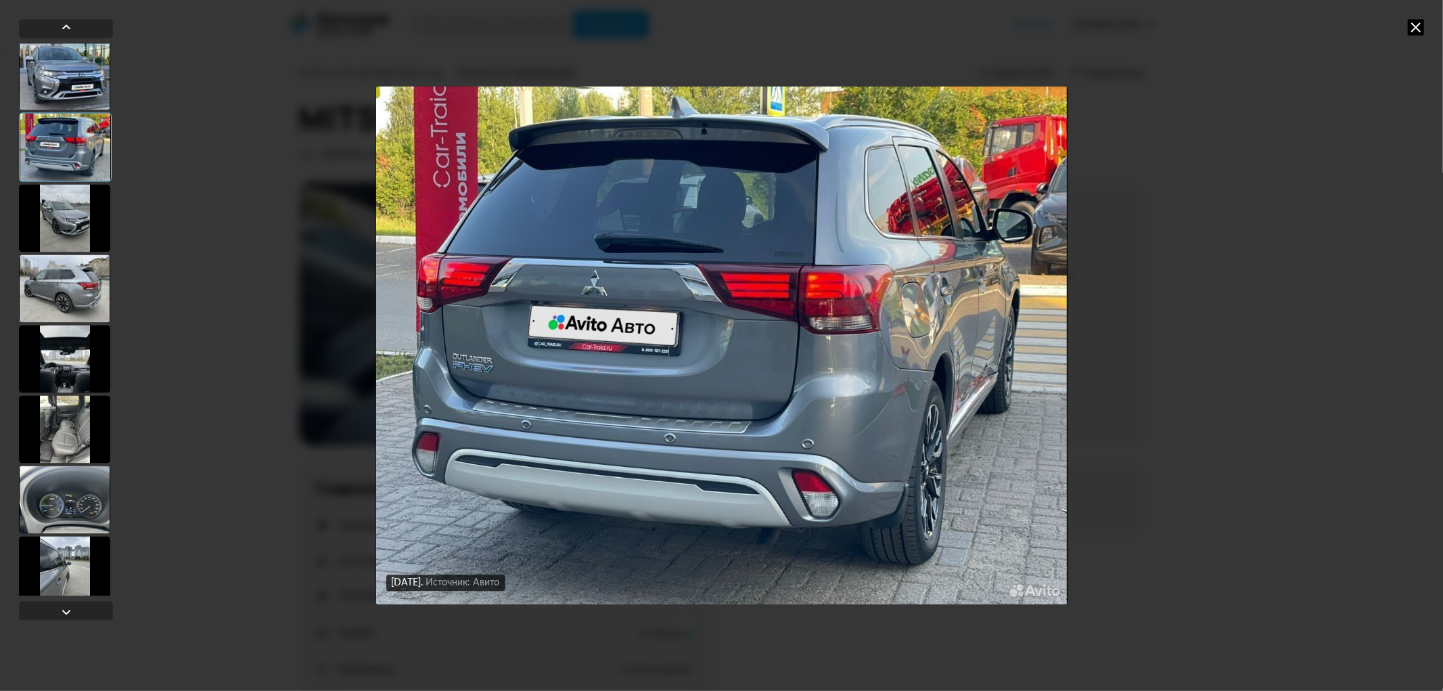
click at [69, 381] on div at bounding box center [64, 359] width 91 height 68
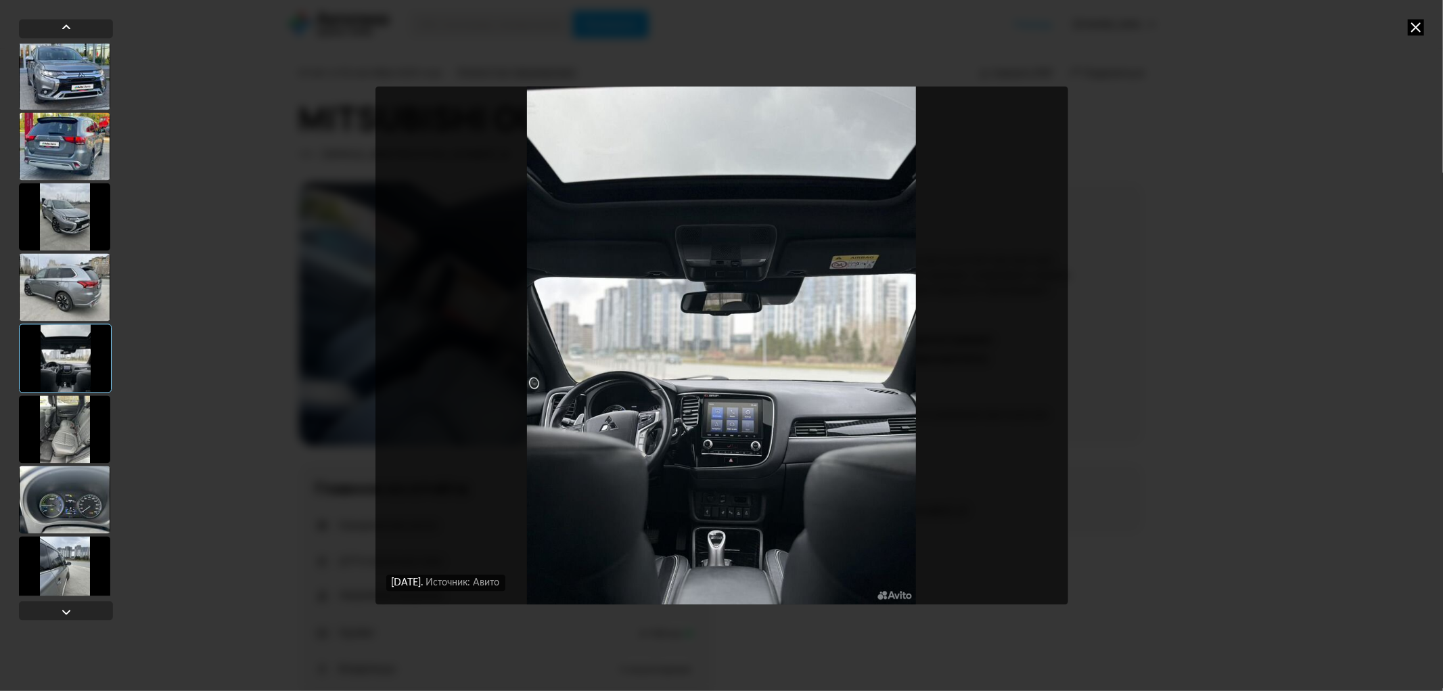
click at [77, 436] on div at bounding box center [64, 429] width 91 height 68
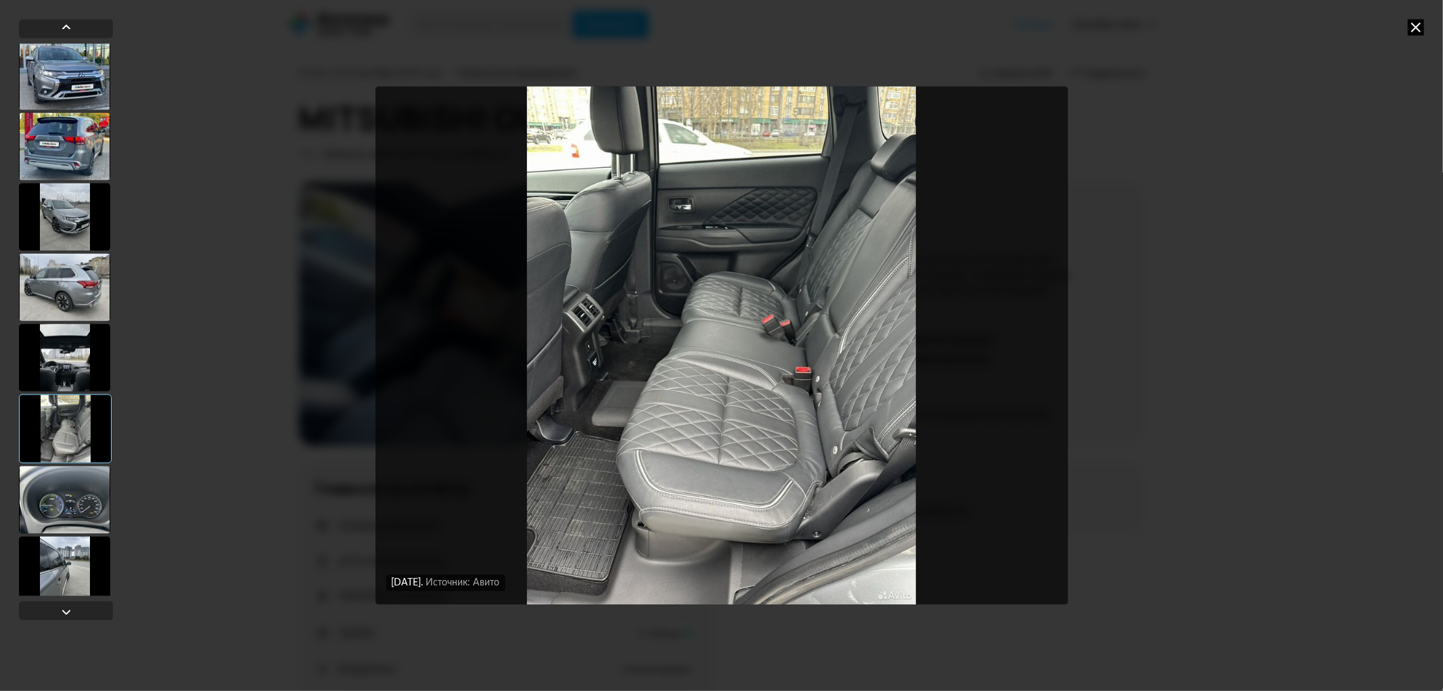
click at [1418, 28] on icon at bounding box center [1416, 27] width 16 height 16
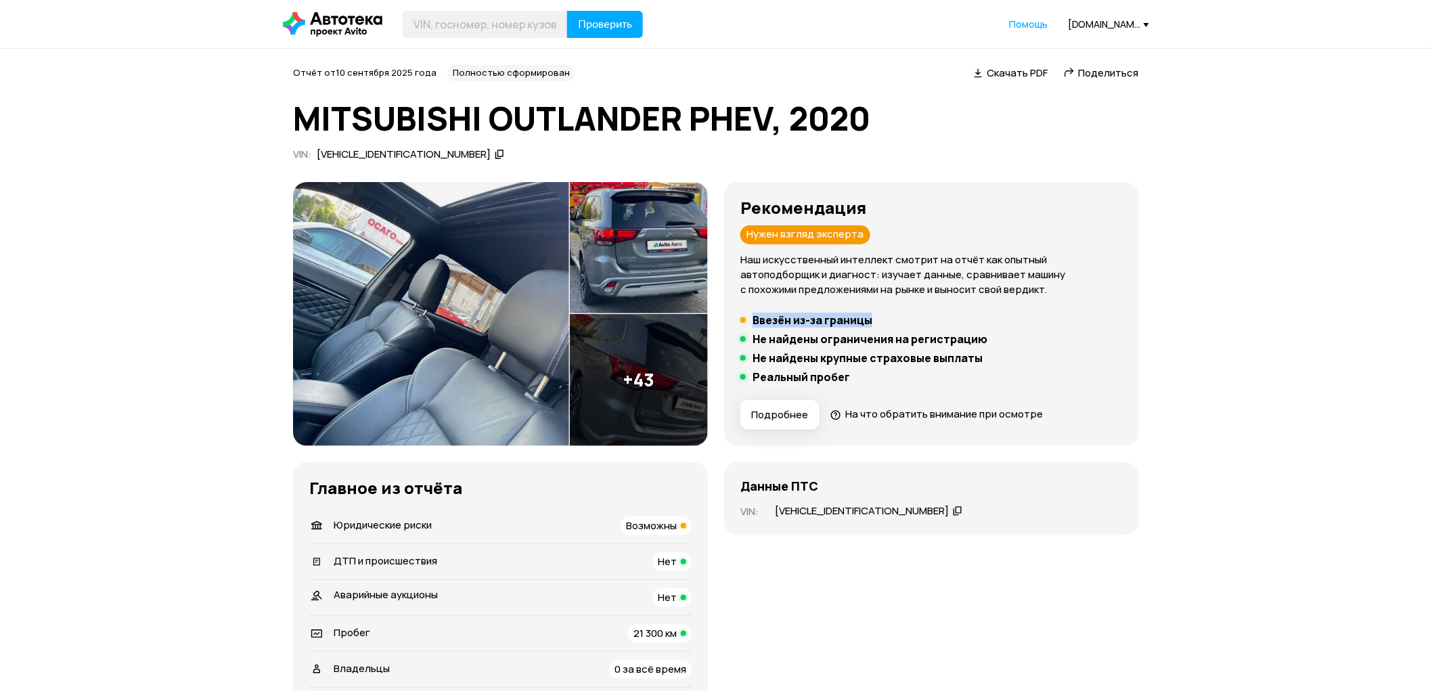
drag, startPoint x: 735, startPoint y: 310, endPoint x: 908, endPoint y: 313, distance: 172.6
click at [904, 314] on div "Рекомендация Нужен взгляд эксперта Наш искусственный интеллект смотрит на отчёт…" at bounding box center [931, 314] width 415 height 264
click at [910, 313] on li "Ввезён из-за границы" at bounding box center [931, 320] width 382 height 14
drag, startPoint x: 901, startPoint y: 315, endPoint x: 923, endPoint y: 322, distance: 22.9
click at [923, 322] on li "Ввезён из-за границы" at bounding box center [931, 320] width 382 height 14
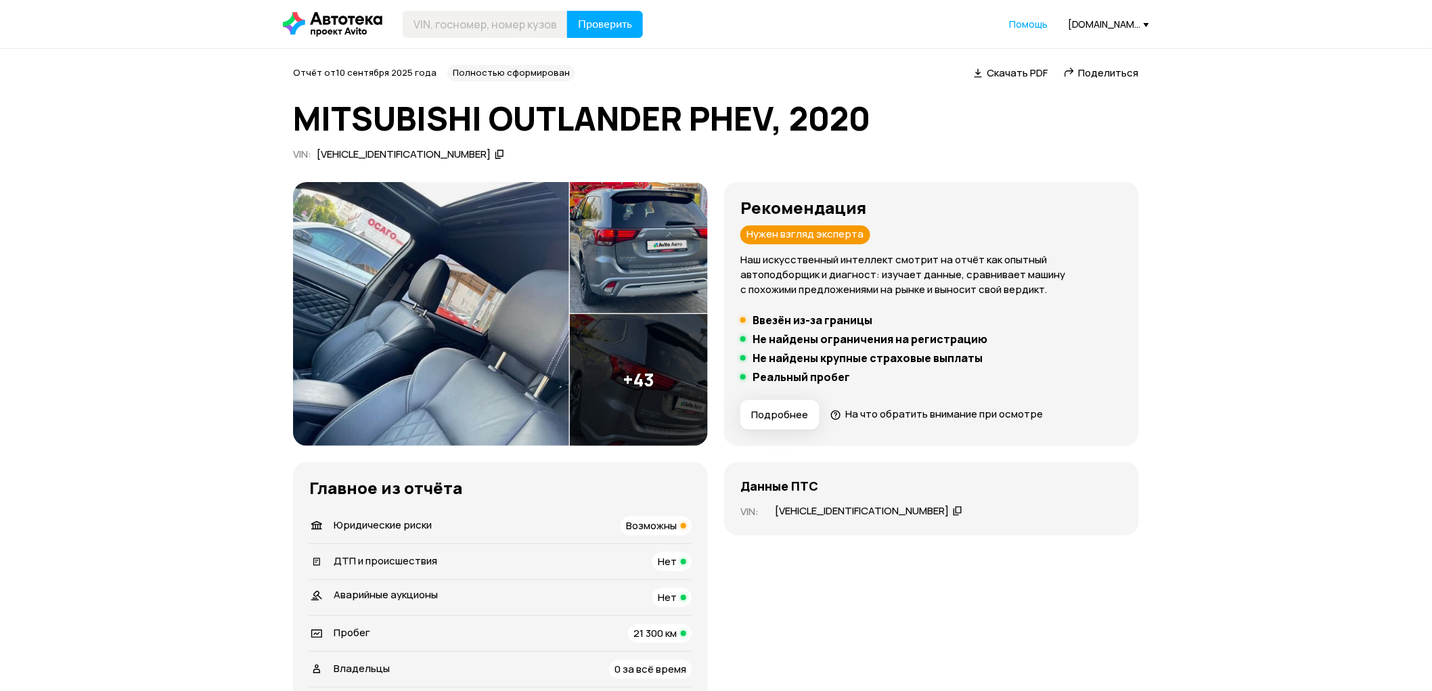
click at [979, 150] on div "VIN : [VEHICLE_IDENTIFICATION_NUMBER]" at bounding box center [716, 157] width 846 height 18
